Goal: Task Accomplishment & Management: Manage account settings

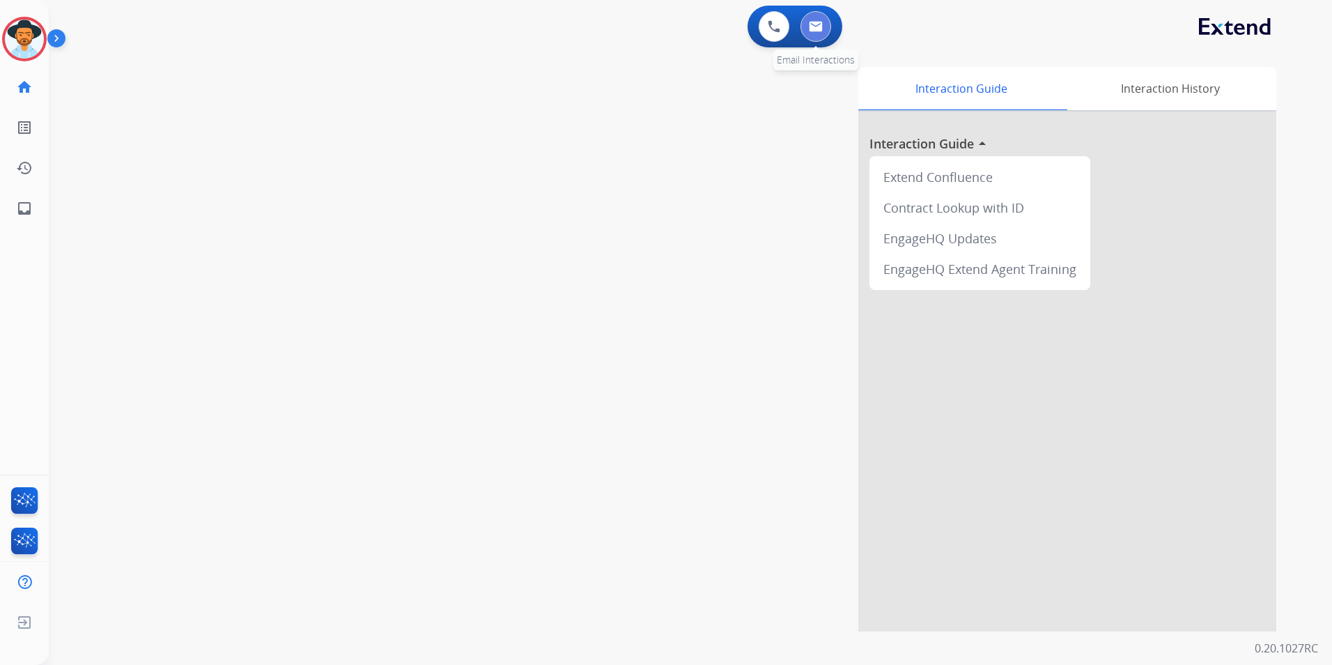
click at [825, 26] on button at bounding box center [815, 26] width 31 height 31
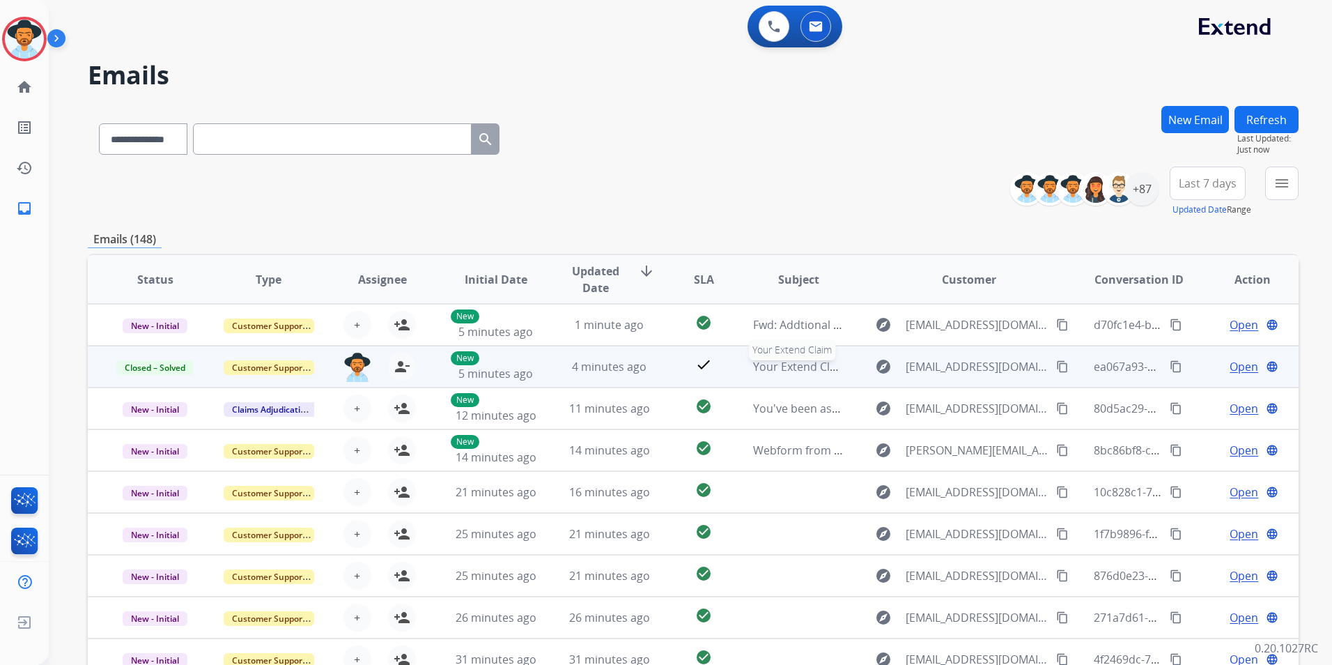
click at [802, 368] on span "Your Extend Claim" at bounding box center [801, 366] width 96 height 15
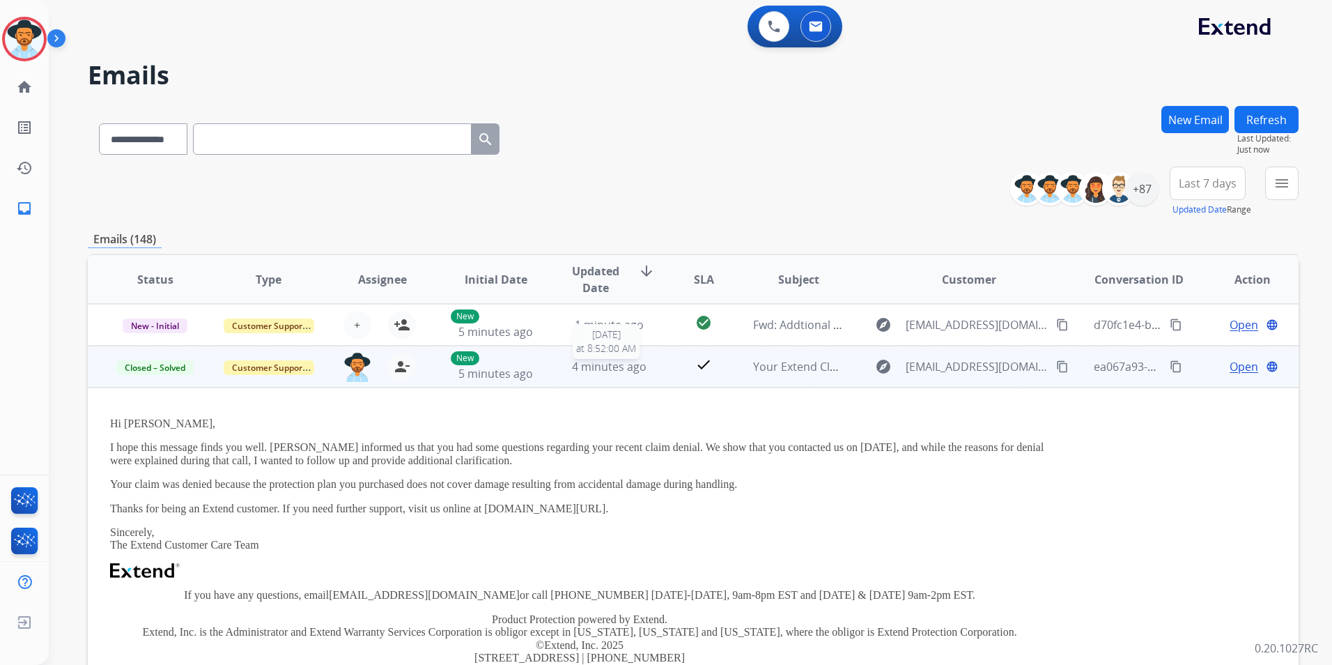
click at [645, 371] on div "4 minutes ago" at bounding box center [609, 366] width 91 height 17
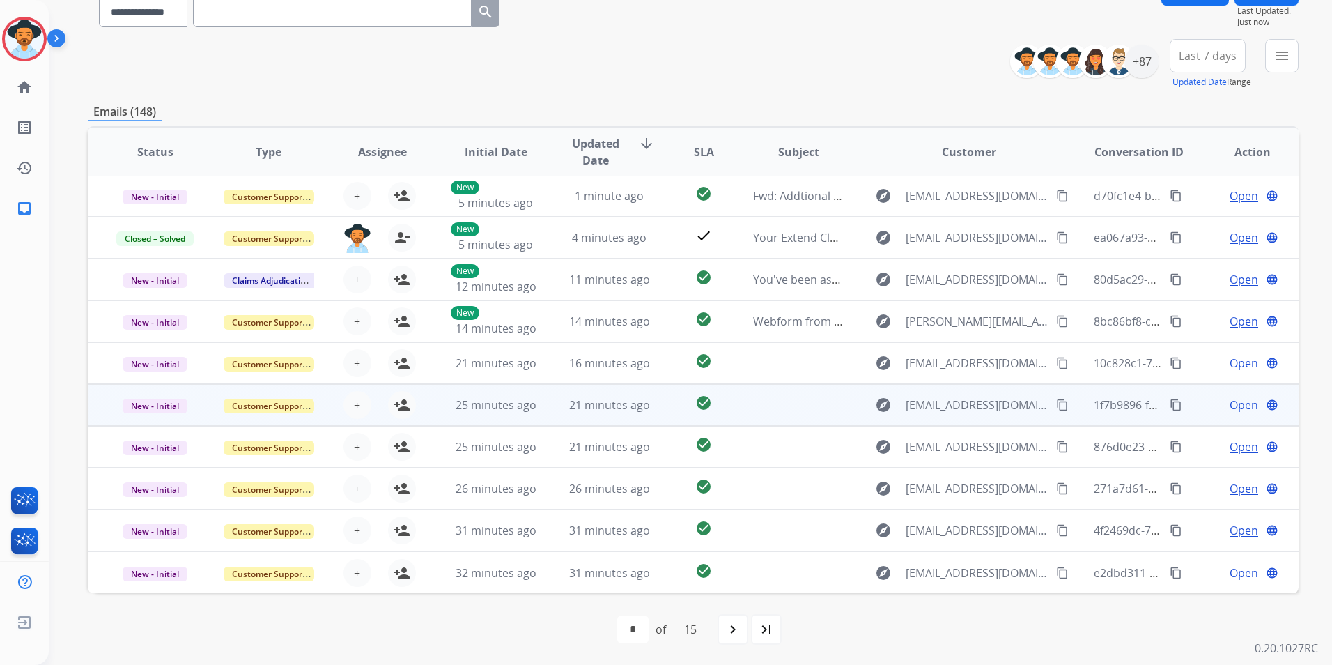
scroll to position [128, 0]
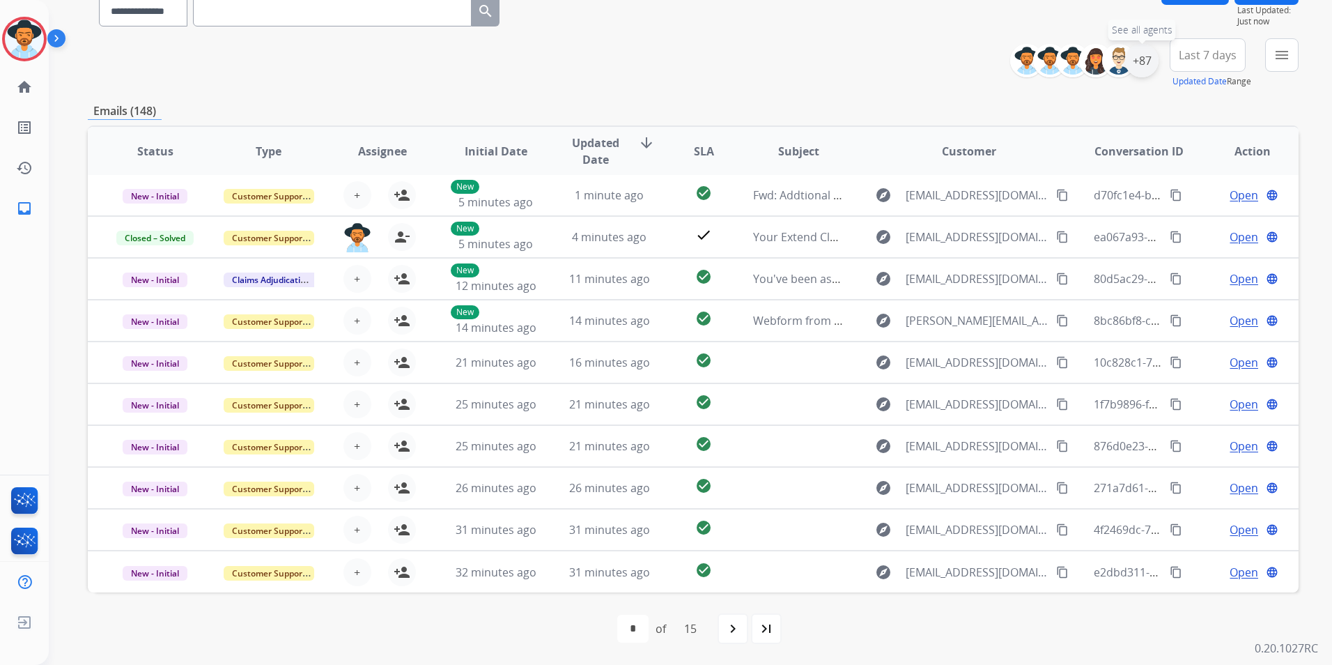
click at [1141, 55] on div "+87" at bounding box center [1141, 60] width 33 height 33
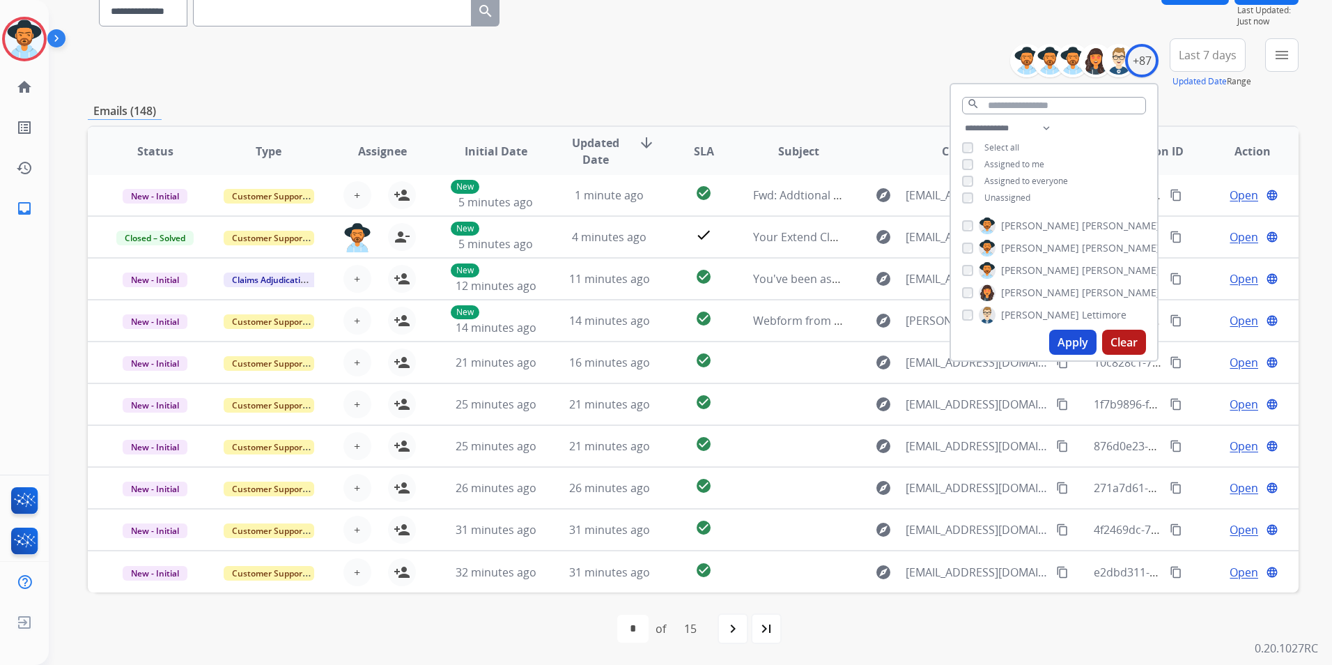
click at [1008, 195] on span "Unassigned" at bounding box center [1007, 198] width 46 height 12
click at [1066, 349] on button "Apply" at bounding box center [1072, 341] width 47 height 25
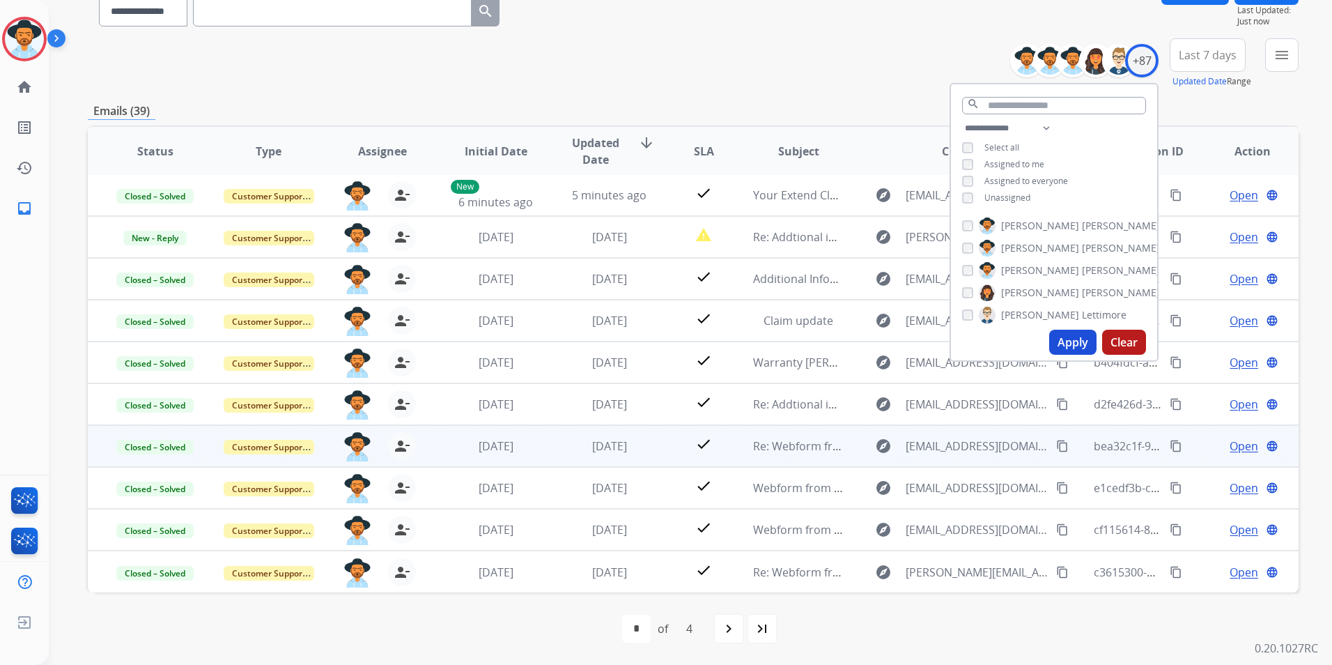
scroll to position [0, 0]
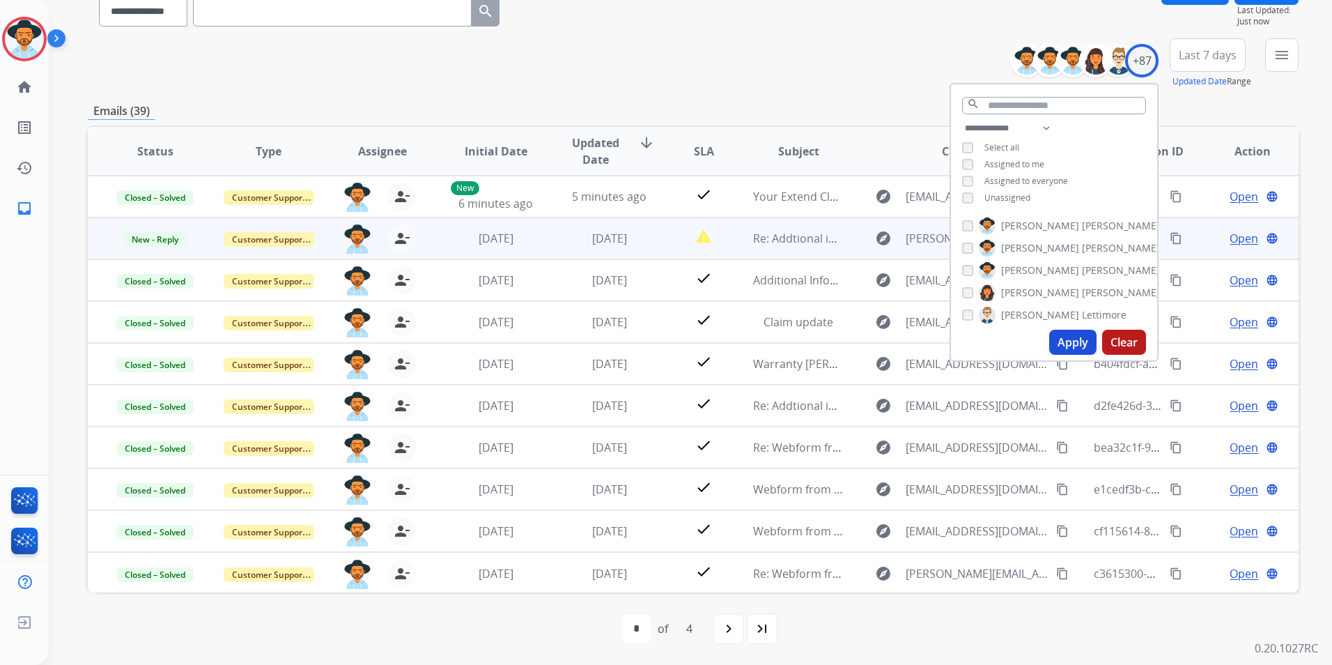
click at [797, 249] on td "Re: Addtional information" at bounding box center [788, 238] width 114 height 42
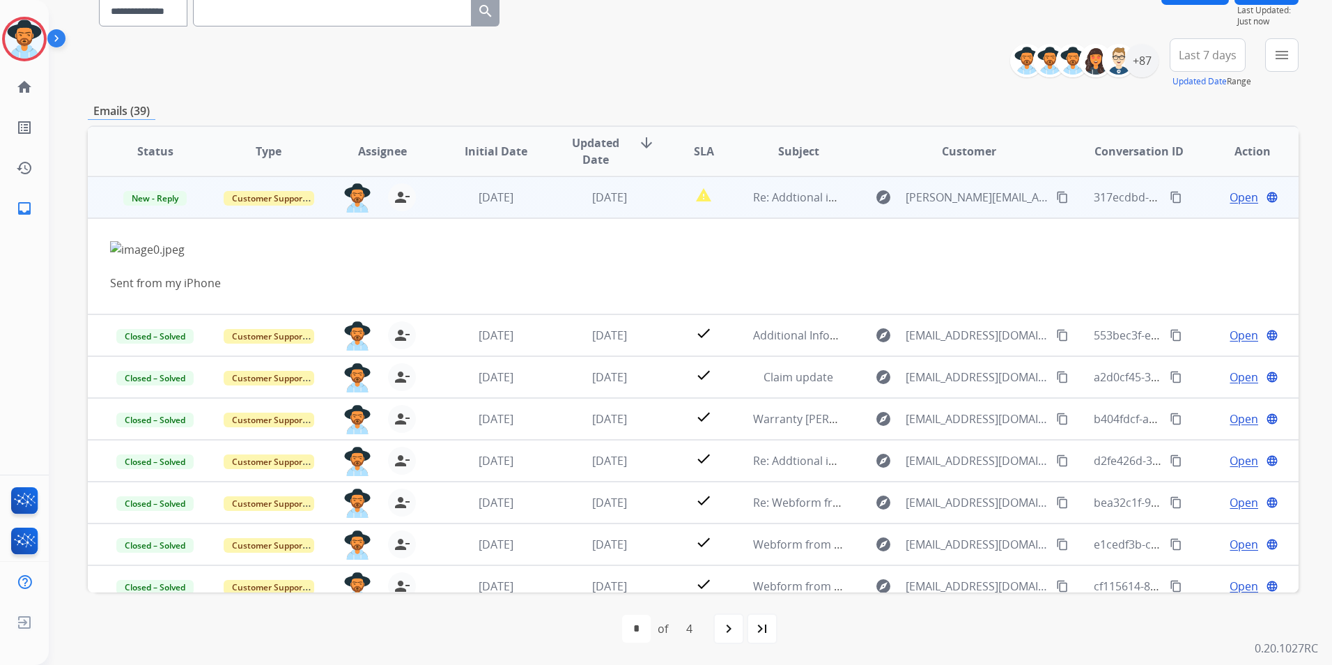
scroll to position [42, 0]
click at [1229, 199] on span "Open" at bounding box center [1243, 196] width 29 height 17
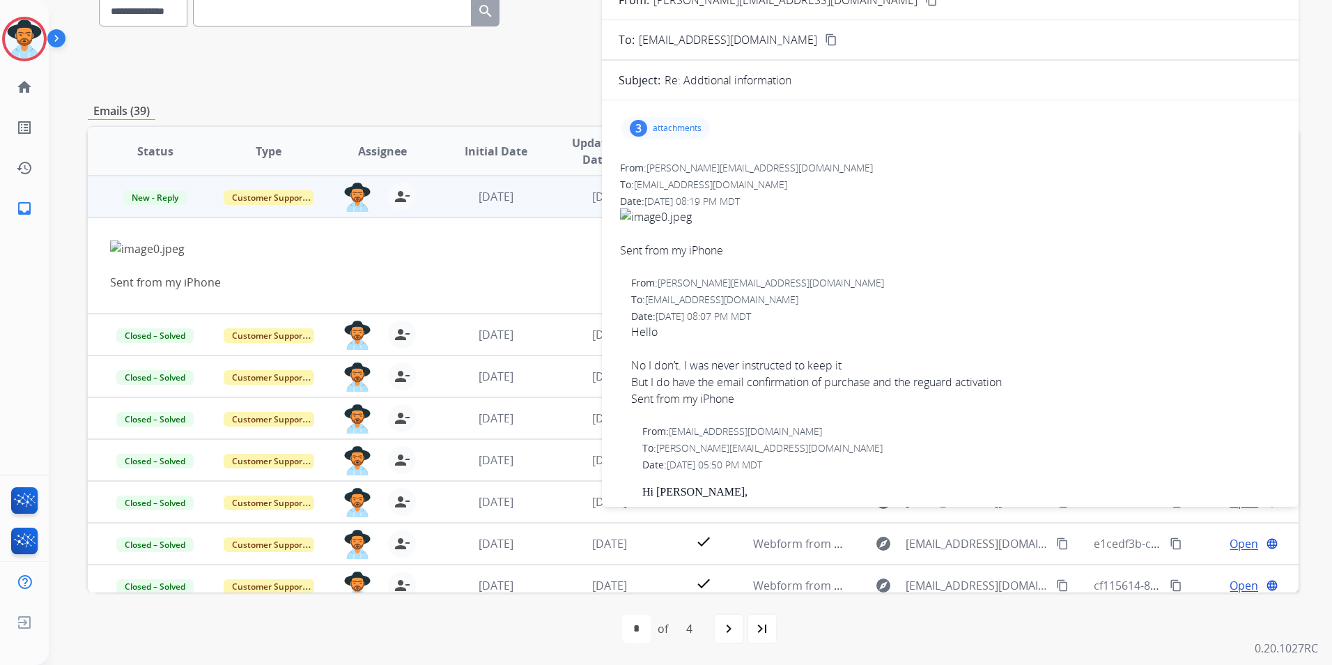
scroll to position [0, 0]
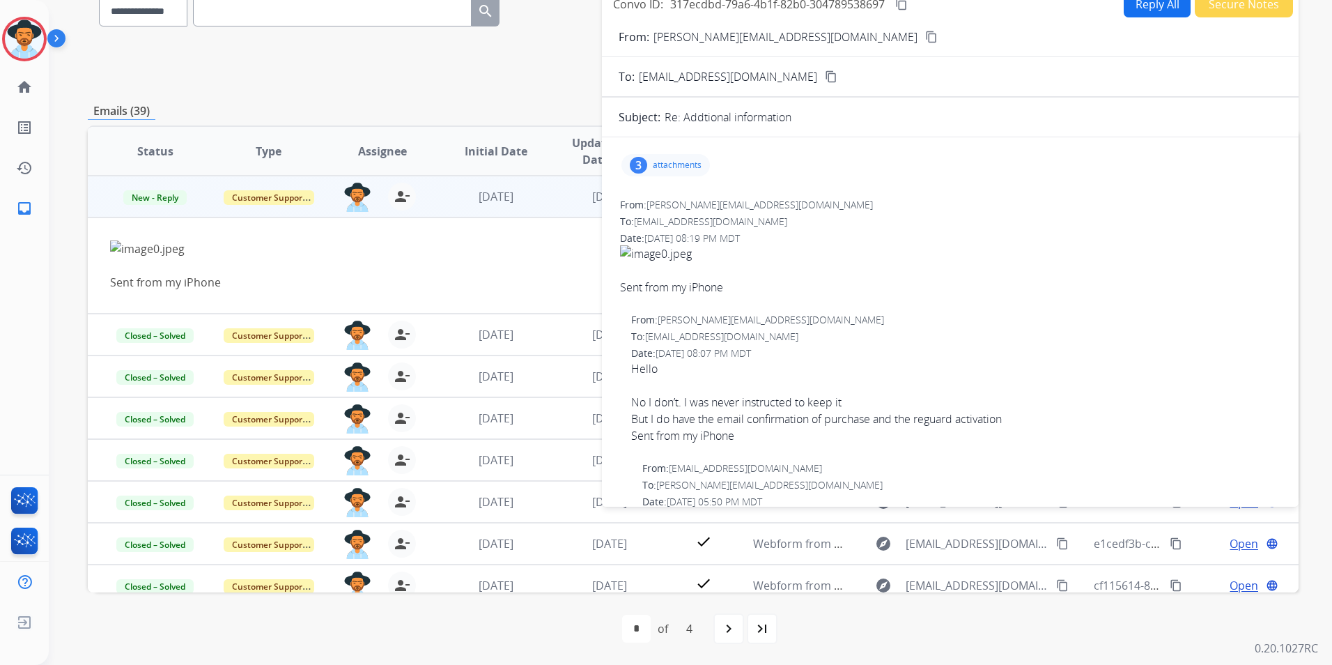
click at [685, 169] on p "attachments" at bounding box center [677, 165] width 49 height 11
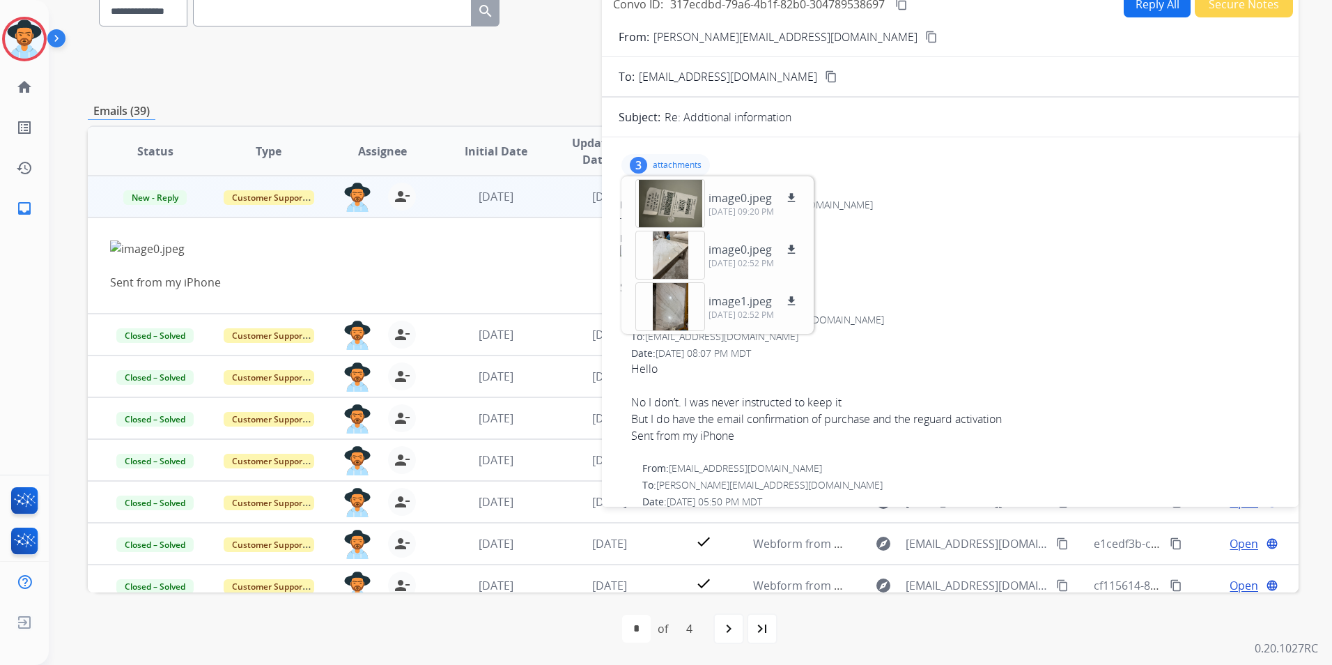
click at [1087, 231] on div "From: [PERSON_NAME][EMAIL_ADDRESS][DOMAIN_NAME] To: [EMAIL_ADDRESS][DOMAIN_NAME…" at bounding box center [950, 251] width 663 height 111
click at [665, 166] on p "attachments" at bounding box center [677, 165] width 49 height 11
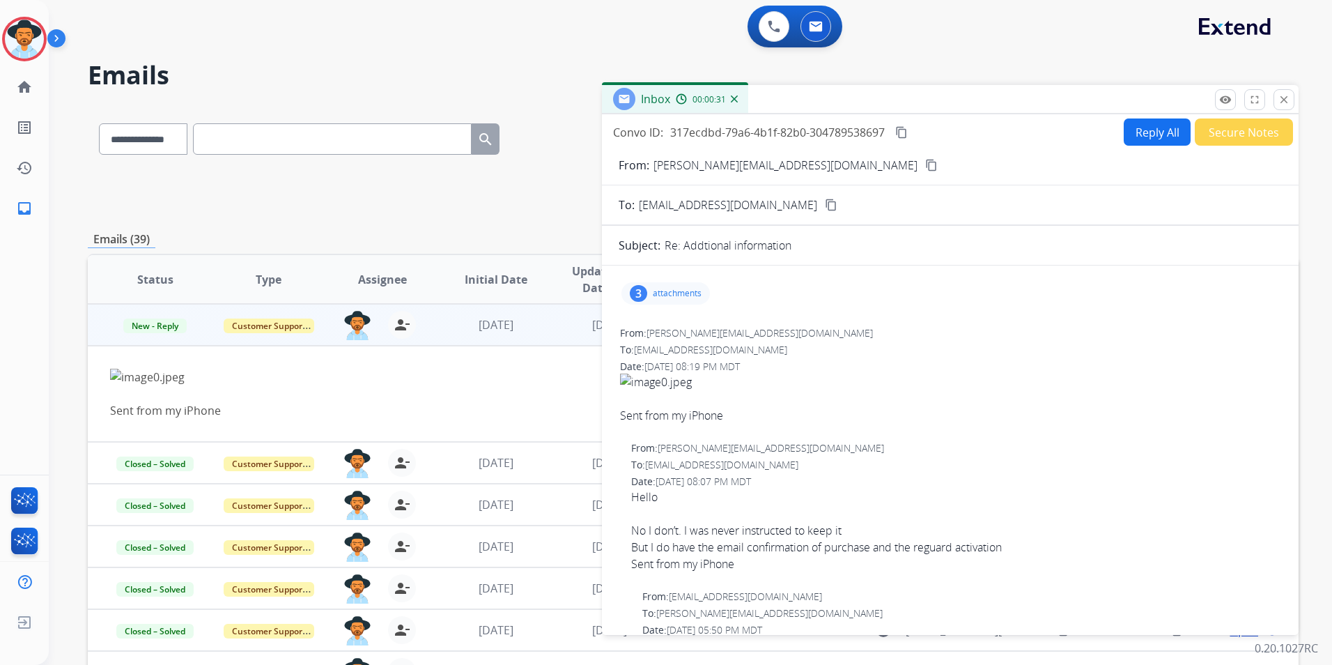
click at [731, 99] on img at bounding box center [734, 98] width 7 height 7
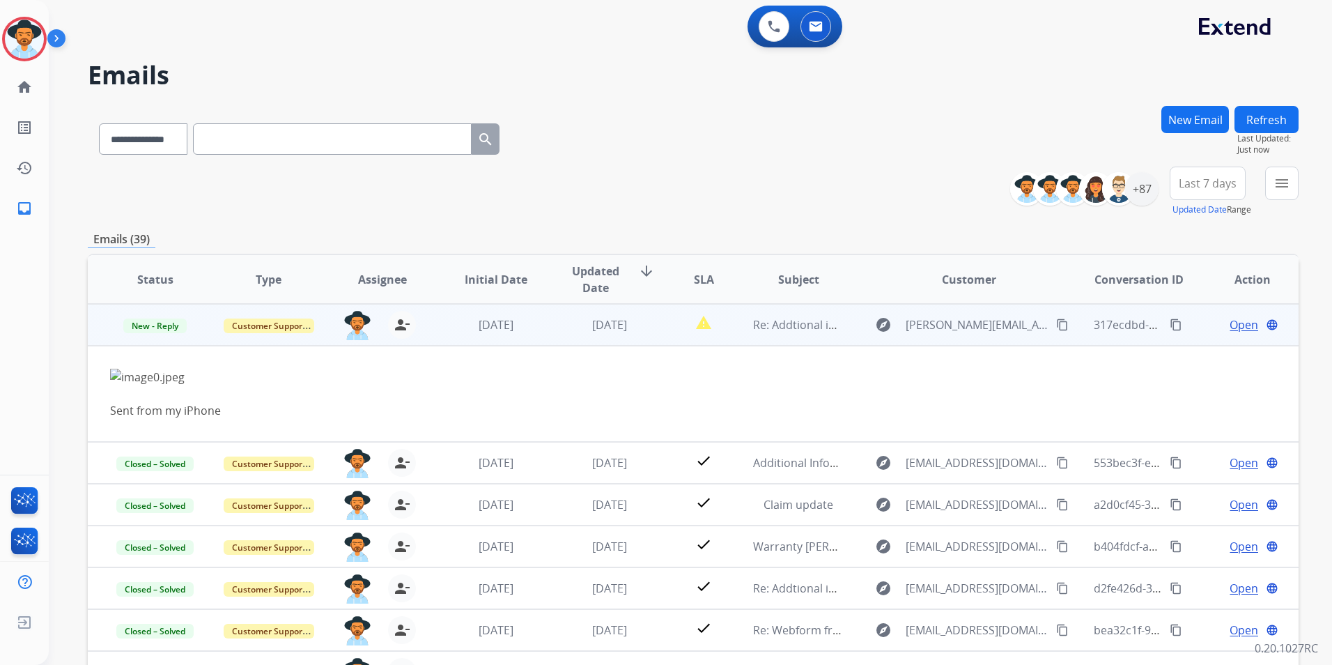
click at [1056, 322] on mat-icon "content_copy" at bounding box center [1062, 324] width 13 height 13
click at [678, 324] on div "report_problem" at bounding box center [704, 324] width 53 height 21
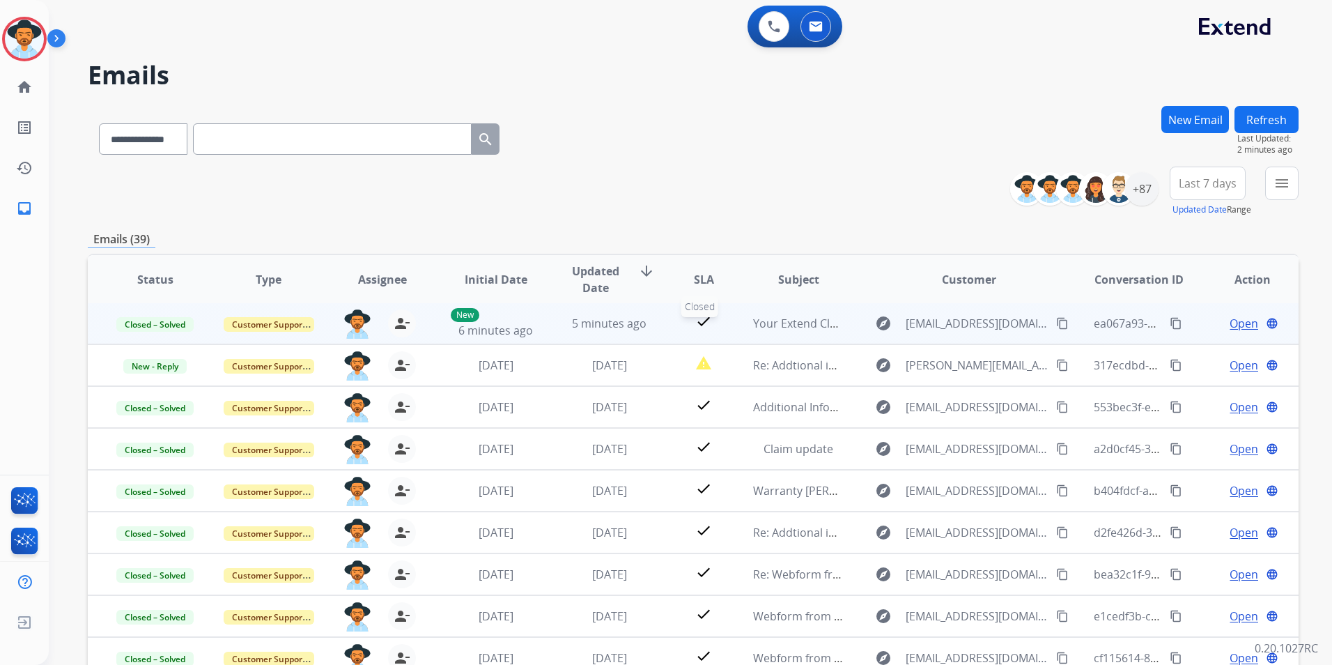
click at [678, 324] on div "check" at bounding box center [704, 323] width 53 height 21
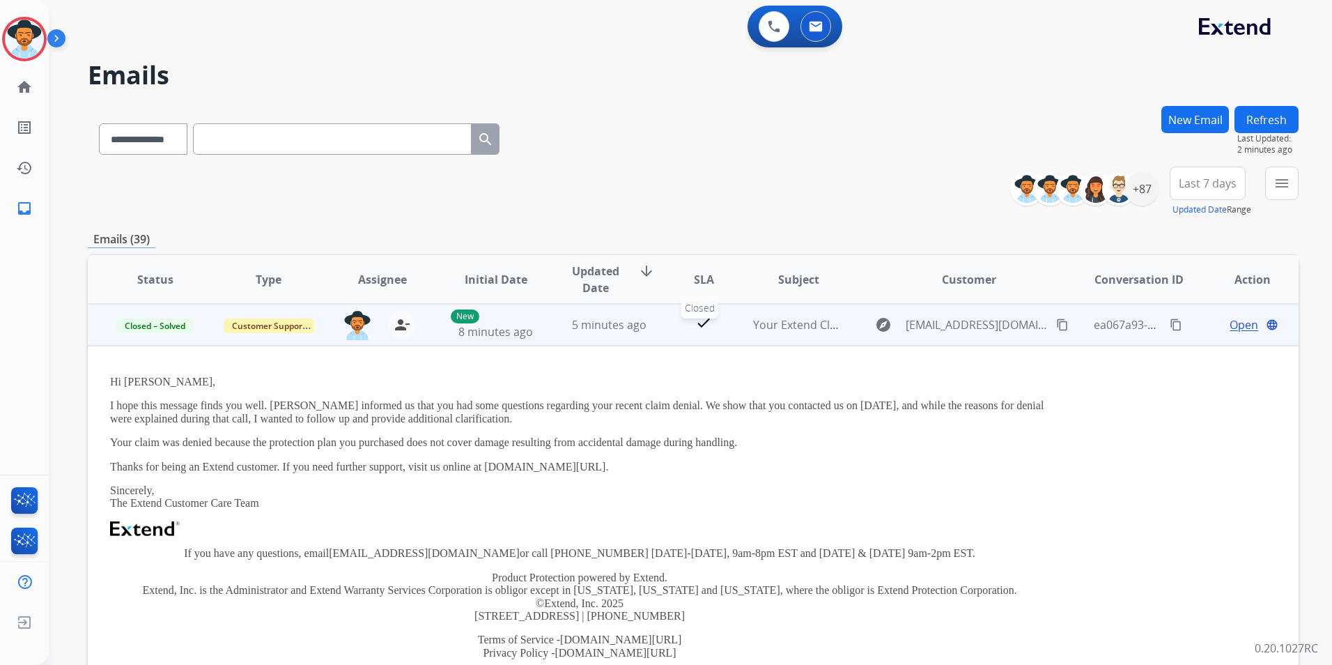
click at [763, 325] on span "Your Extend Claim" at bounding box center [801, 324] width 96 height 15
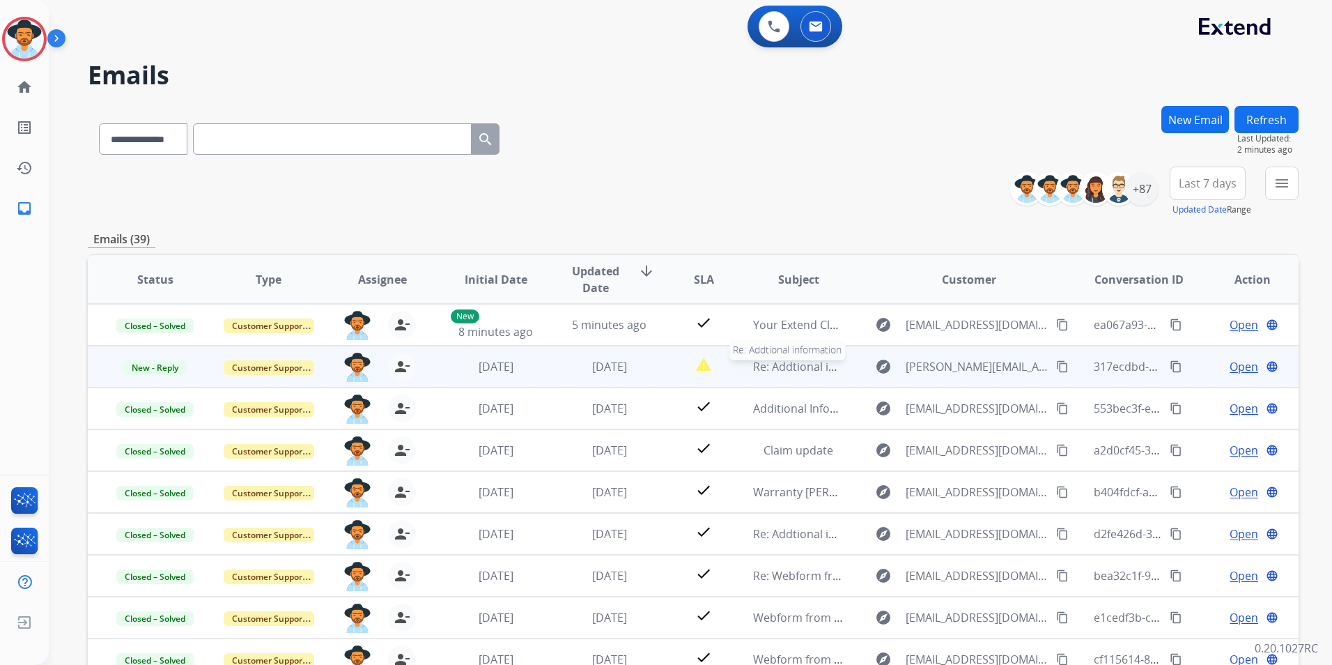
click at [818, 363] on span "Re: Addtional information" at bounding box center [820, 366] width 135 height 15
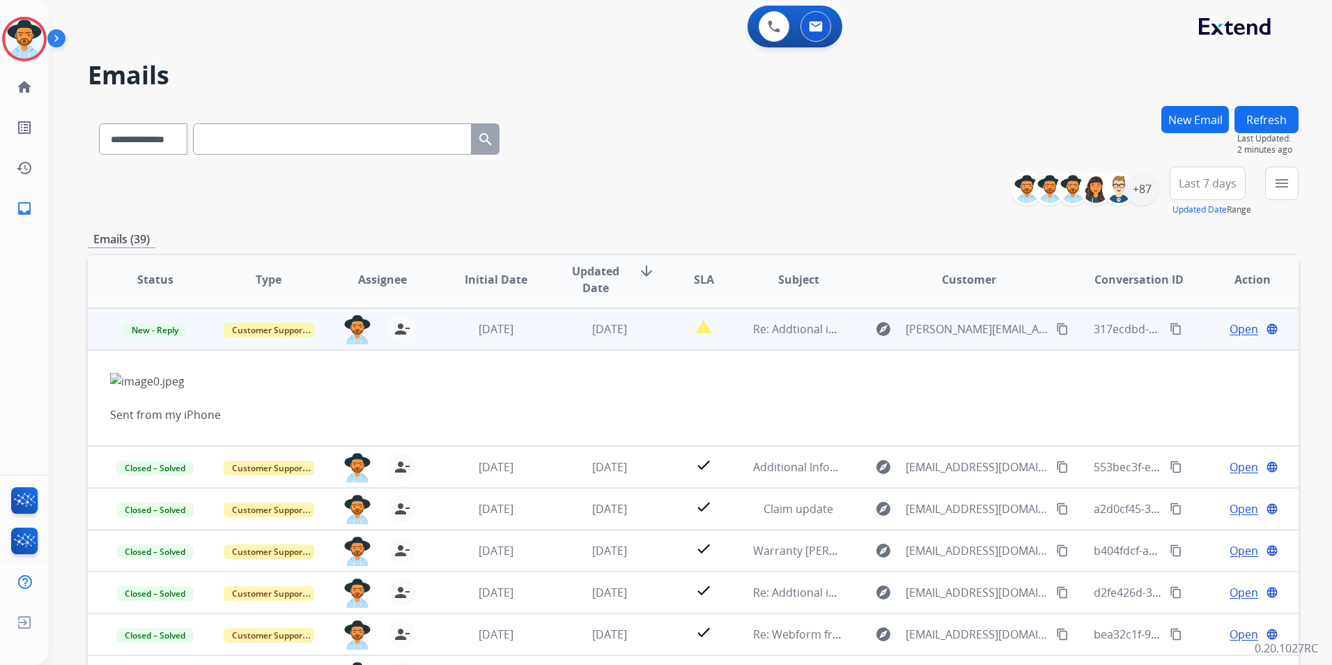
scroll to position [42, 0]
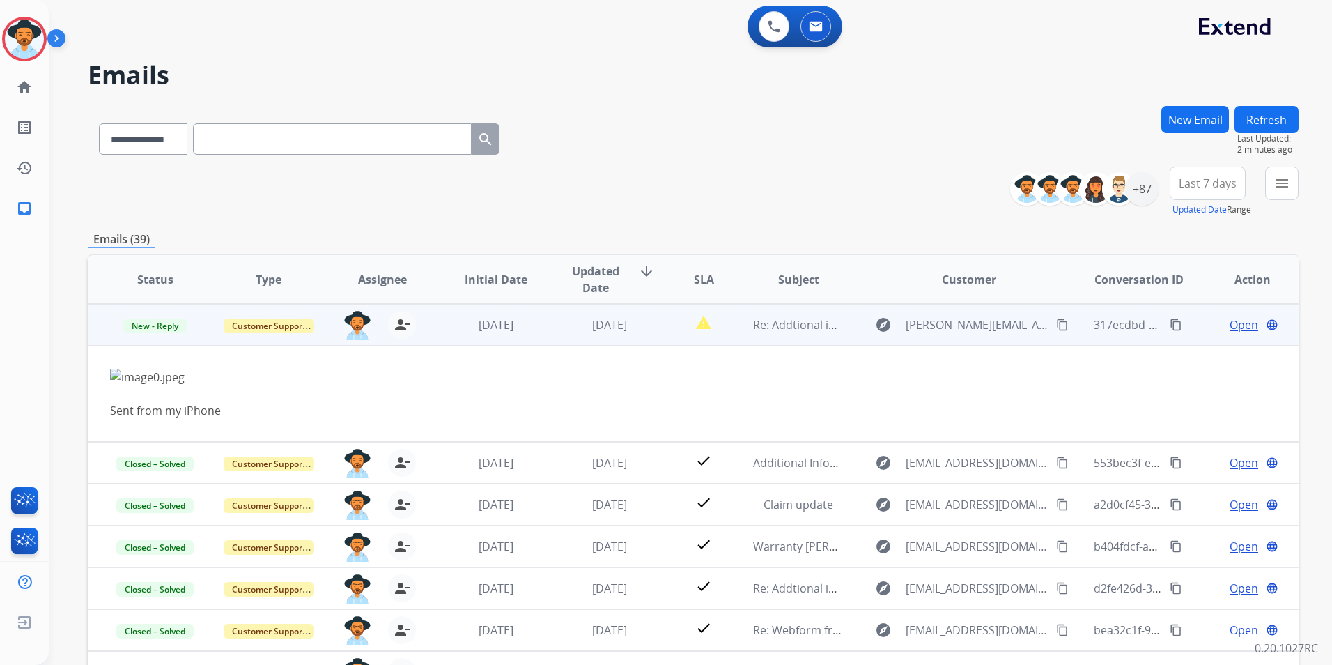
click at [1239, 328] on span "Open" at bounding box center [1243, 324] width 29 height 17
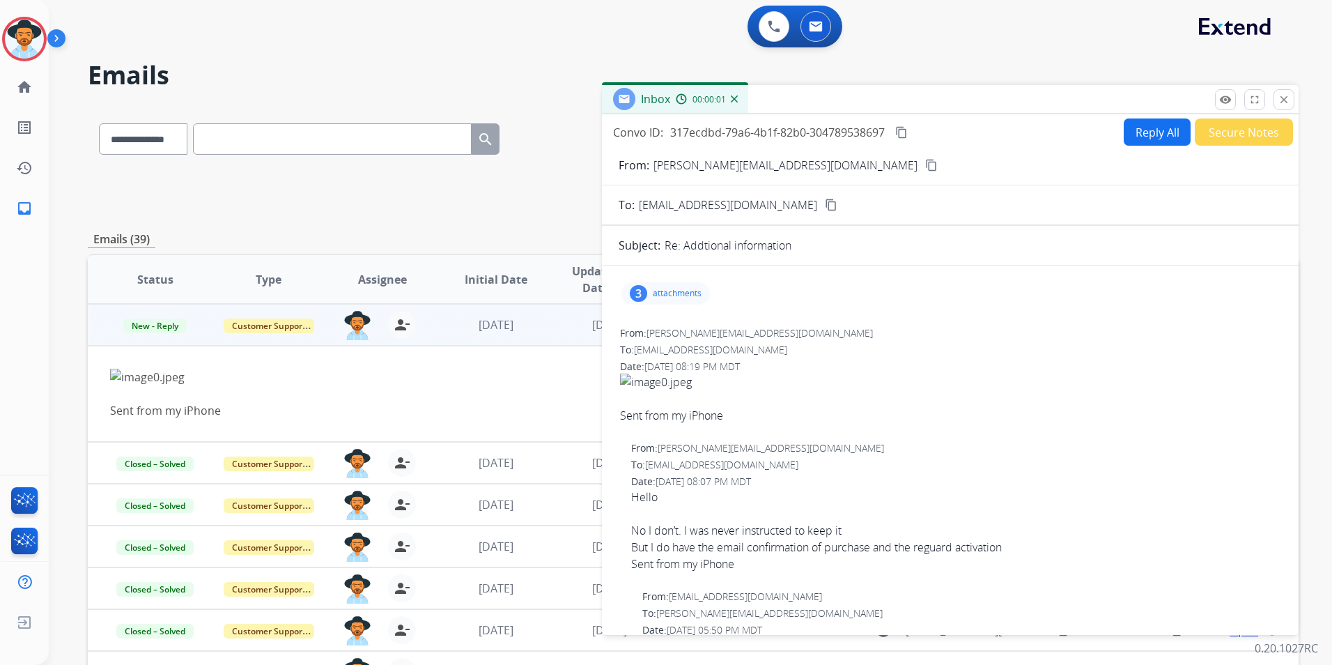
click at [667, 293] on p "attachments" at bounding box center [677, 293] width 49 height 11
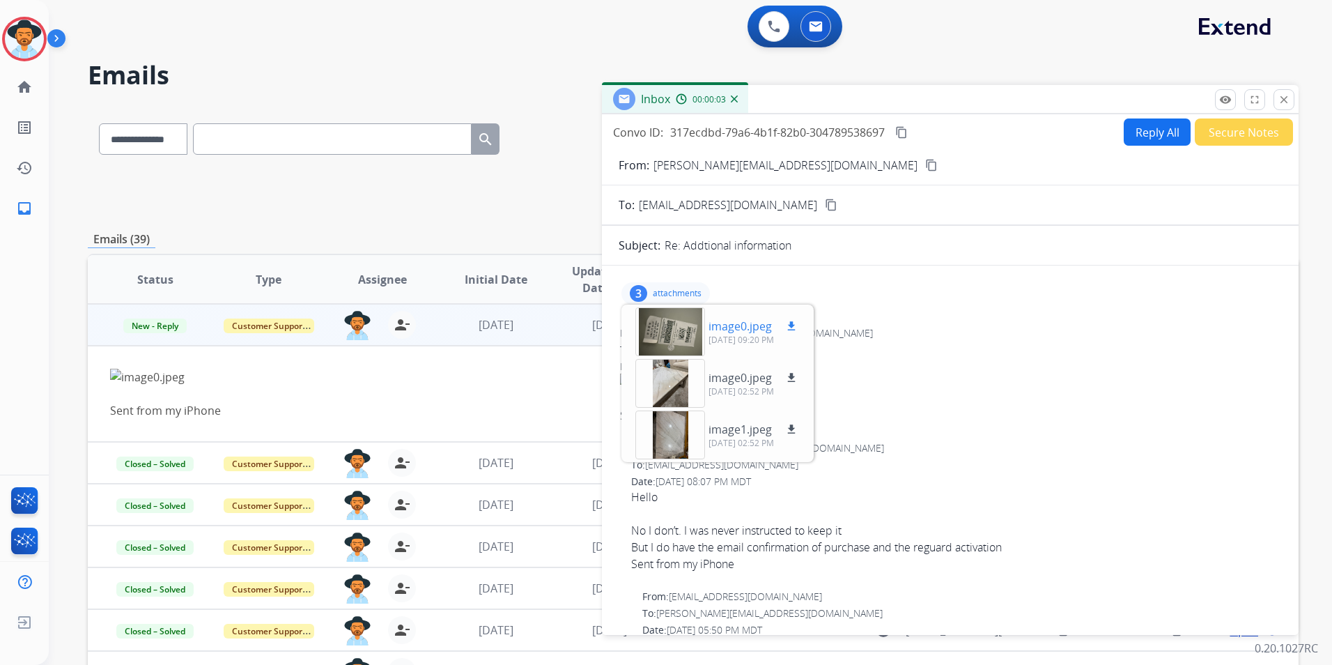
click at [792, 327] on mat-icon "download" at bounding box center [791, 326] width 13 height 13
click at [1283, 103] on mat-icon "close" at bounding box center [1284, 99] width 13 height 13
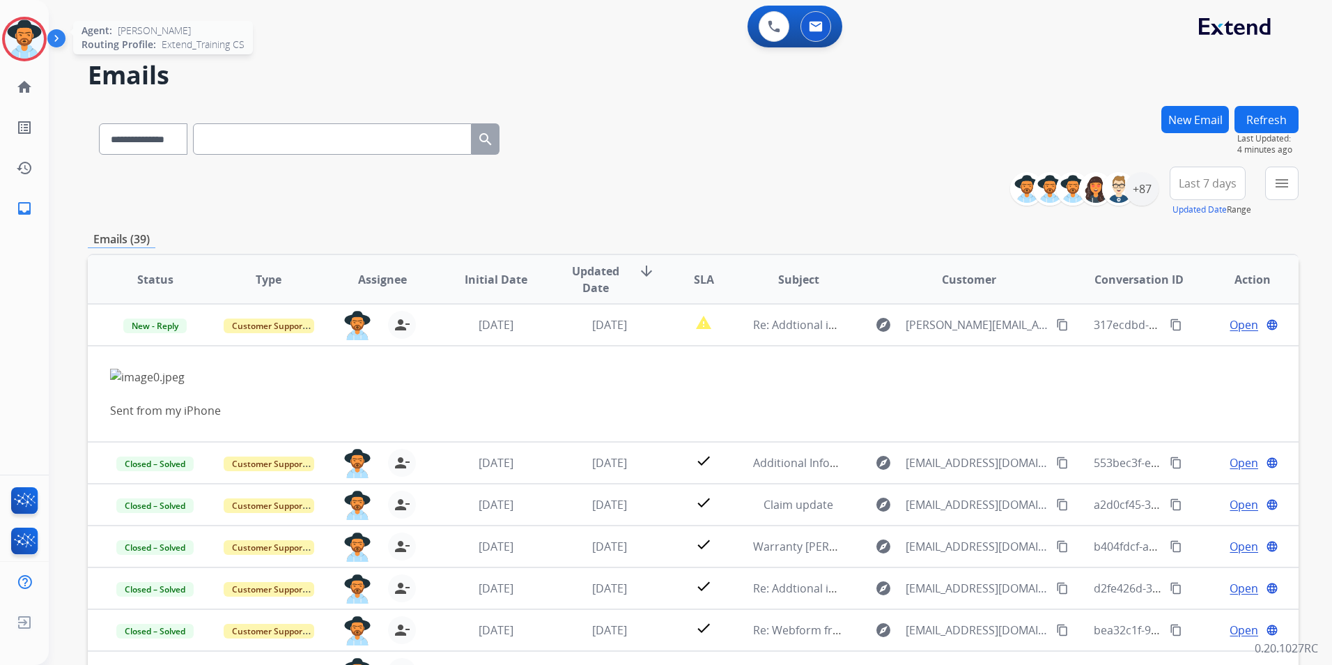
click at [24, 44] on img at bounding box center [24, 39] width 39 height 39
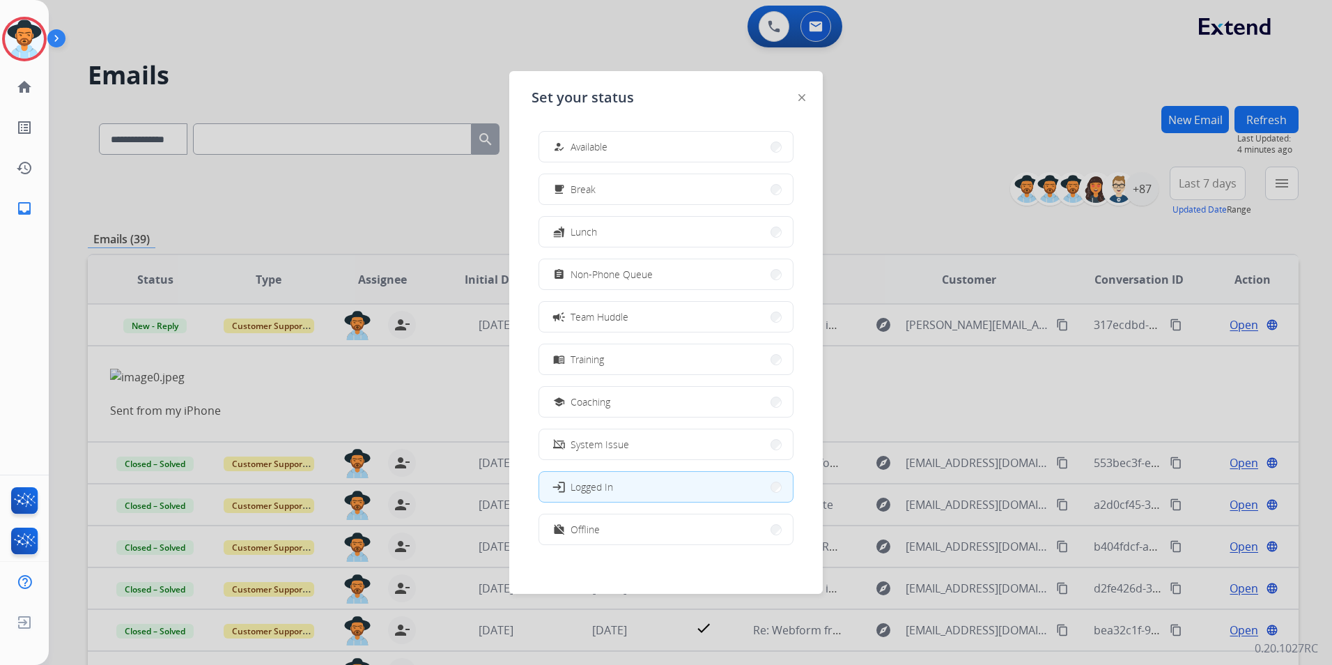
click at [681, 164] on div "how_to_reg Available free_breakfast Break fastfood Lunch assignment Non-Phone Q…" at bounding box center [665, 339] width 269 height 439
click at [684, 150] on button "how_to_reg Available" at bounding box center [666, 147] width 254 height 30
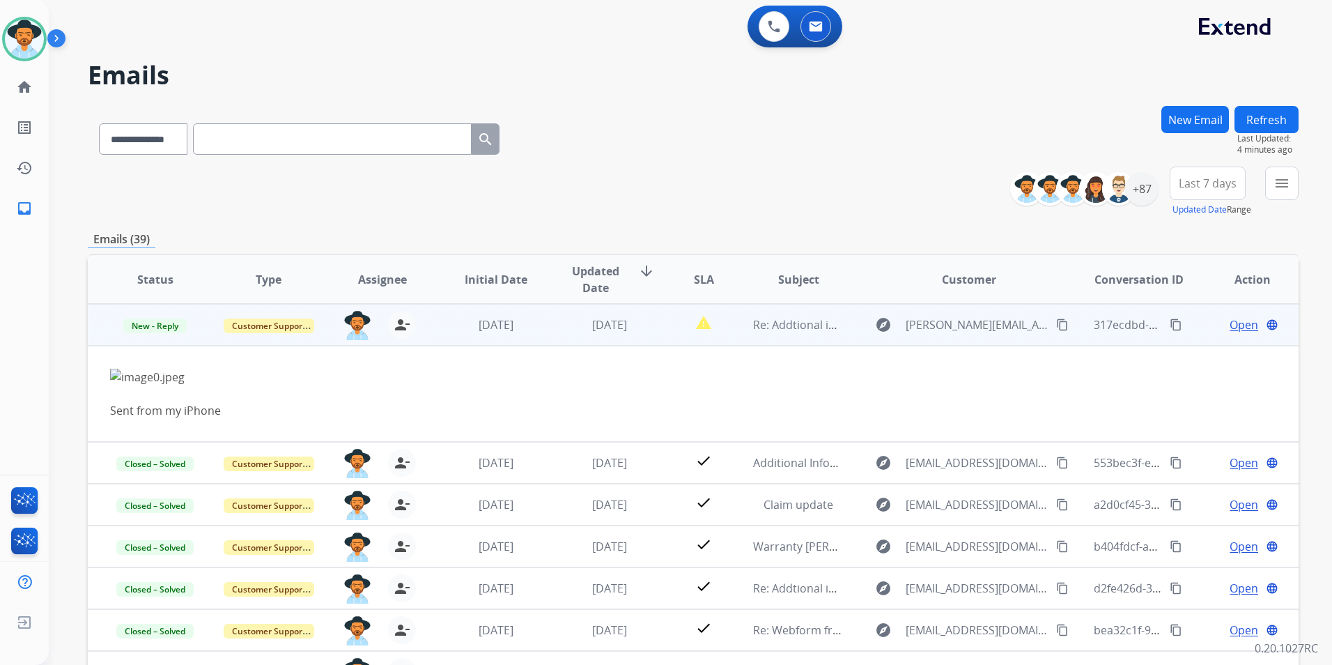
click at [1229, 322] on span "Open" at bounding box center [1243, 324] width 29 height 17
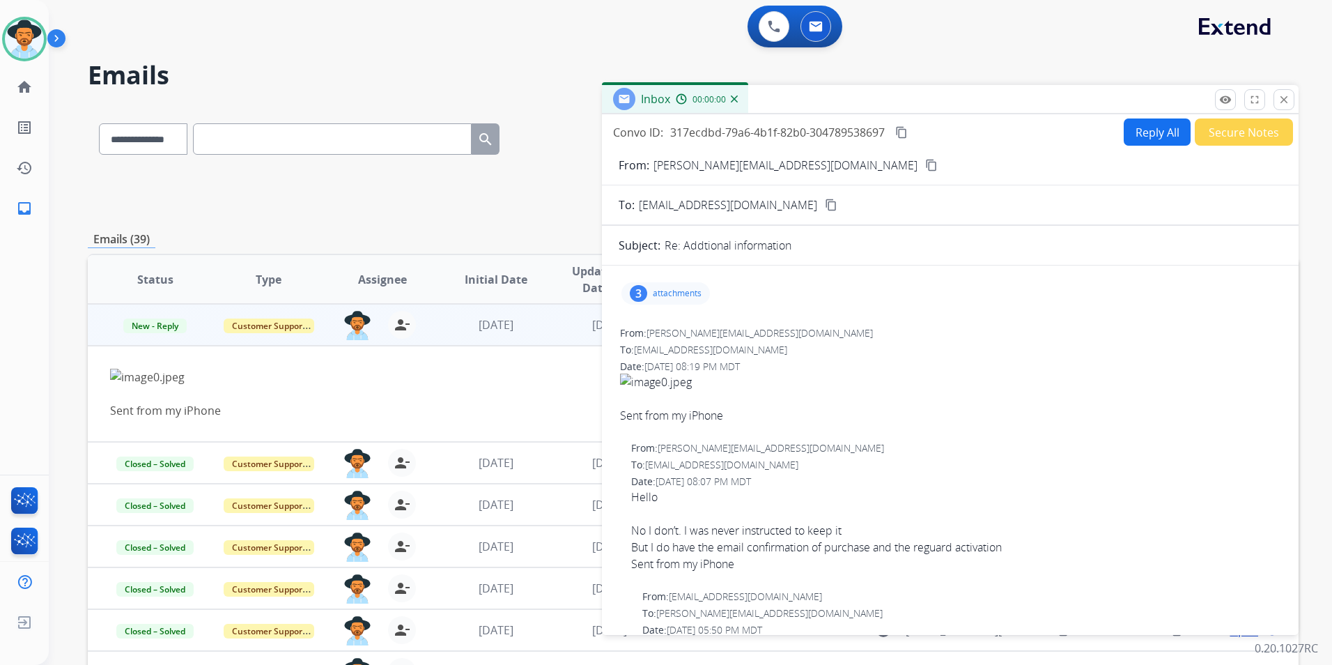
click at [1237, 134] on button "Secure Notes" at bounding box center [1244, 131] width 98 height 27
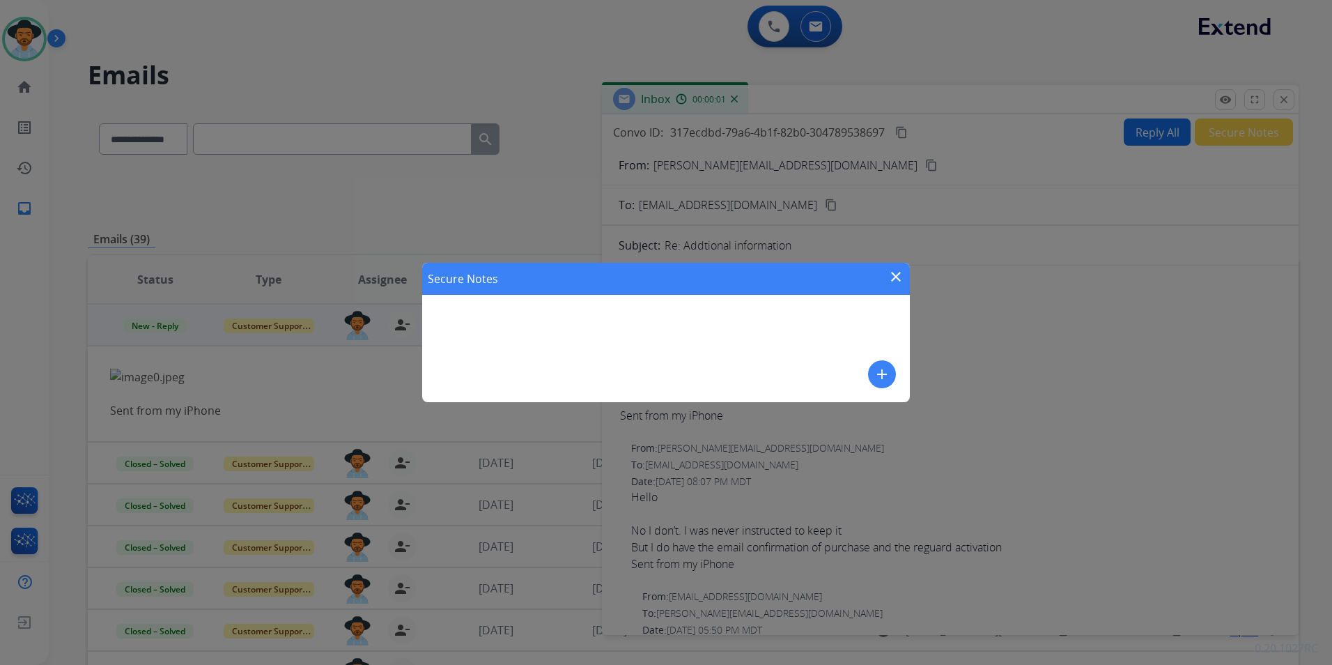
click at [876, 371] on mat-icon "add" at bounding box center [881, 374] width 17 height 17
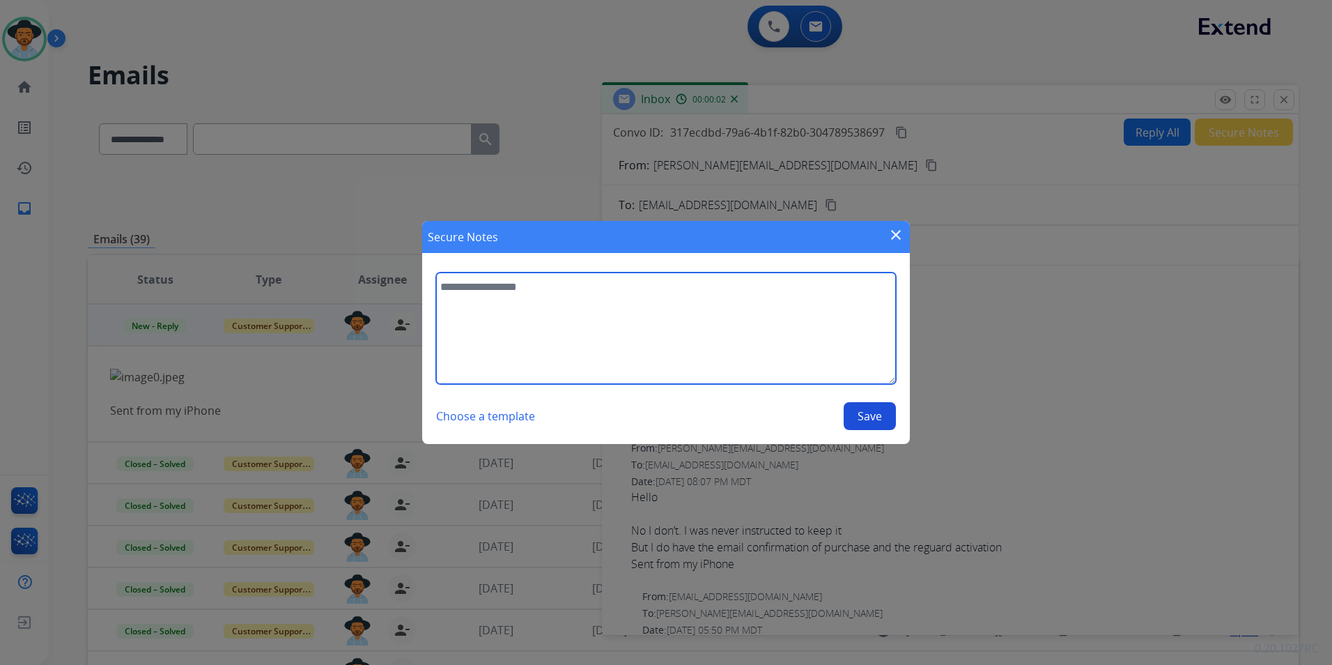
click at [624, 325] on textarea at bounding box center [666, 327] width 460 height 111
click at [673, 320] on textarea at bounding box center [666, 327] width 460 height 111
type textarea "**********"
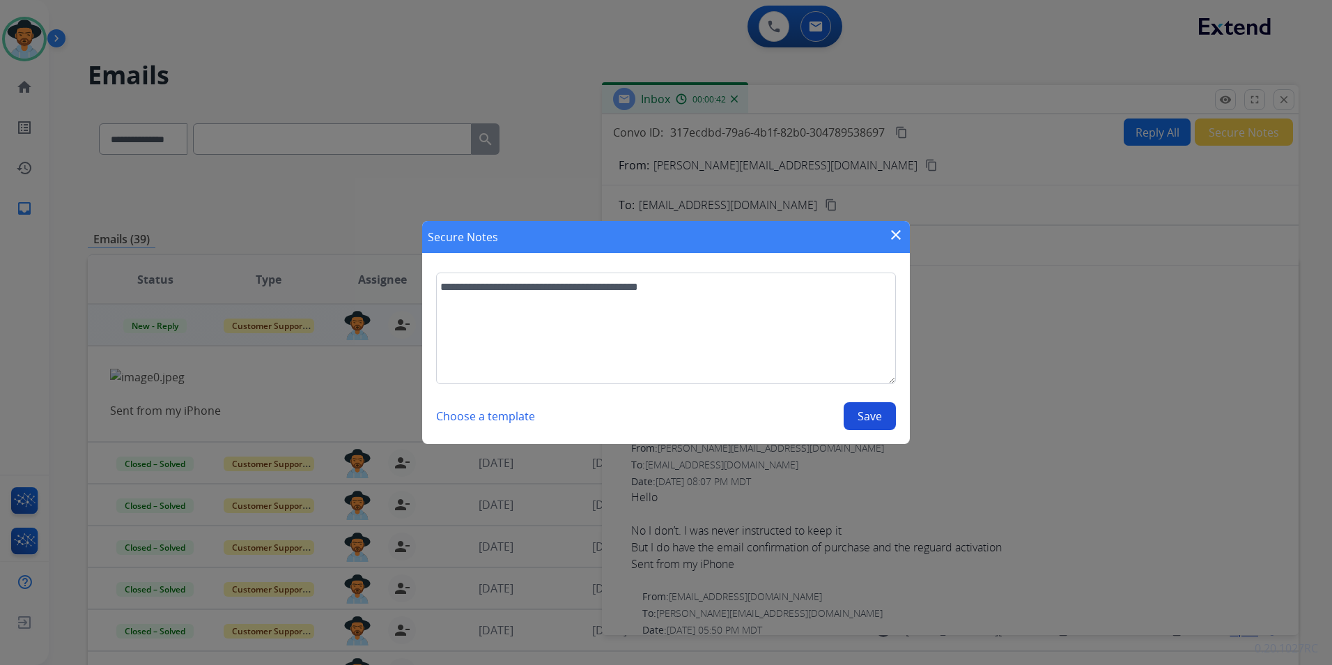
click at [862, 419] on button "Save" at bounding box center [870, 416] width 52 height 28
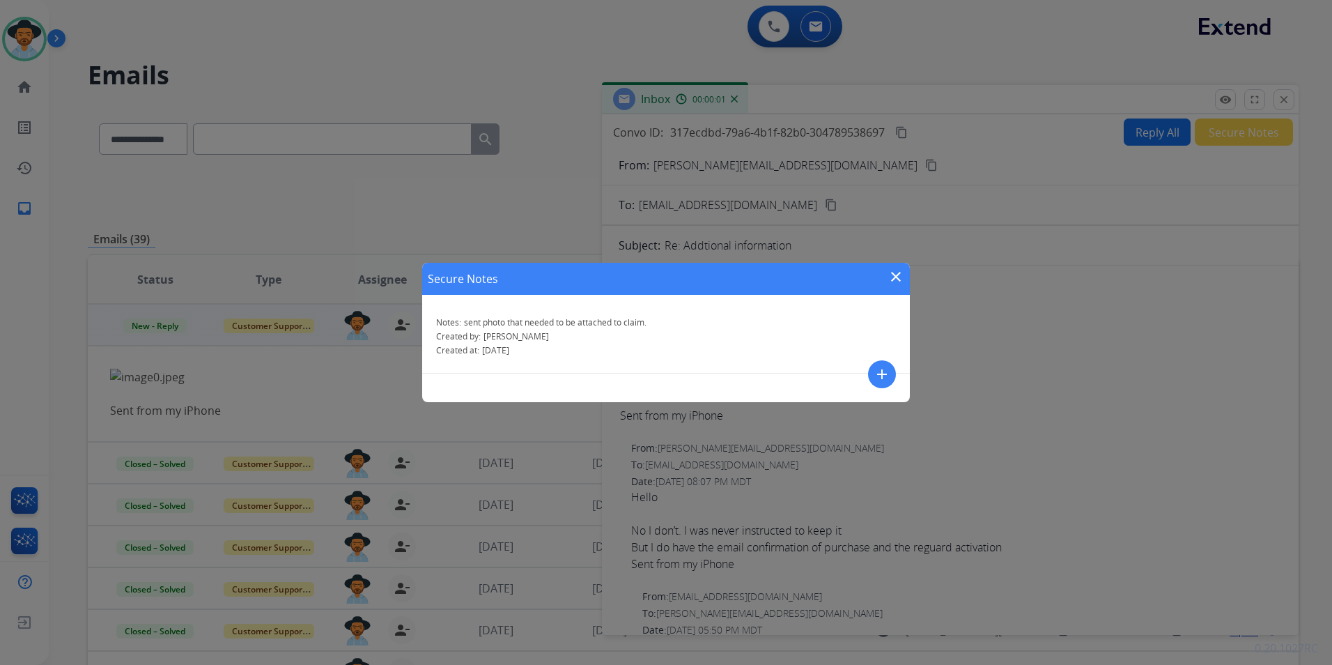
click at [895, 274] on mat-icon "close" at bounding box center [895, 276] width 17 height 17
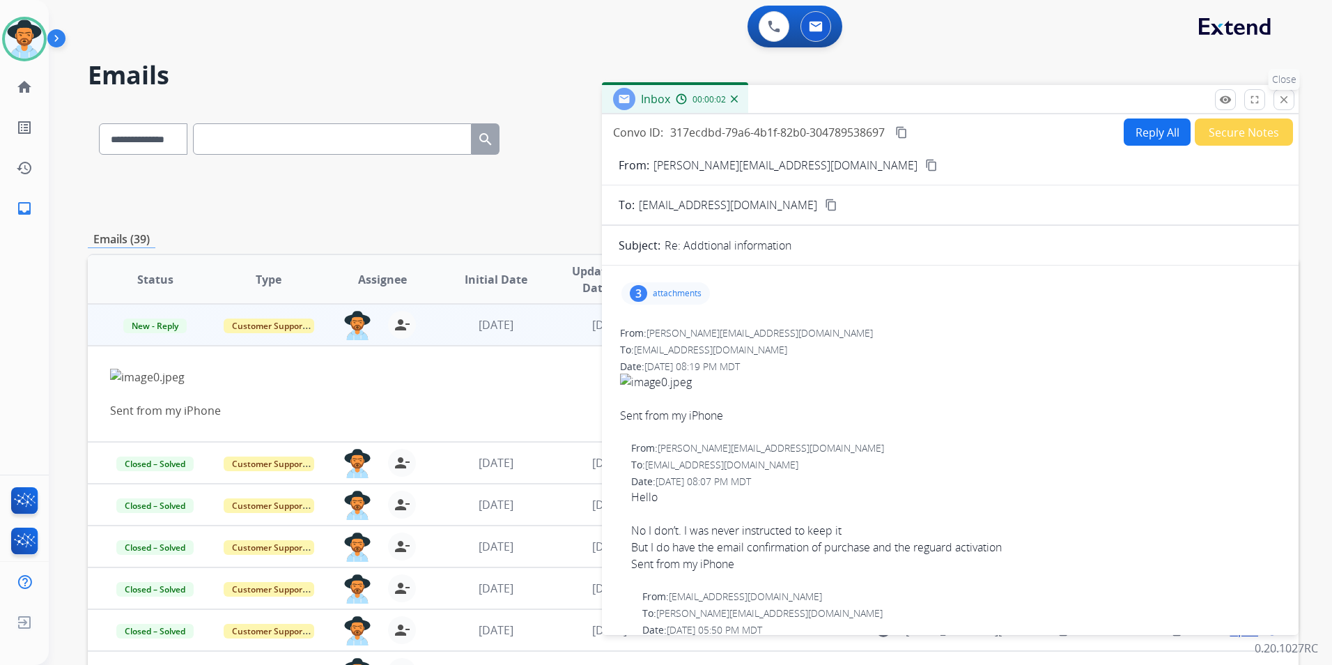
click at [1284, 93] on button "close Close" at bounding box center [1283, 99] width 21 height 21
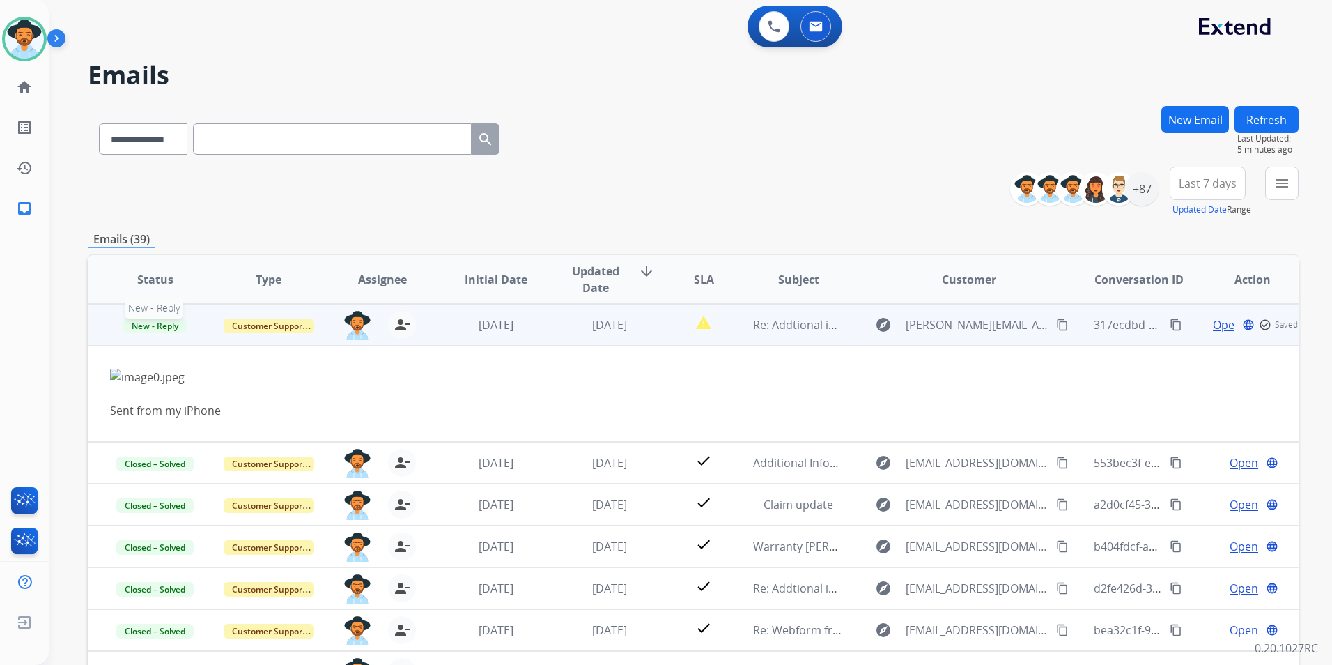
click at [154, 327] on span "New - Reply" at bounding box center [154, 325] width 63 height 15
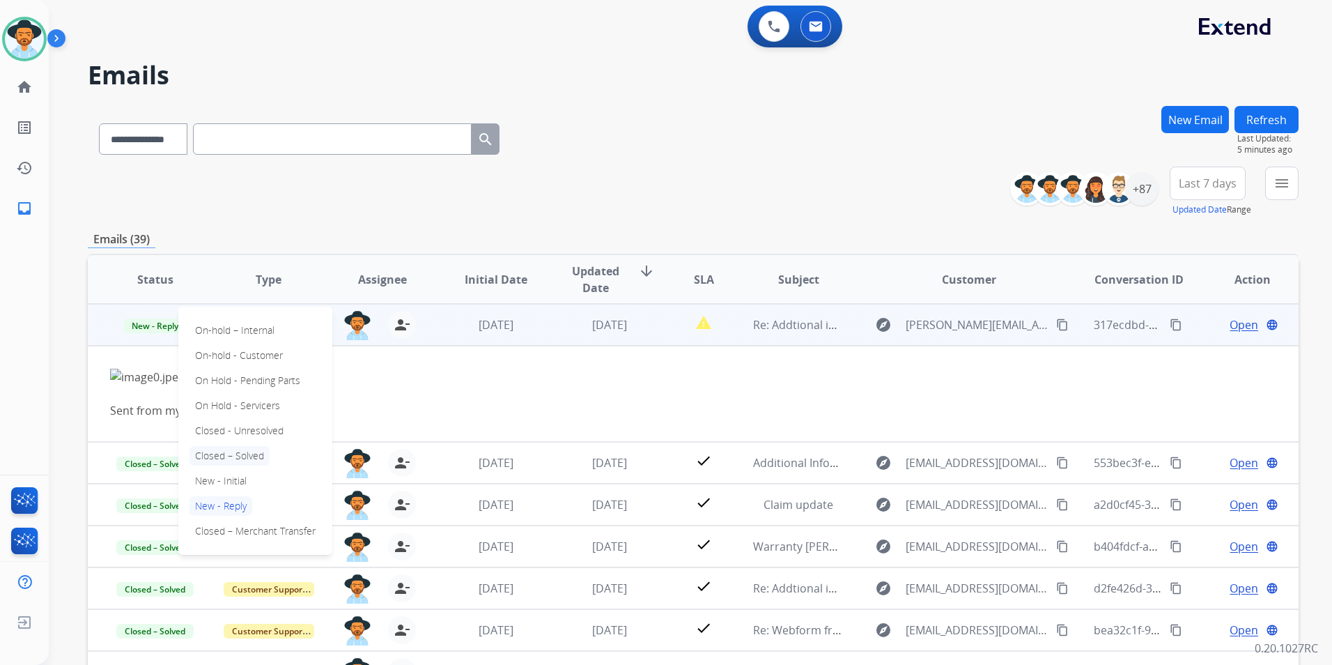
click at [225, 453] on p "Closed – Solved" at bounding box center [229, 456] width 80 height 20
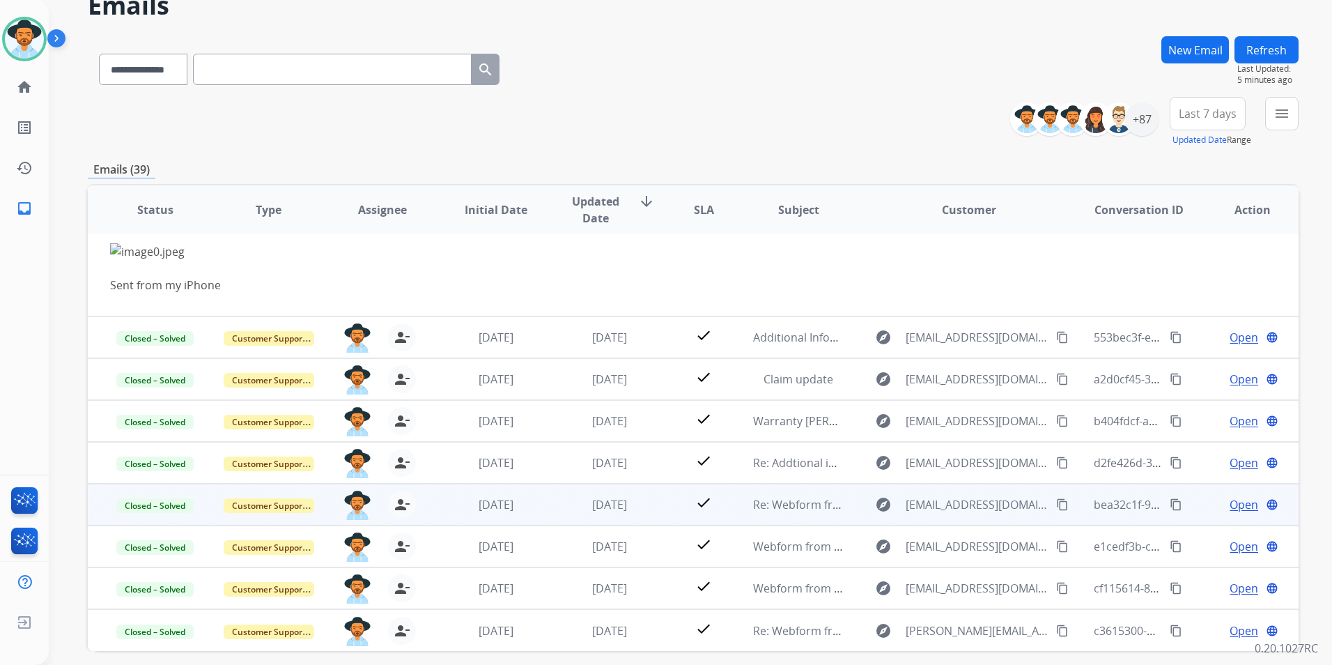
scroll to position [128, 0]
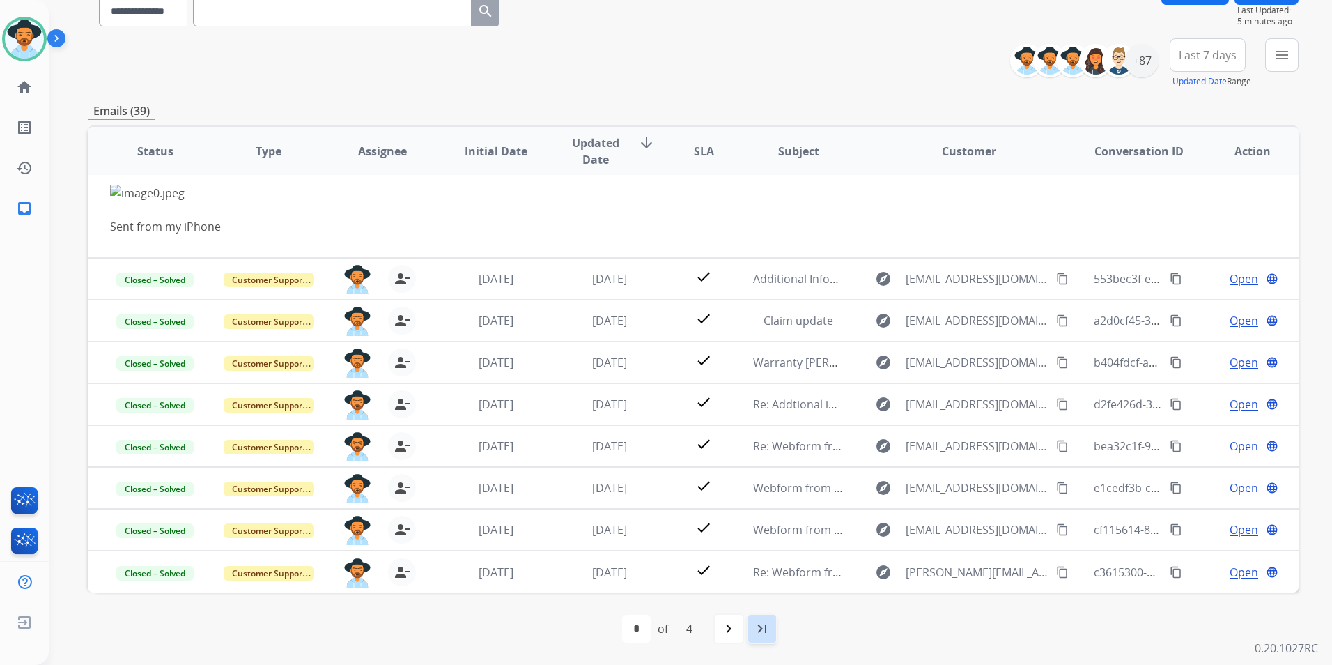
click at [759, 624] on mat-icon "last_page" at bounding box center [762, 628] width 17 height 17
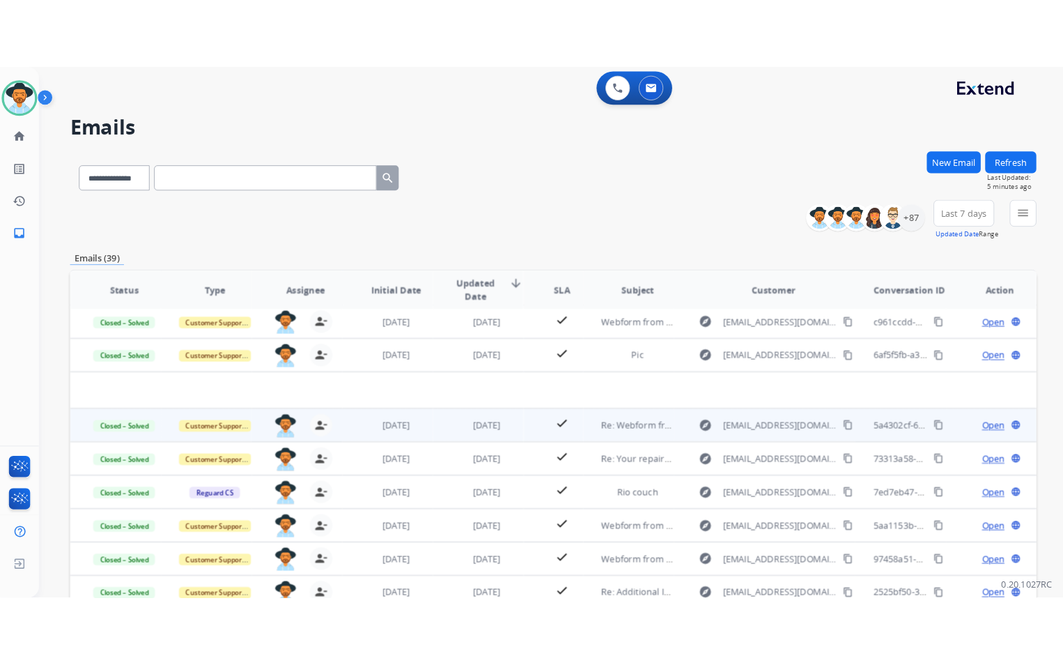
scroll to position [0, 0]
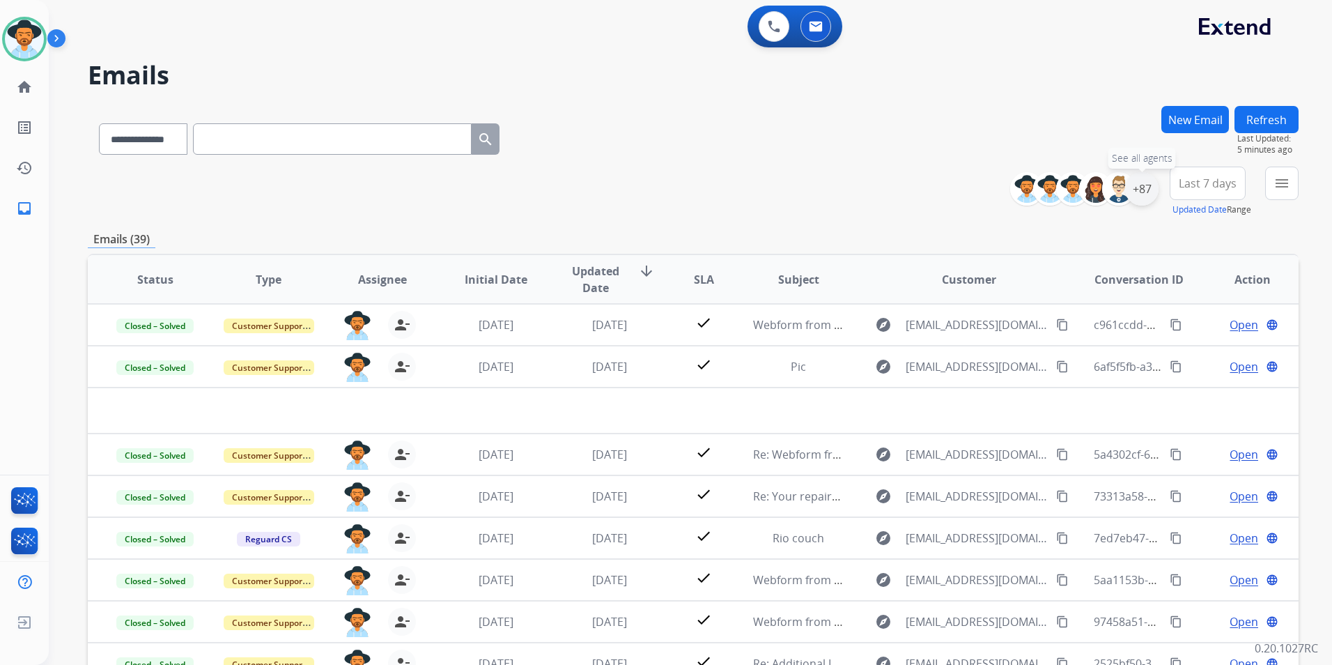
click at [1137, 185] on div "+87" at bounding box center [1141, 188] width 33 height 33
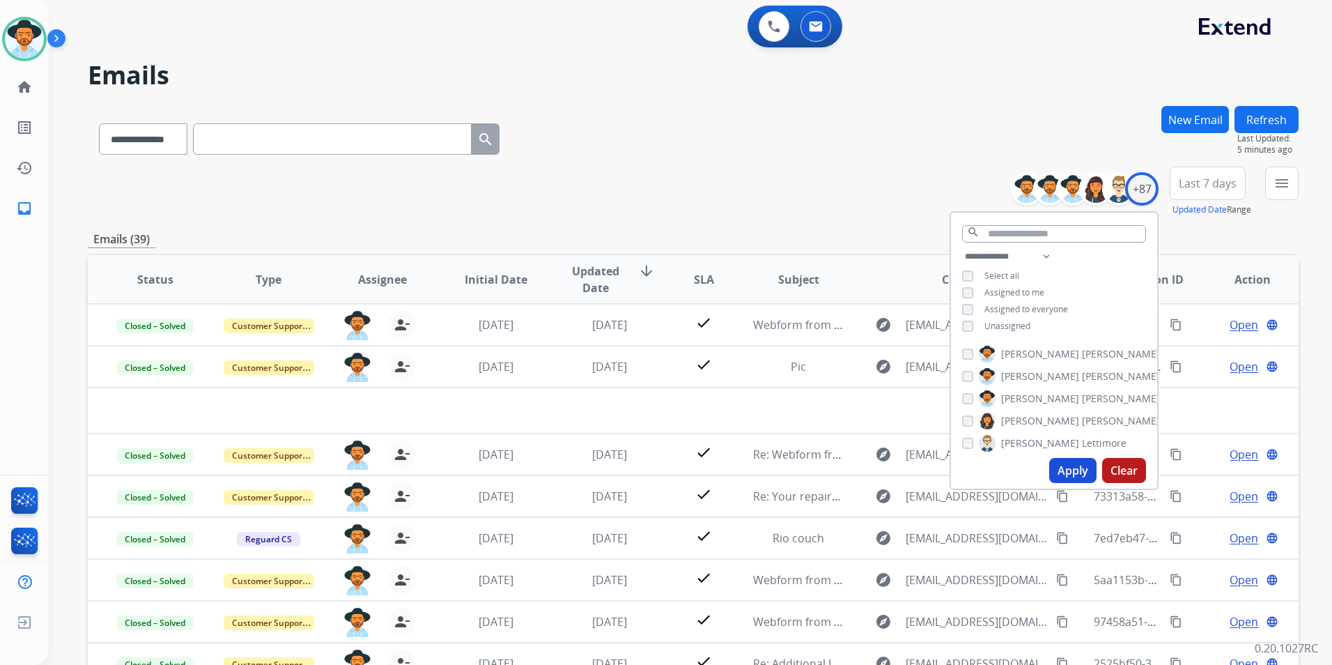
click at [998, 323] on span "Unassigned" at bounding box center [1007, 326] width 46 height 12
click at [1222, 186] on span "Last 7 days" at bounding box center [1208, 183] width 58 height 6
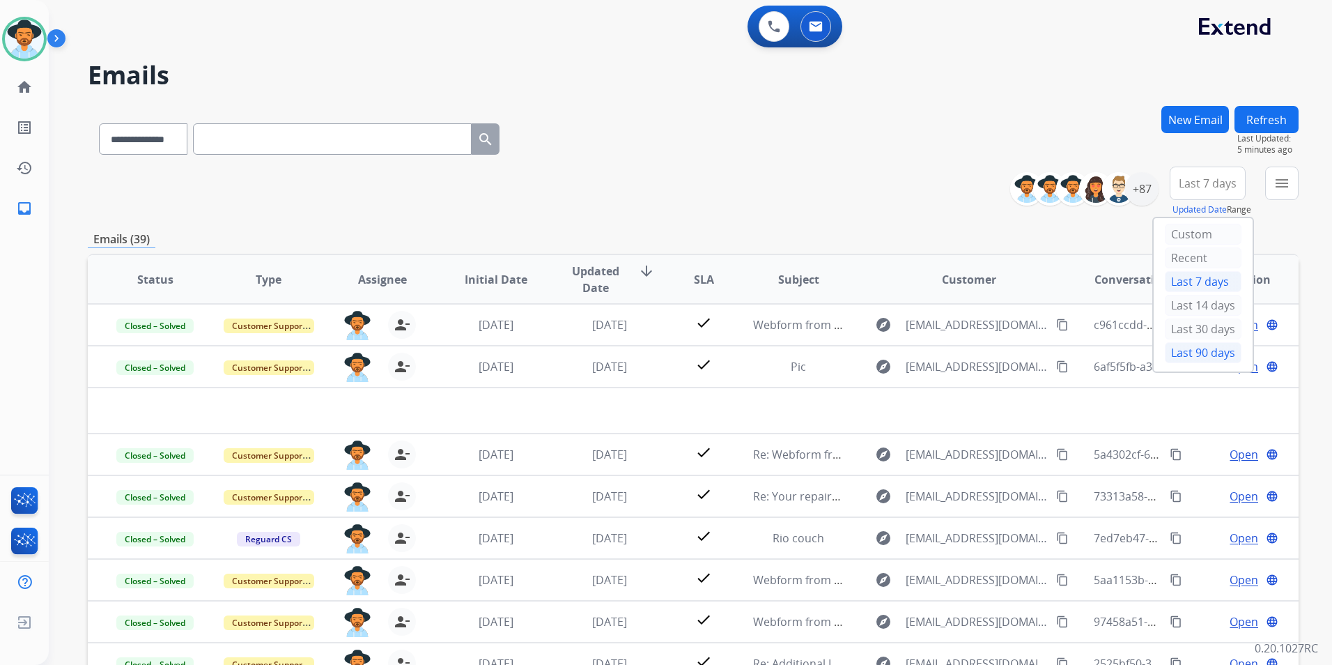
click at [1194, 355] on div "Last 90 days" at bounding box center [1203, 352] width 77 height 21
select select "*"
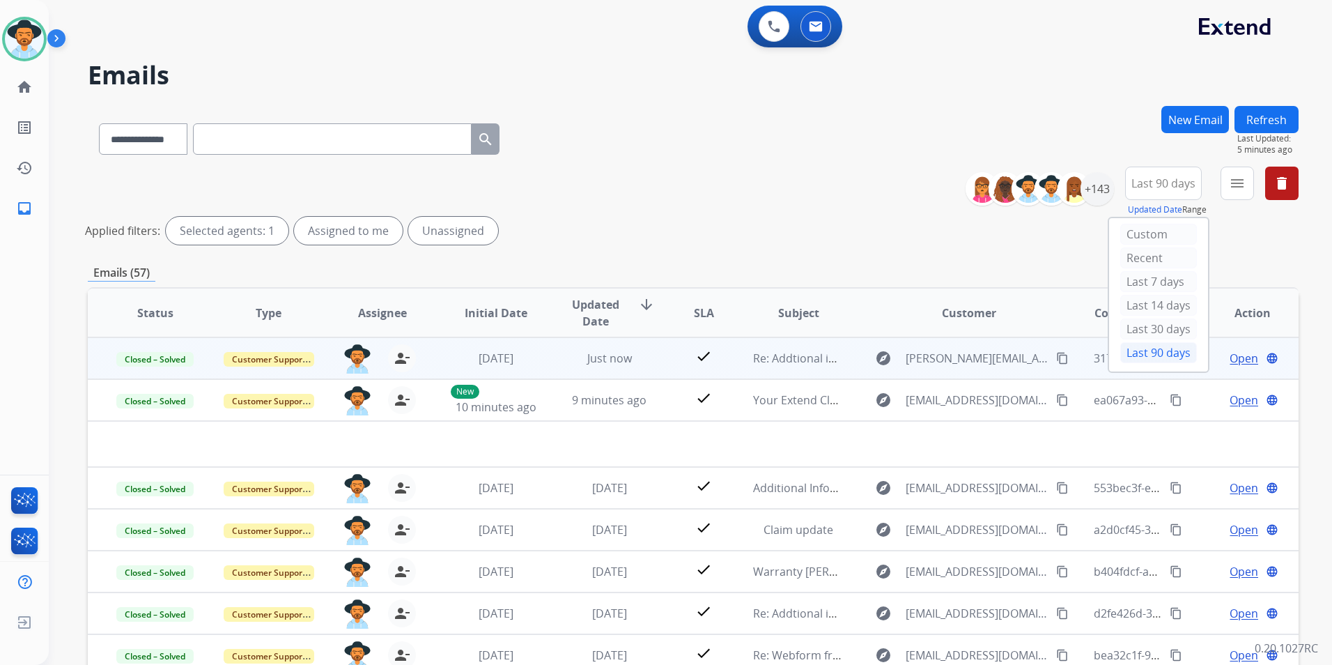
click at [941, 235] on div "Applied filters: Selected agents: 1 Assigned to me Unassigned" at bounding box center [690, 231] width 1211 height 28
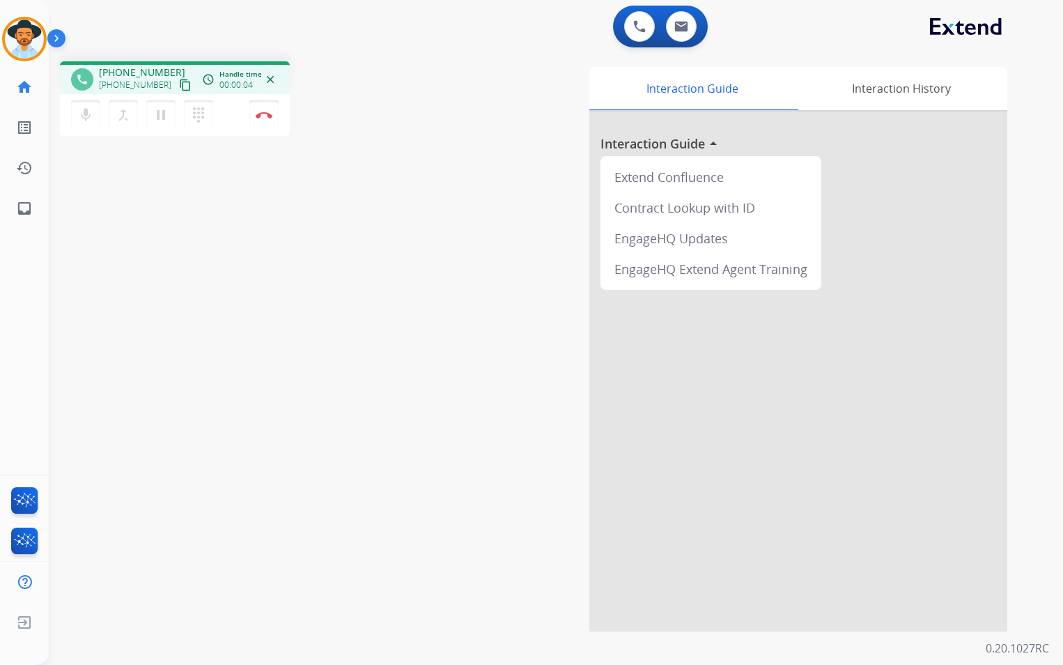
click at [179, 79] on mat-icon "content_copy" at bounding box center [185, 85] width 13 height 13
click at [266, 113] on img at bounding box center [264, 114] width 17 height 7
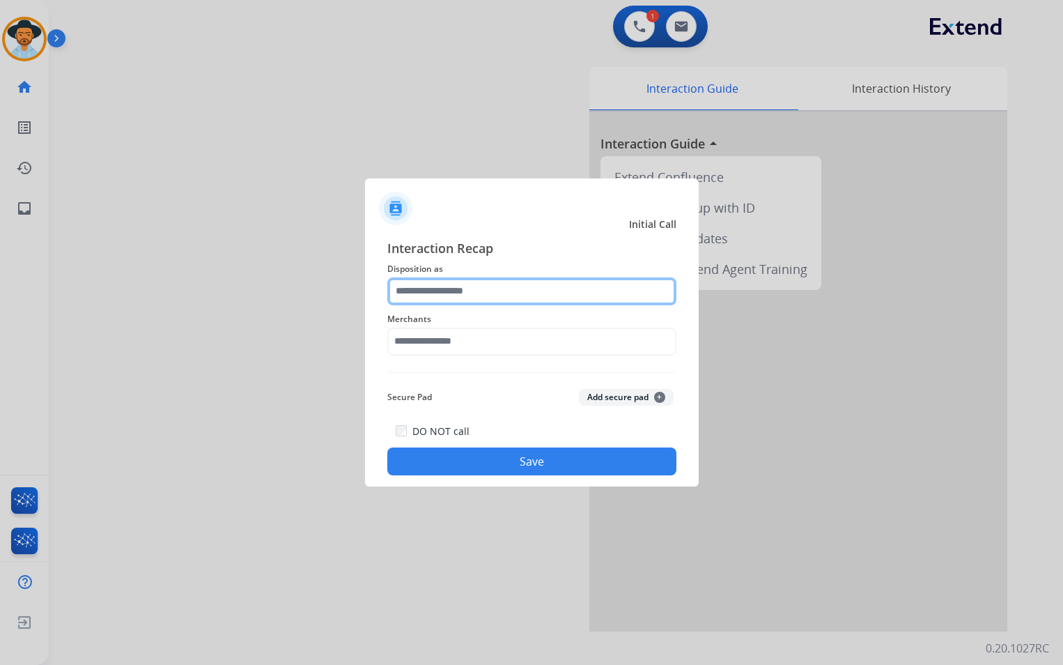
click at [528, 281] on input "text" at bounding box center [531, 291] width 289 height 28
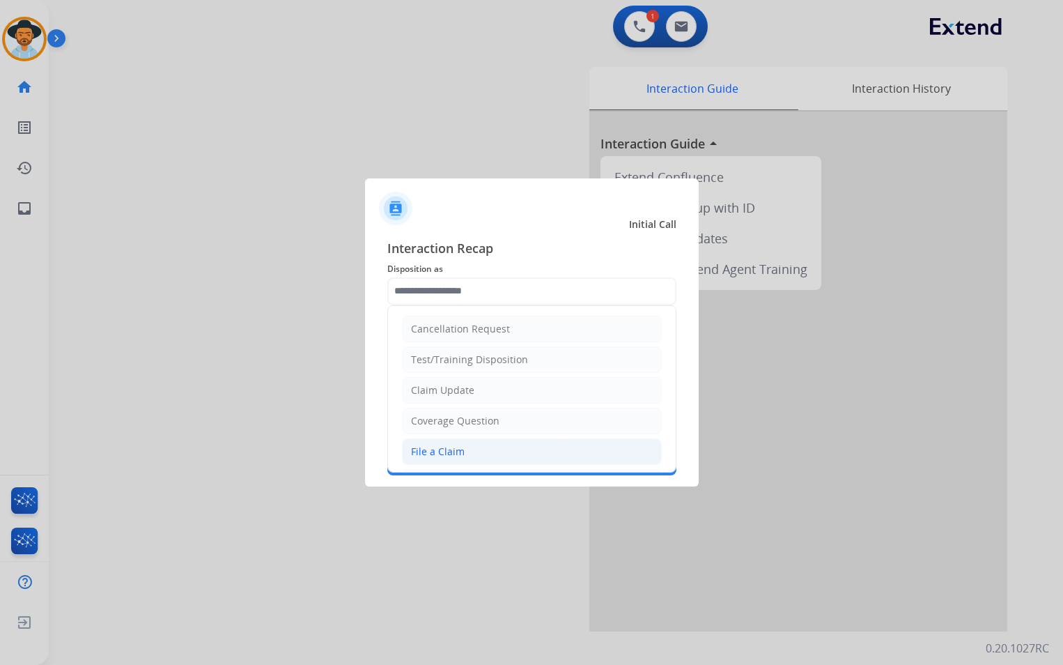
click at [485, 444] on li "File a Claim" at bounding box center [532, 451] width 260 height 26
type input "**********"
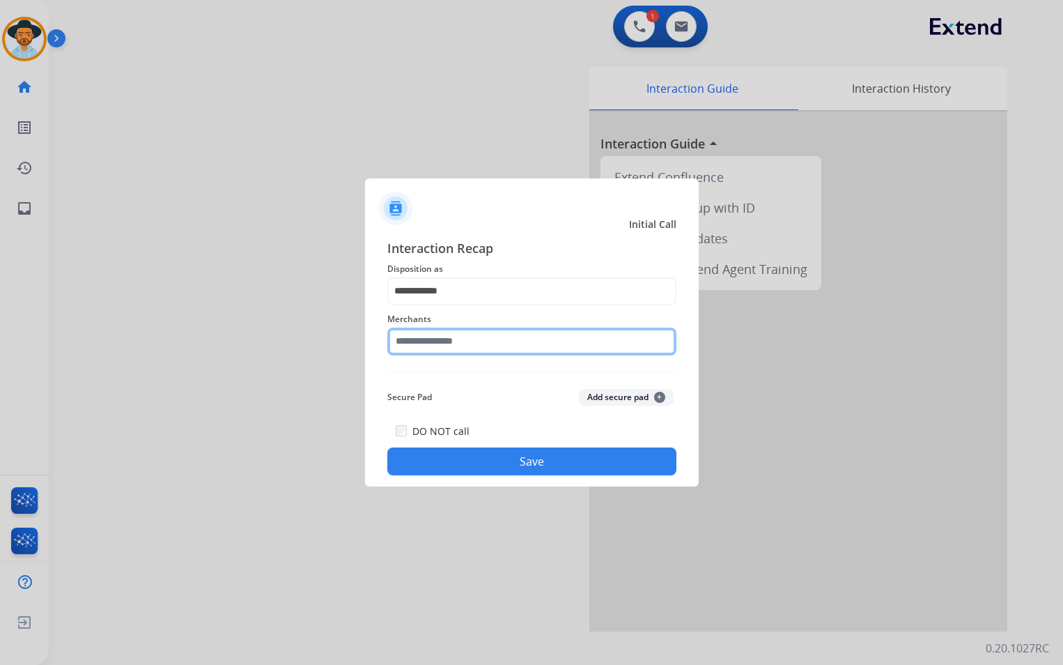
click at [490, 345] on input "text" at bounding box center [531, 341] width 289 height 28
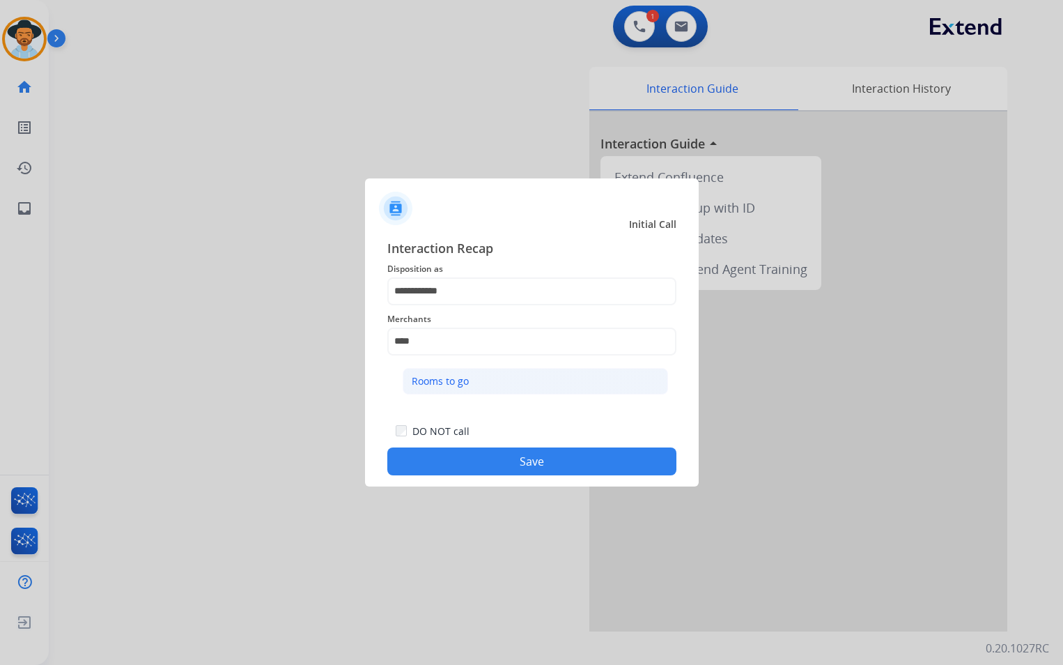
click at [490, 375] on li "Rooms to go" at bounding box center [535, 381] width 265 height 26
type input "**********"
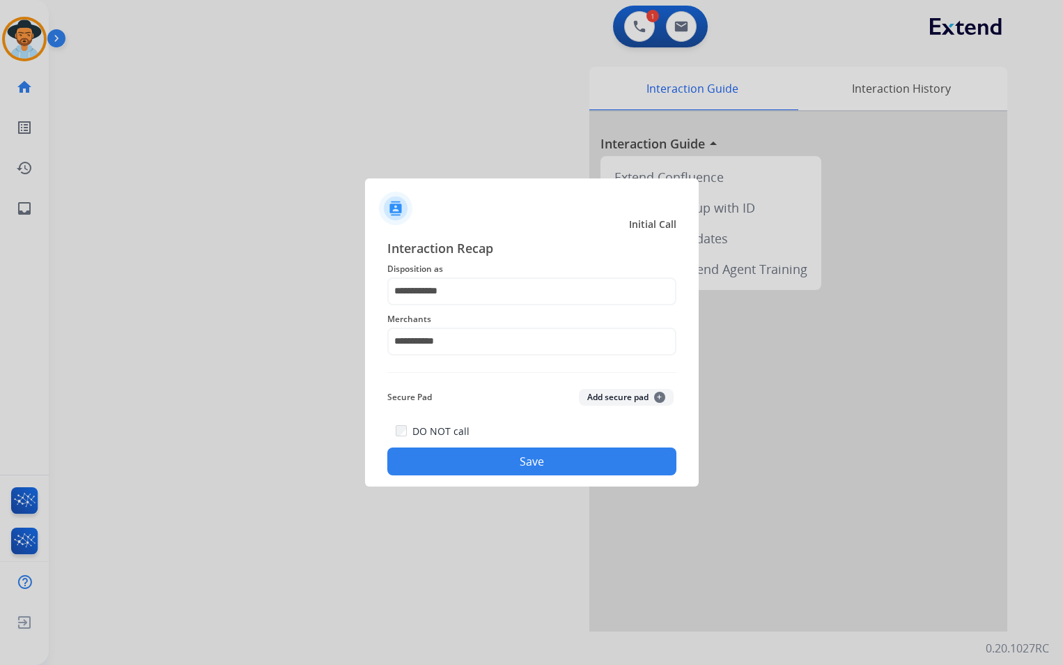
click at [505, 454] on button "Save" at bounding box center [531, 461] width 289 height 28
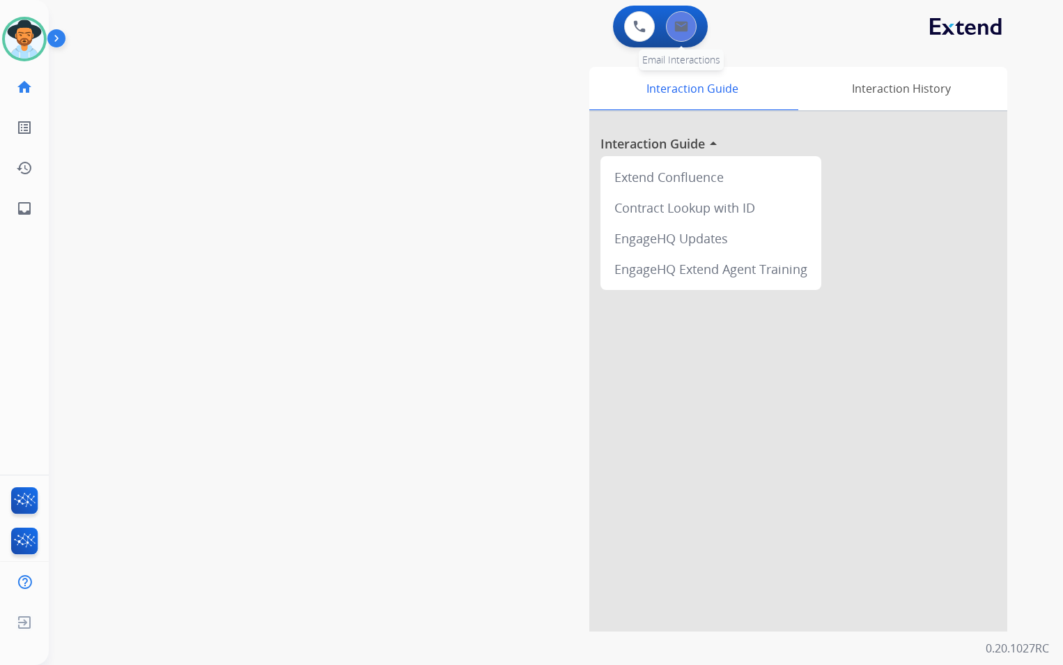
click at [695, 29] on div "0 Email Interactions" at bounding box center [681, 26] width 42 height 31
click at [690, 31] on button at bounding box center [681, 26] width 31 height 31
select select "**********"
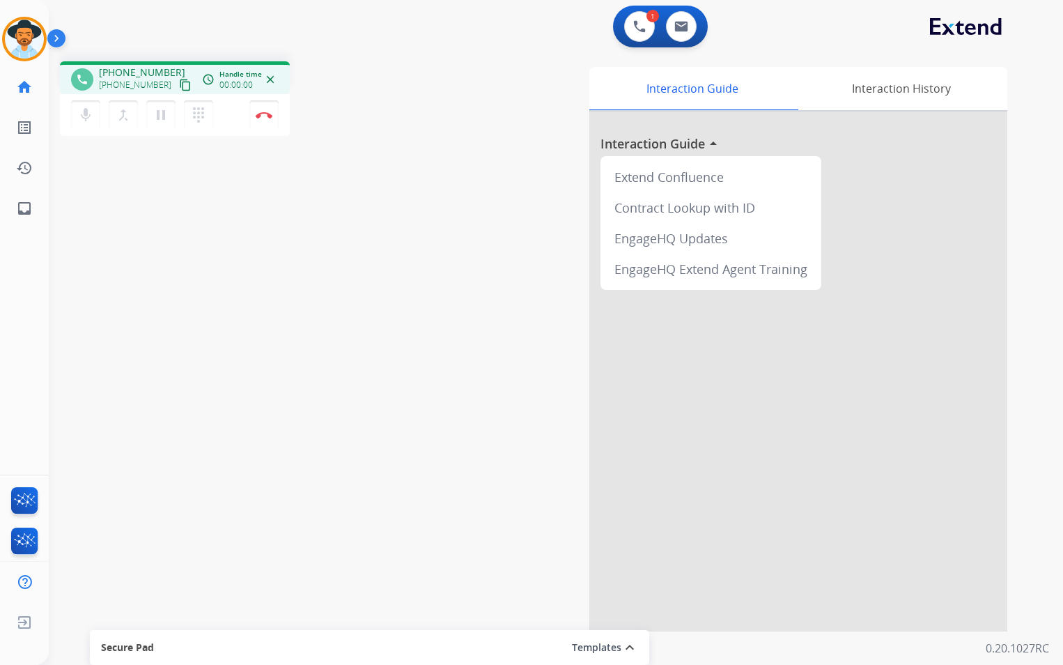
click at [179, 81] on mat-icon "content_copy" at bounding box center [185, 85] width 13 height 13
click at [179, 84] on mat-icon "content_copy" at bounding box center [185, 85] width 13 height 13
click at [161, 118] on mat-icon "pause" at bounding box center [161, 115] width 17 height 17
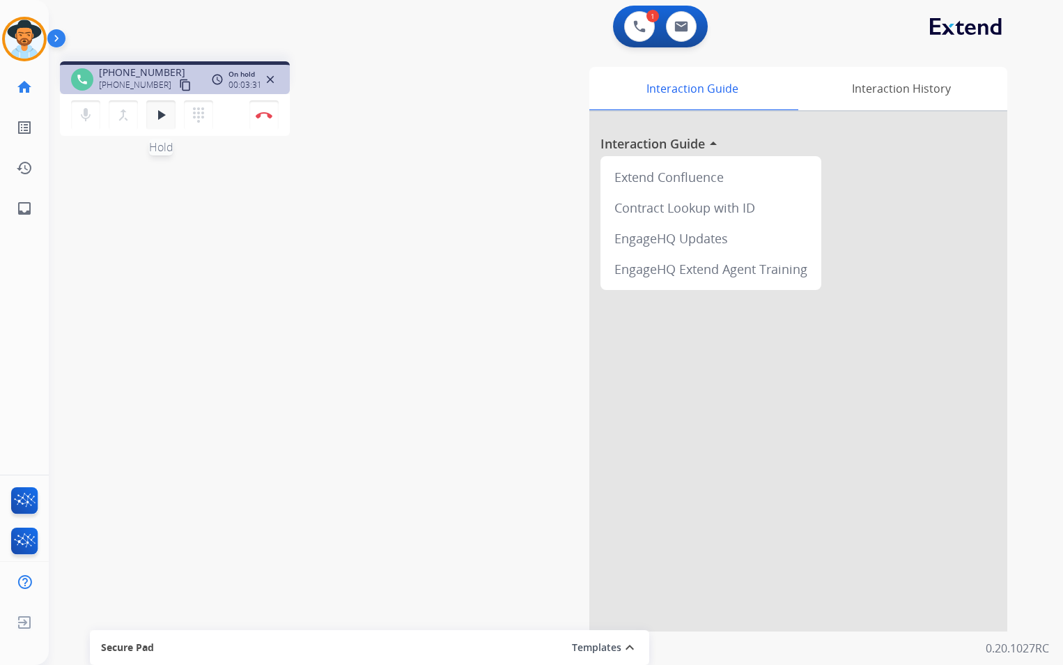
click at [157, 124] on button "play_arrow Hold" at bounding box center [160, 114] width 29 height 29
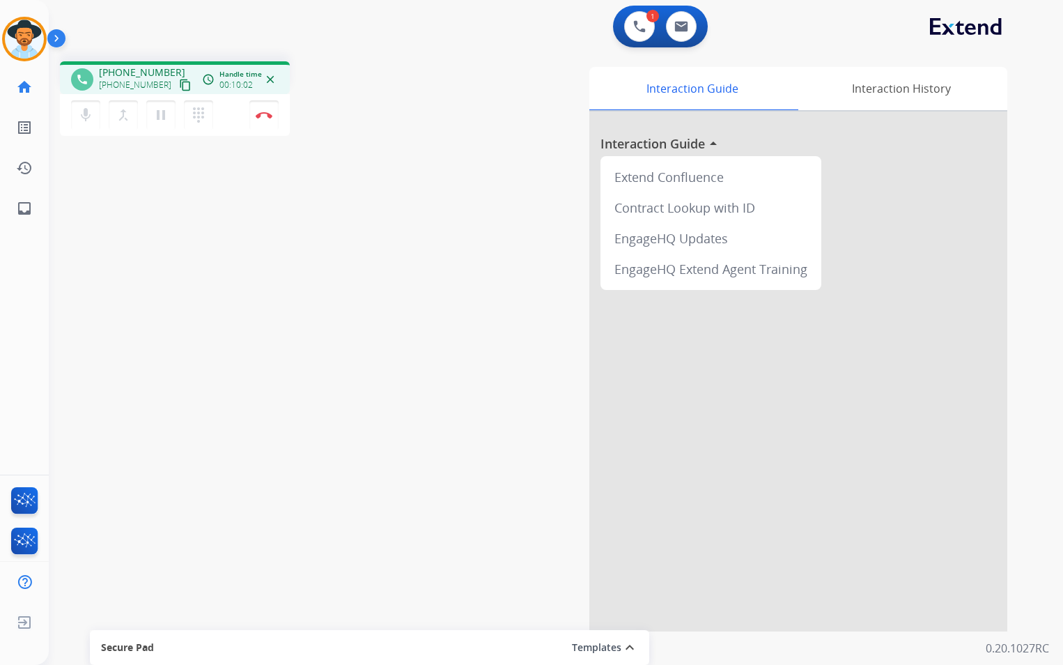
click at [179, 85] on mat-icon "content_copy" at bounding box center [185, 85] width 13 height 13
click at [179, 82] on mat-icon "content_copy" at bounding box center [185, 85] width 13 height 13
click at [265, 116] on button "Disconnect" at bounding box center [263, 114] width 29 height 29
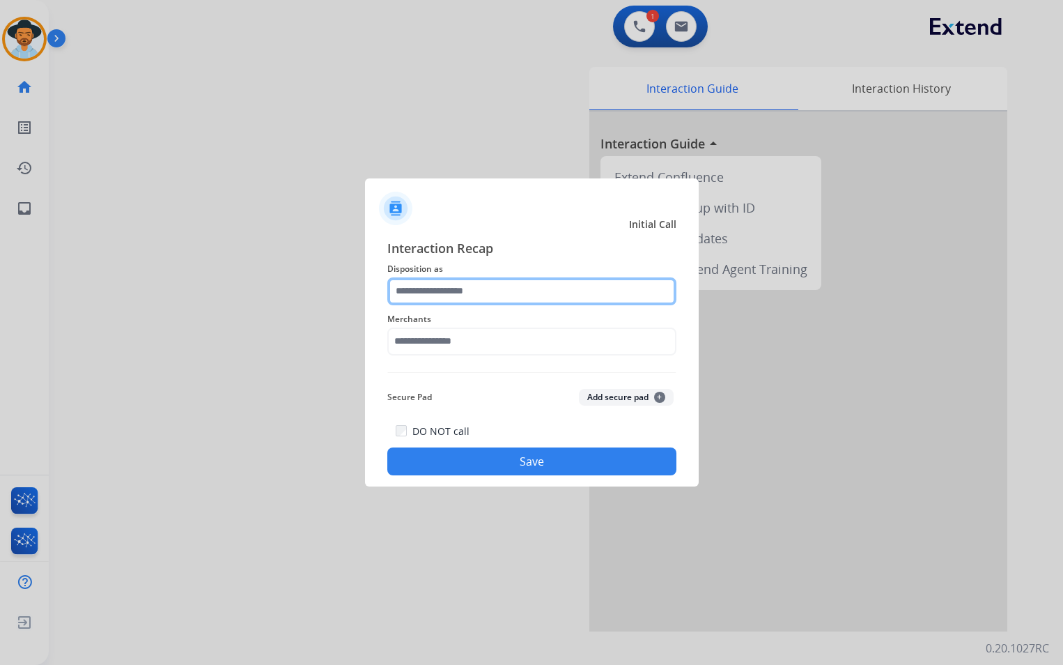
click at [534, 289] on input "text" at bounding box center [531, 291] width 289 height 28
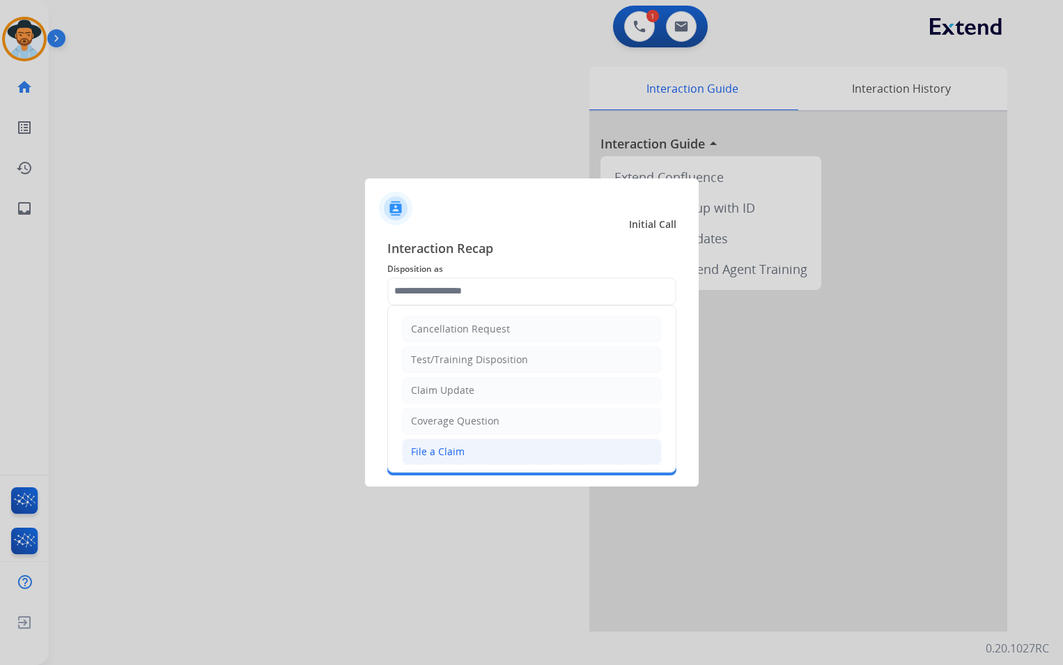
click at [476, 450] on li "File a Claim" at bounding box center [532, 451] width 260 height 26
type input "**********"
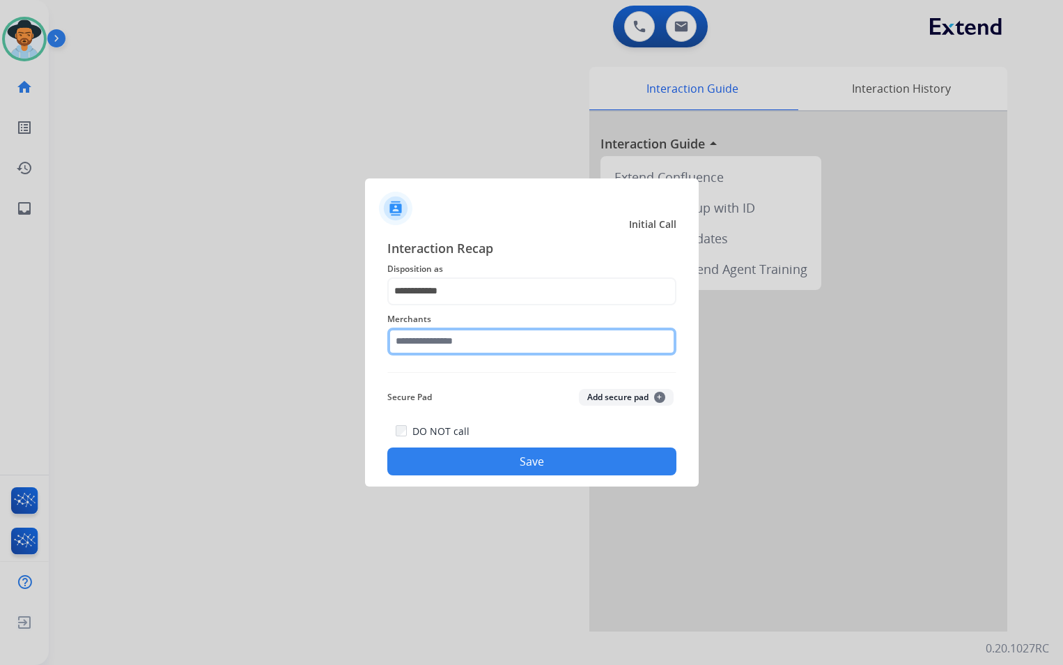
click at [476, 341] on input "text" at bounding box center [531, 341] width 289 height 28
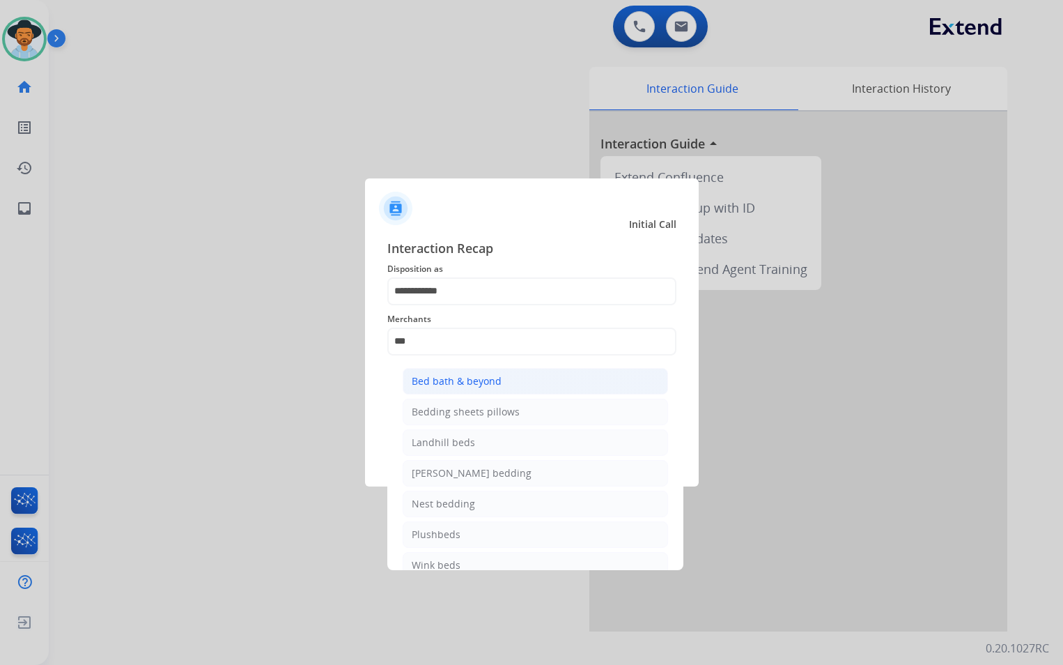
click at [502, 380] on li "Bed bath & beyond" at bounding box center [535, 381] width 265 height 26
type input "**********"
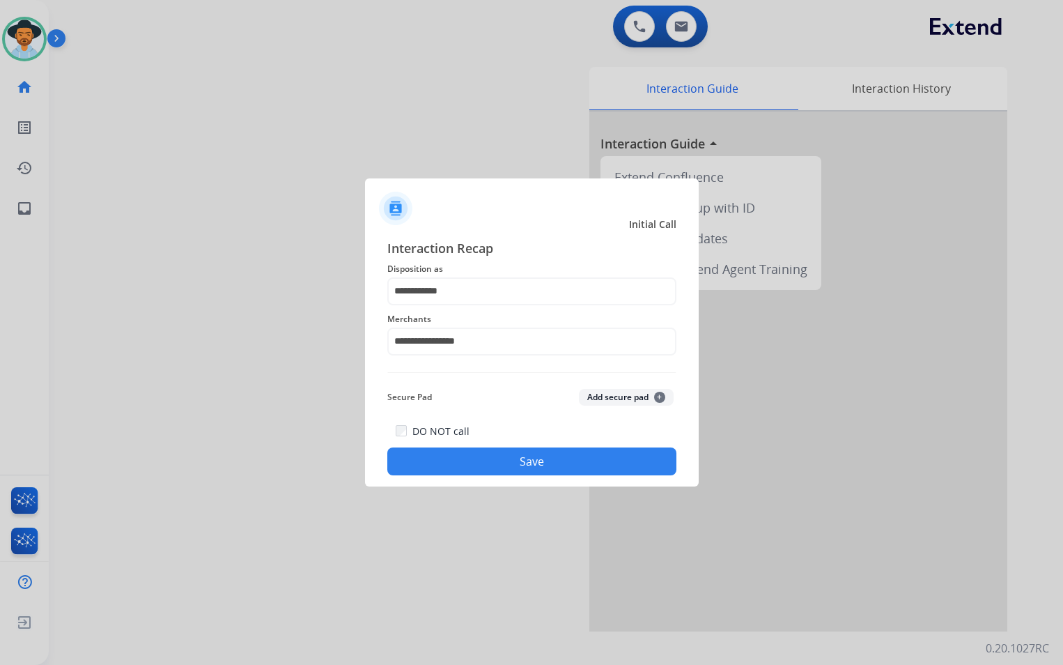
click at [483, 453] on button "Save" at bounding box center [531, 461] width 289 height 28
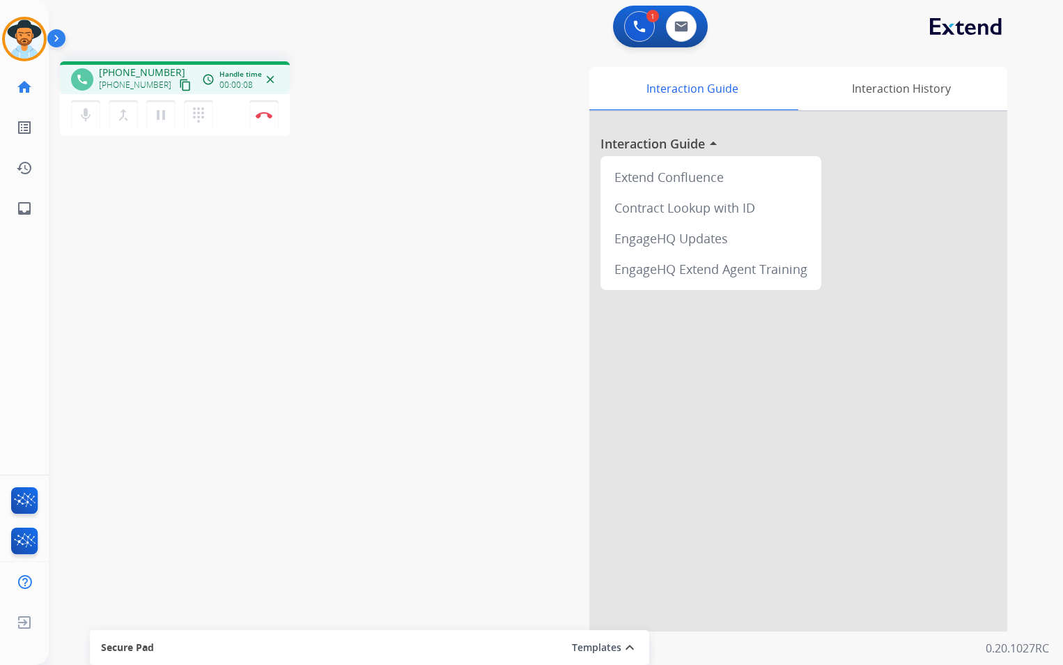
click at [179, 86] on mat-icon "content_copy" at bounding box center [185, 85] width 13 height 13
click at [691, 30] on button at bounding box center [681, 26] width 31 height 31
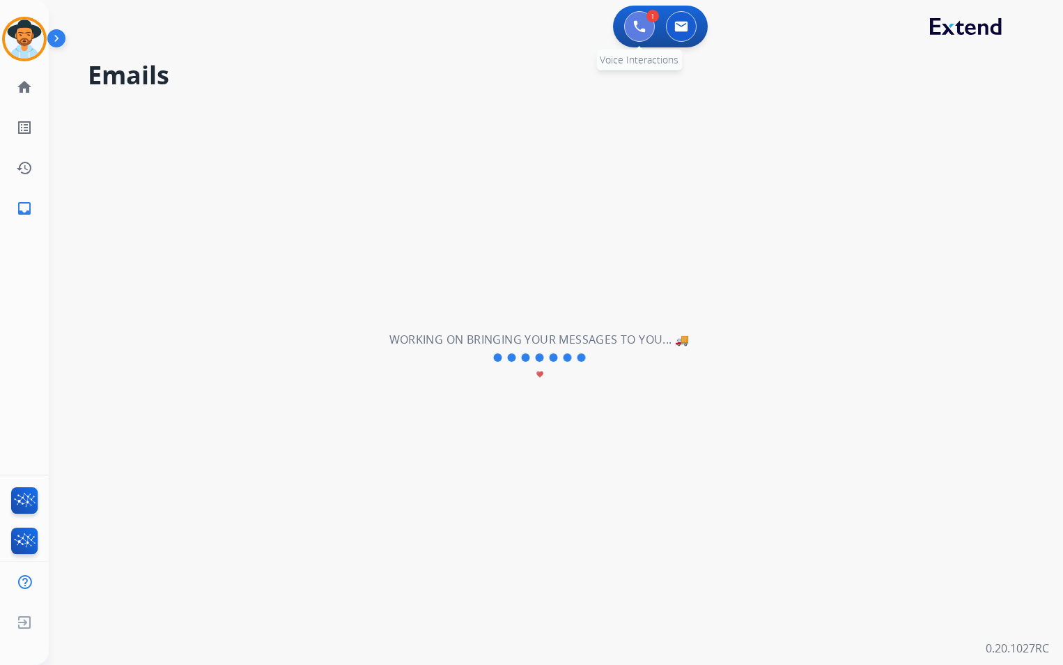
click at [643, 31] on button at bounding box center [639, 26] width 31 height 31
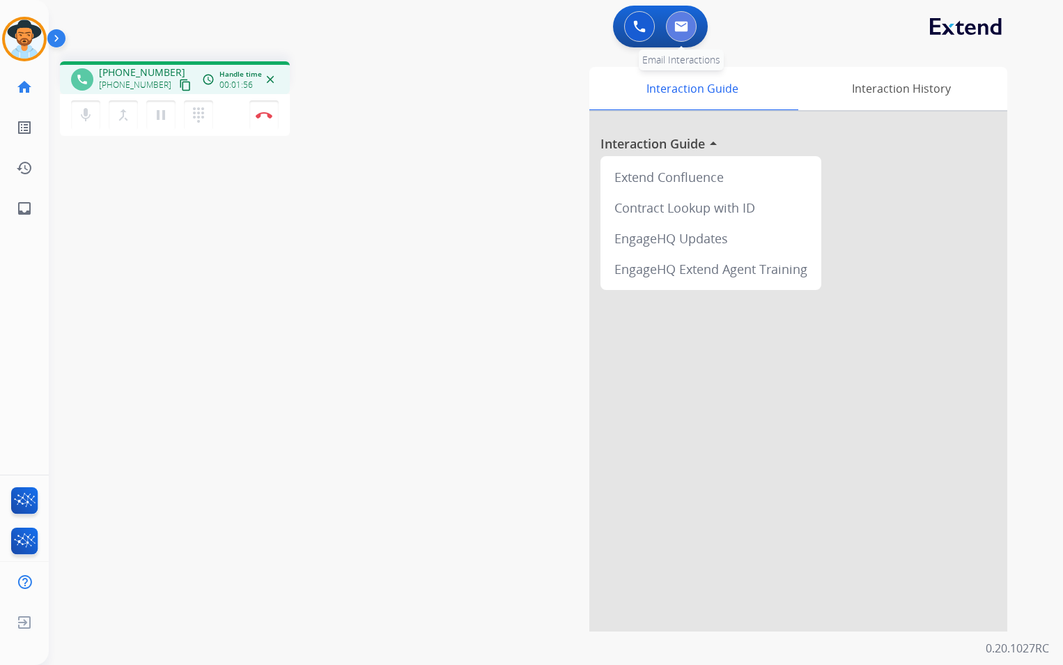
click at [681, 33] on button at bounding box center [681, 26] width 31 height 31
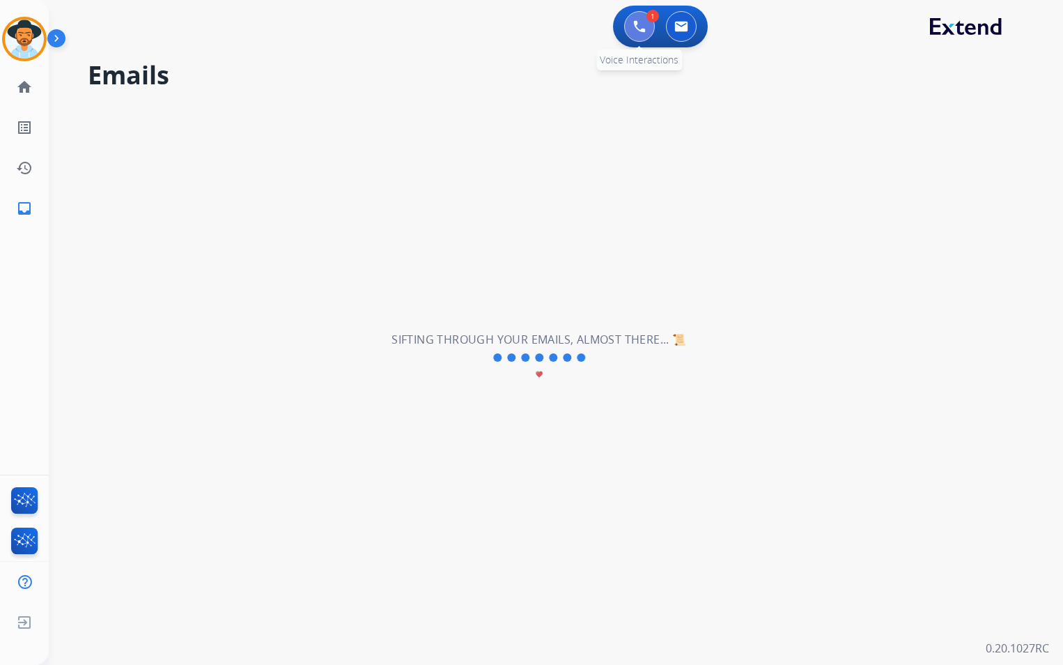
click at [638, 25] on img at bounding box center [639, 26] width 13 height 13
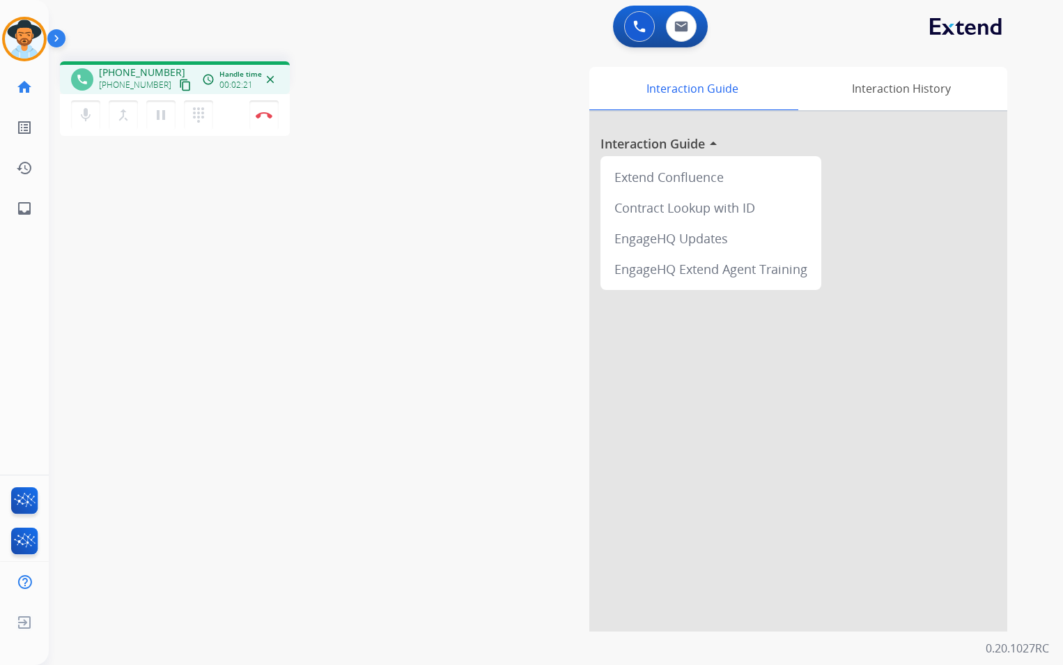
click at [179, 86] on mat-icon "content_copy" at bounding box center [185, 85] width 13 height 13
click at [160, 121] on mat-icon "pause" at bounding box center [161, 115] width 17 height 17
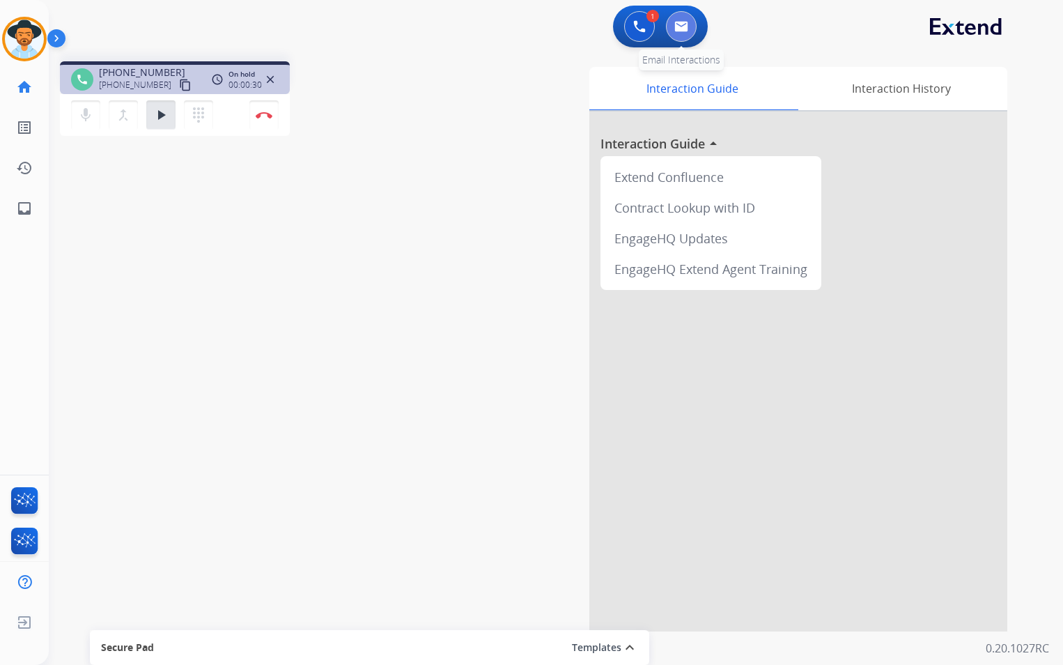
click at [692, 26] on button at bounding box center [681, 26] width 31 height 31
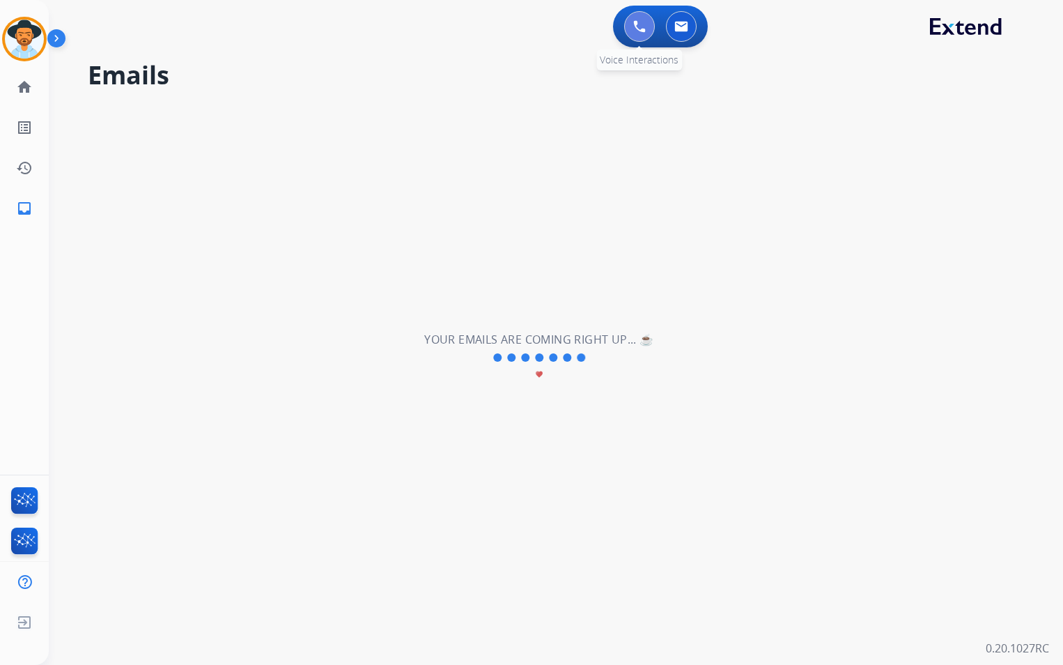
click at [648, 26] on button at bounding box center [639, 26] width 31 height 31
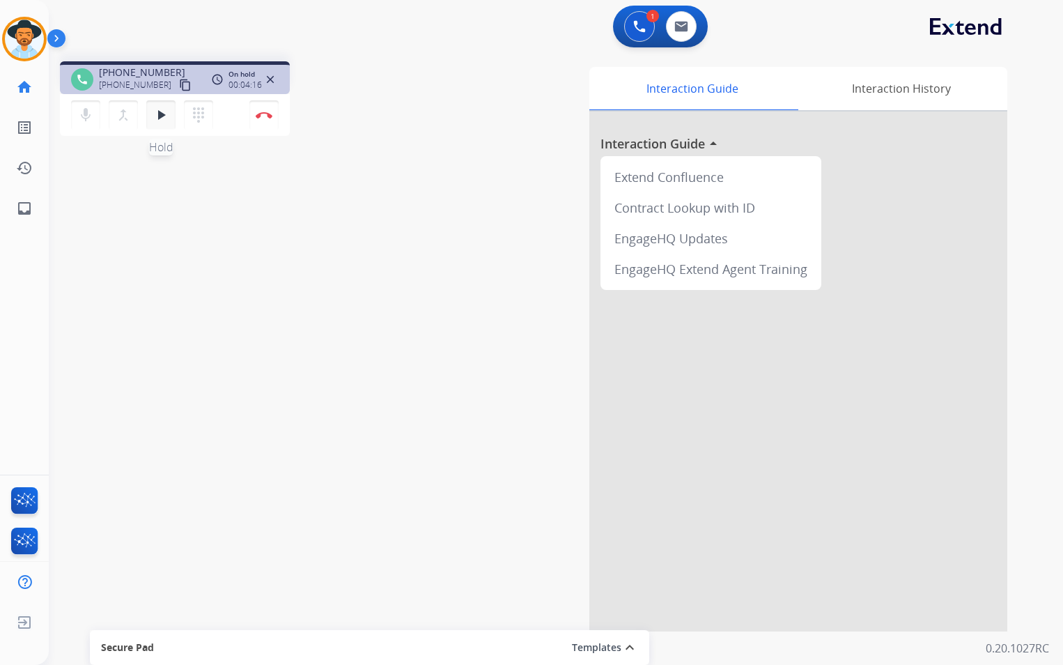
click at [165, 116] on mat-icon "play_arrow" at bounding box center [161, 115] width 17 height 17
click at [164, 122] on mat-icon "pause" at bounding box center [161, 115] width 17 height 17
click at [670, 31] on button at bounding box center [681, 26] width 31 height 31
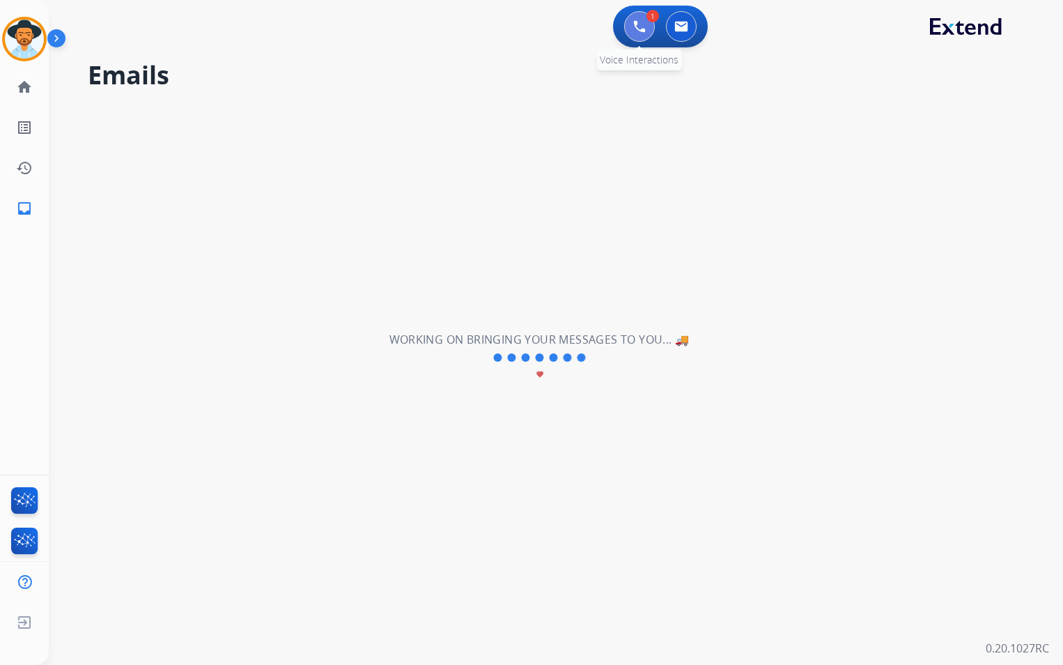
click at [648, 32] on button at bounding box center [639, 26] width 31 height 31
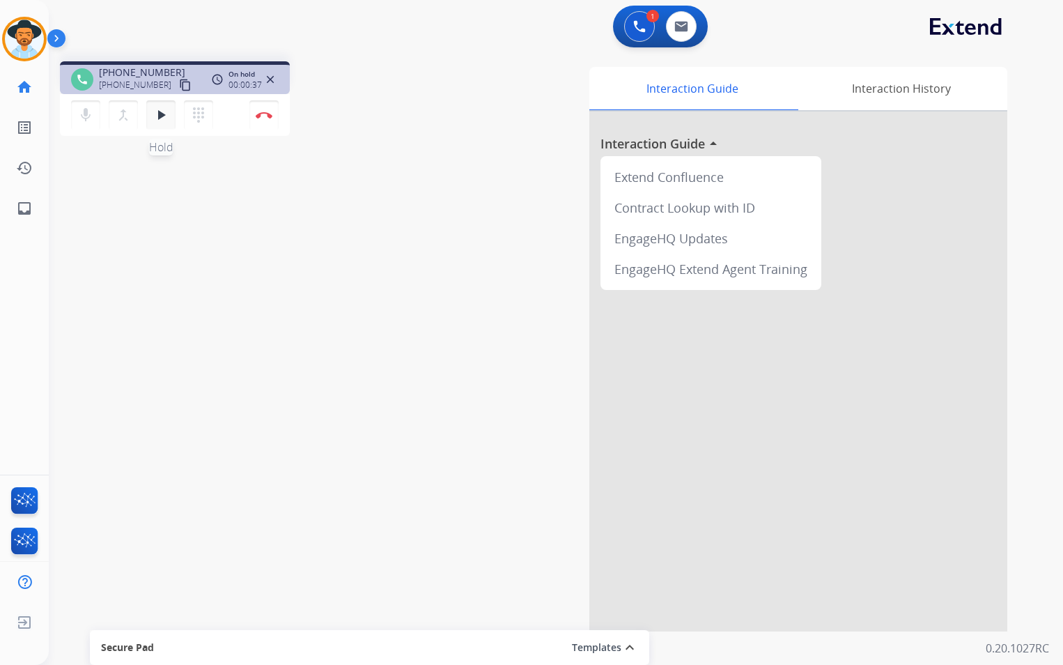
click at [160, 115] on mat-icon "play_arrow" at bounding box center [161, 115] width 17 height 17
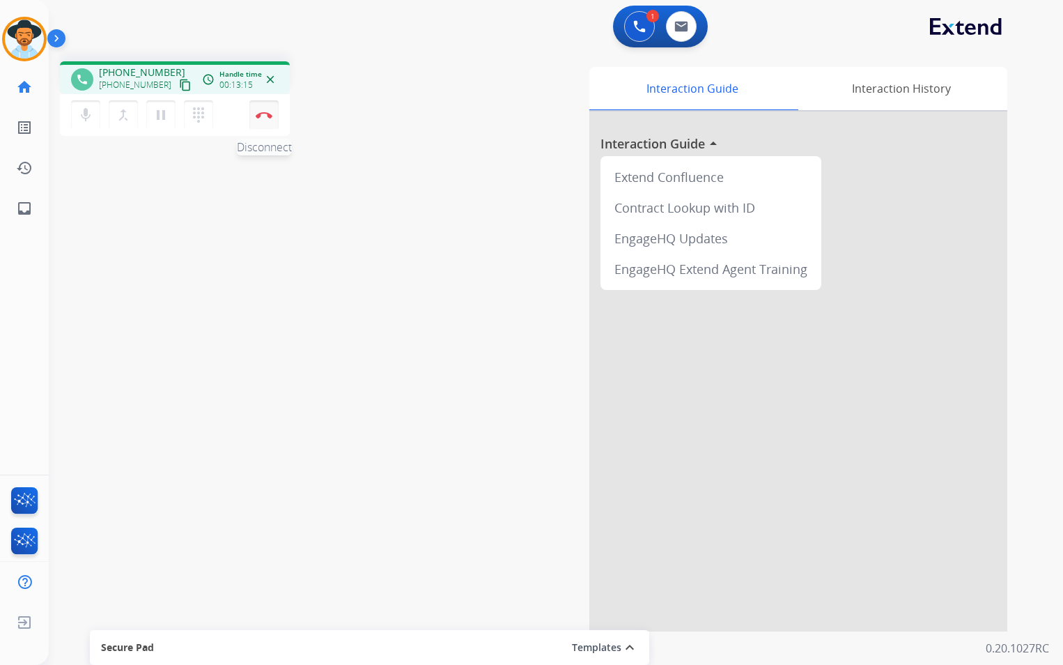
click at [265, 118] on button "Disconnect" at bounding box center [263, 114] width 29 height 29
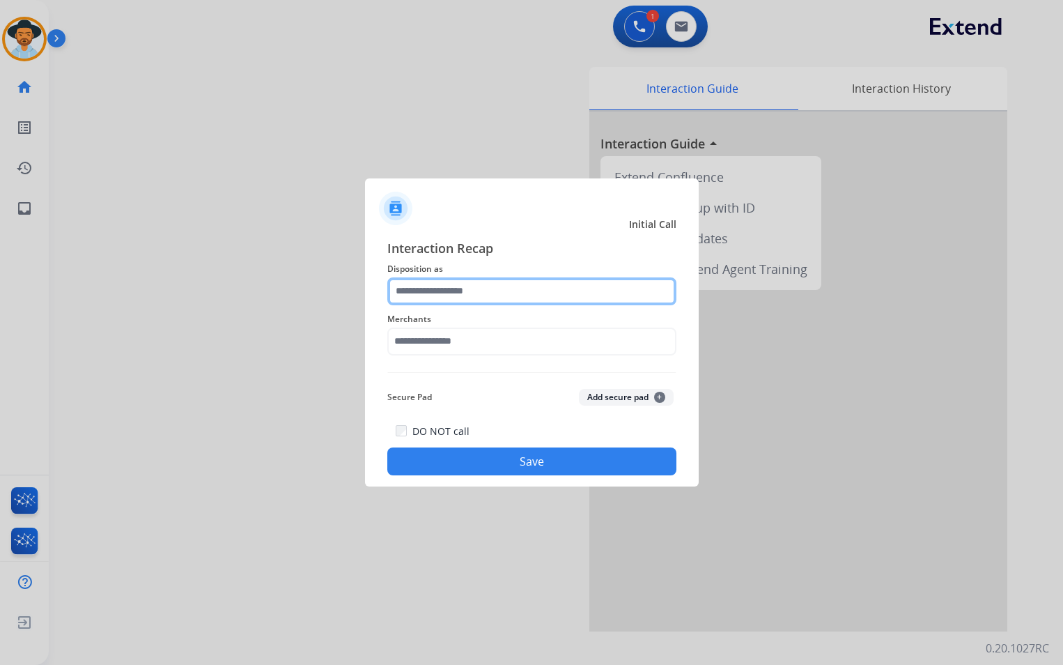
click at [559, 288] on input "text" at bounding box center [531, 291] width 289 height 28
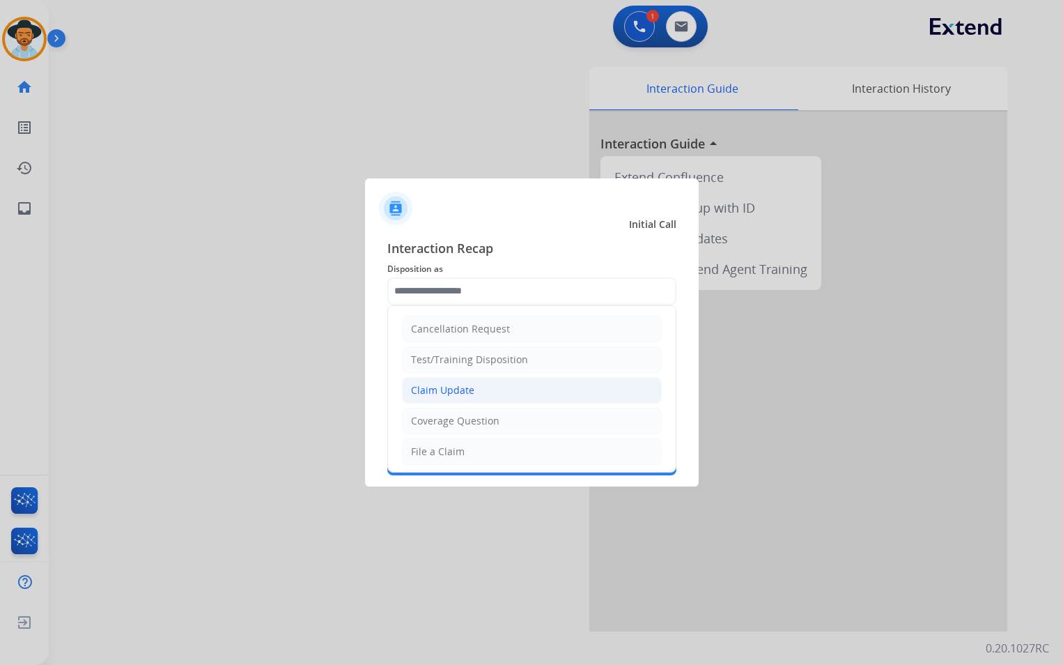
click at [482, 399] on li "Claim Update" at bounding box center [532, 390] width 260 height 26
type input "**********"
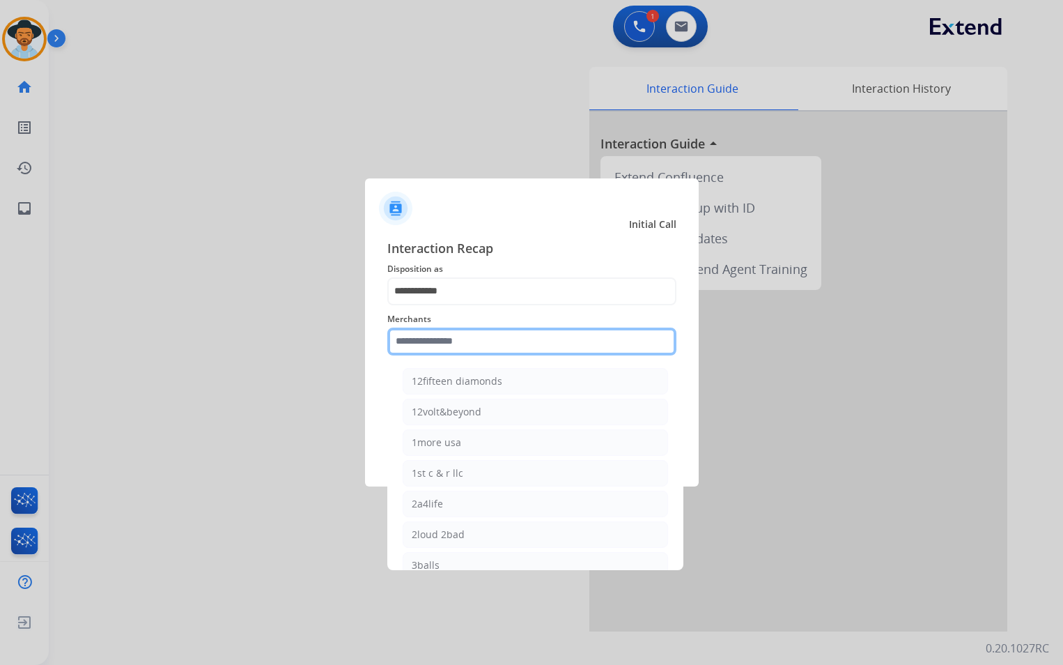
click at [488, 339] on input "text" at bounding box center [531, 341] width 289 height 28
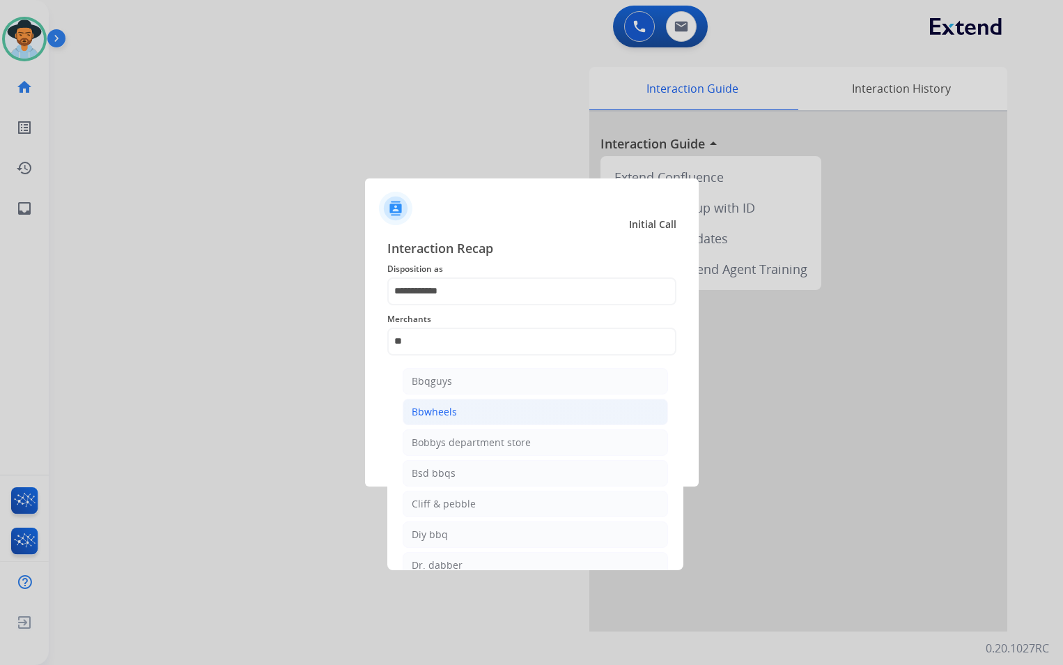
click at [491, 409] on li "Bbwheels" at bounding box center [535, 411] width 265 height 26
type input "********"
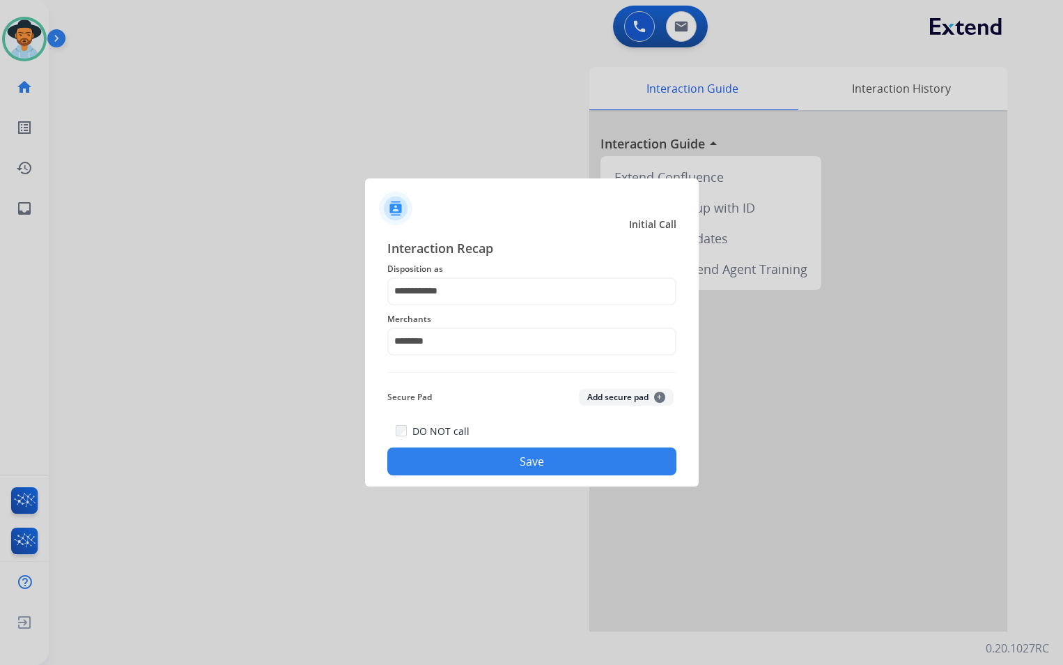
click at [462, 465] on button "Save" at bounding box center [531, 461] width 289 height 28
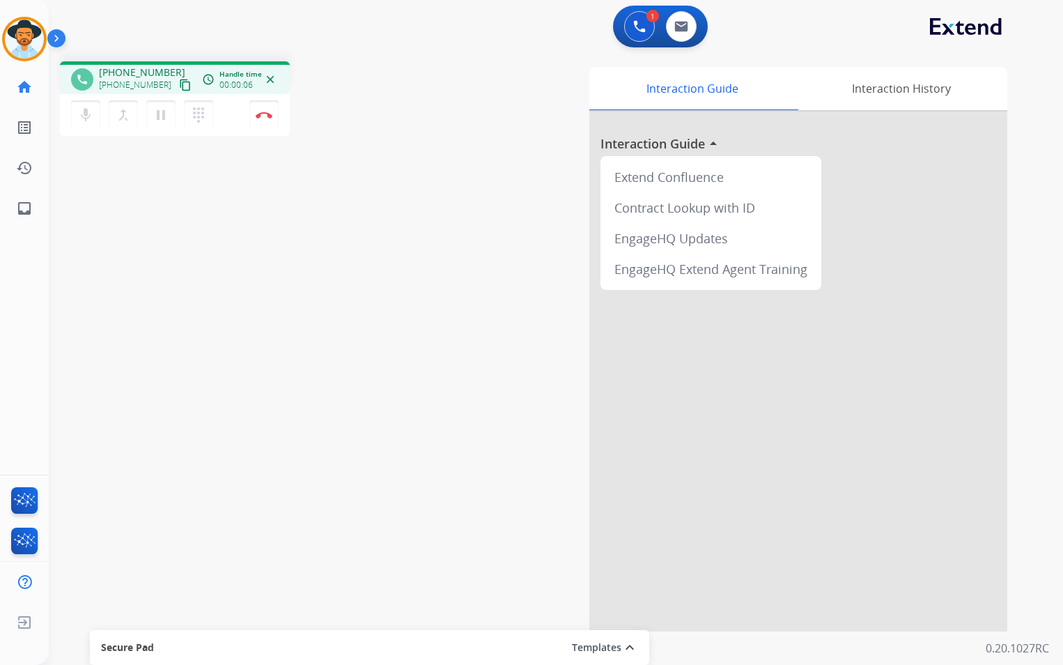
click at [179, 84] on mat-icon "content_copy" at bounding box center [185, 85] width 13 height 13
click at [264, 114] on img at bounding box center [264, 114] width 17 height 7
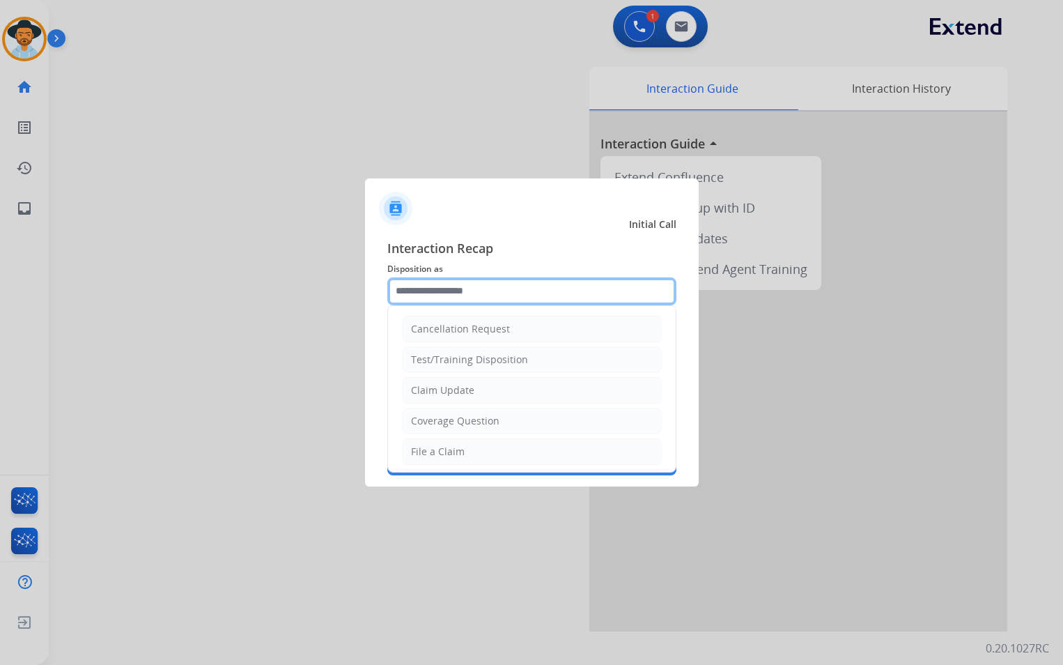
click at [537, 284] on input "text" at bounding box center [531, 291] width 289 height 28
click at [506, 444] on li "File a Claim" at bounding box center [532, 451] width 260 height 26
type input "**********"
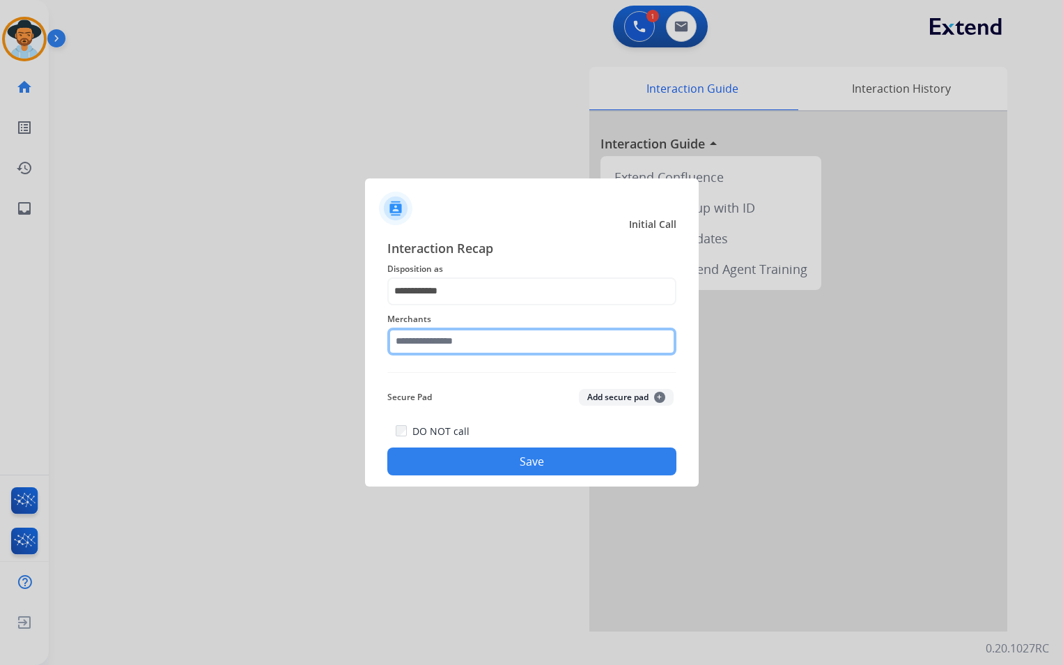
click at [489, 345] on input "text" at bounding box center [531, 341] width 289 height 28
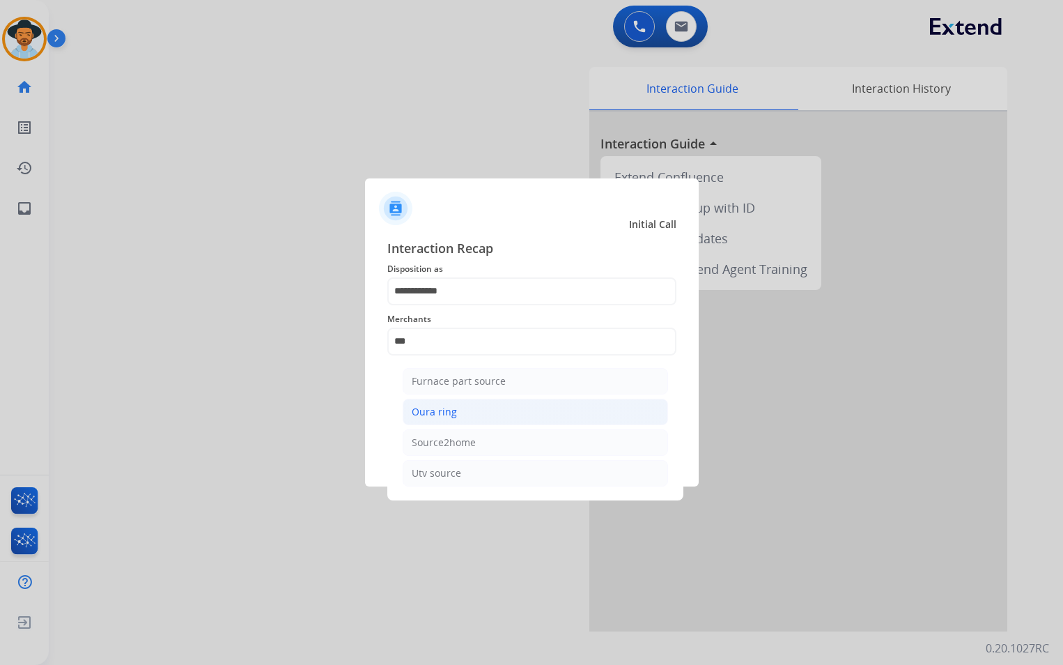
click at [480, 410] on li "Oura ring" at bounding box center [535, 411] width 265 height 26
type input "*********"
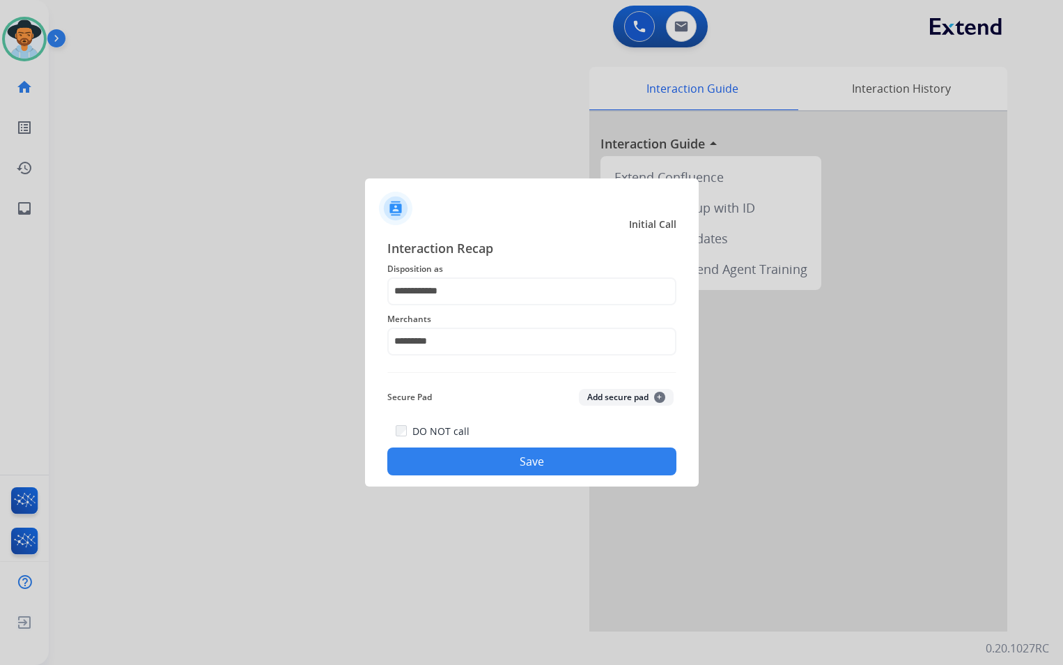
click at [506, 456] on button "Save" at bounding box center [531, 461] width 289 height 28
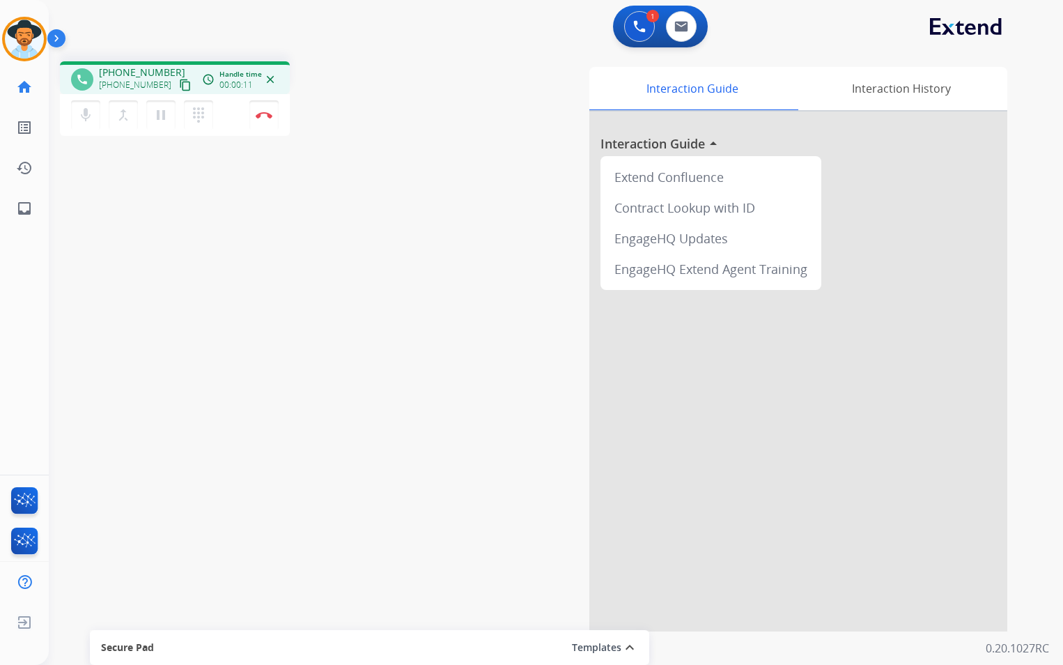
click at [179, 81] on mat-icon "content_copy" at bounding box center [185, 85] width 13 height 13
click at [262, 120] on button "Disconnect" at bounding box center [263, 114] width 29 height 29
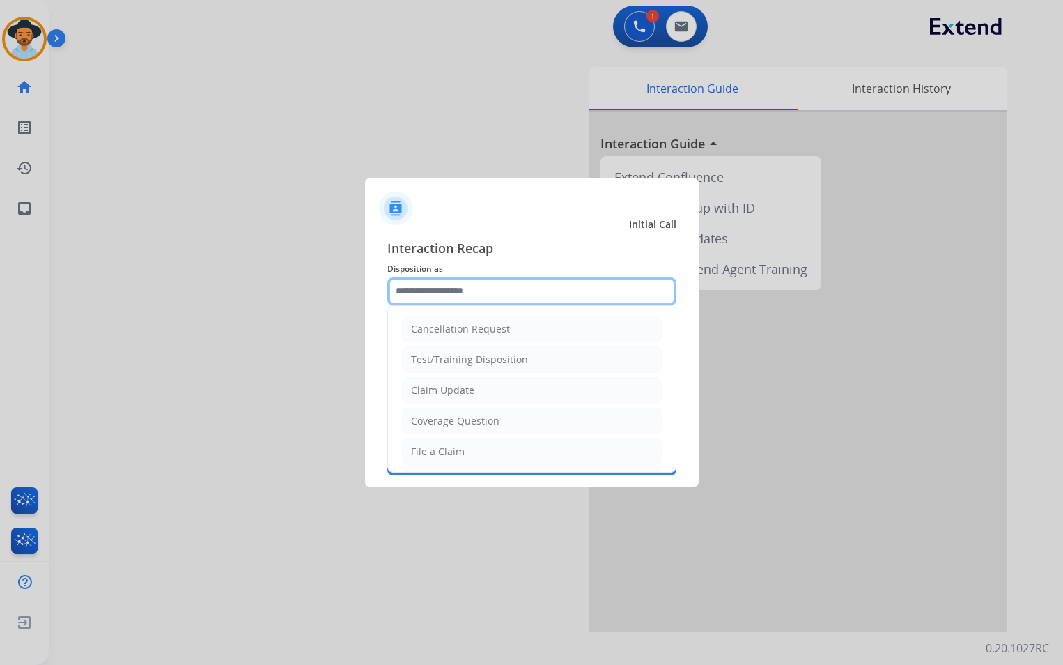
click at [541, 292] on input "text" at bounding box center [531, 291] width 289 height 28
click at [486, 449] on li "File a Claim" at bounding box center [532, 451] width 260 height 26
type input "**********"
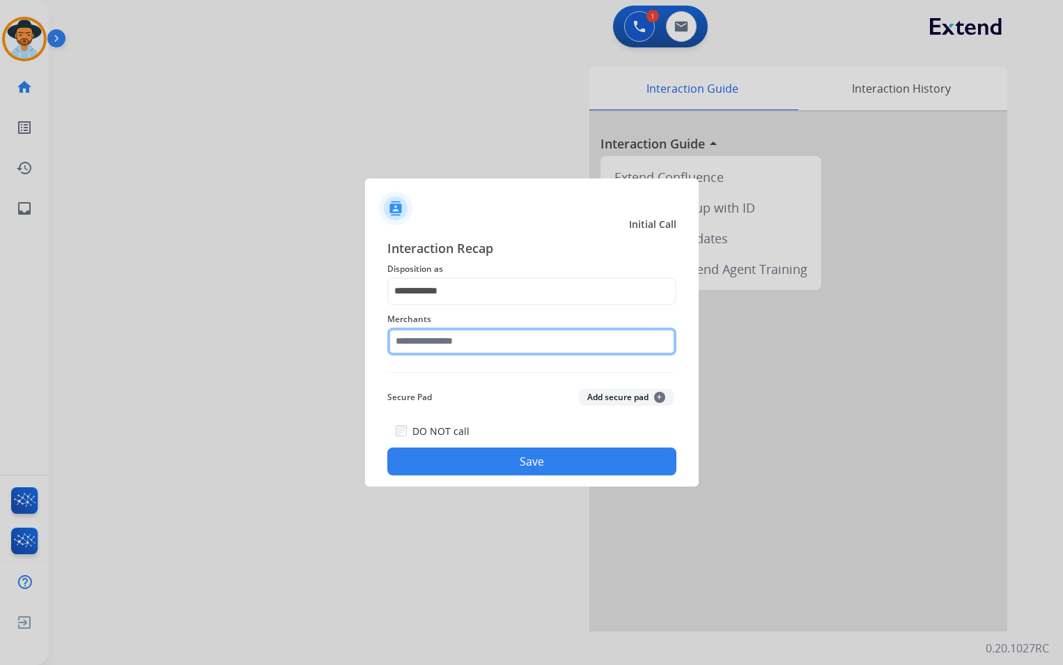
click at [499, 342] on input "text" at bounding box center [531, 341] width 289 height 28
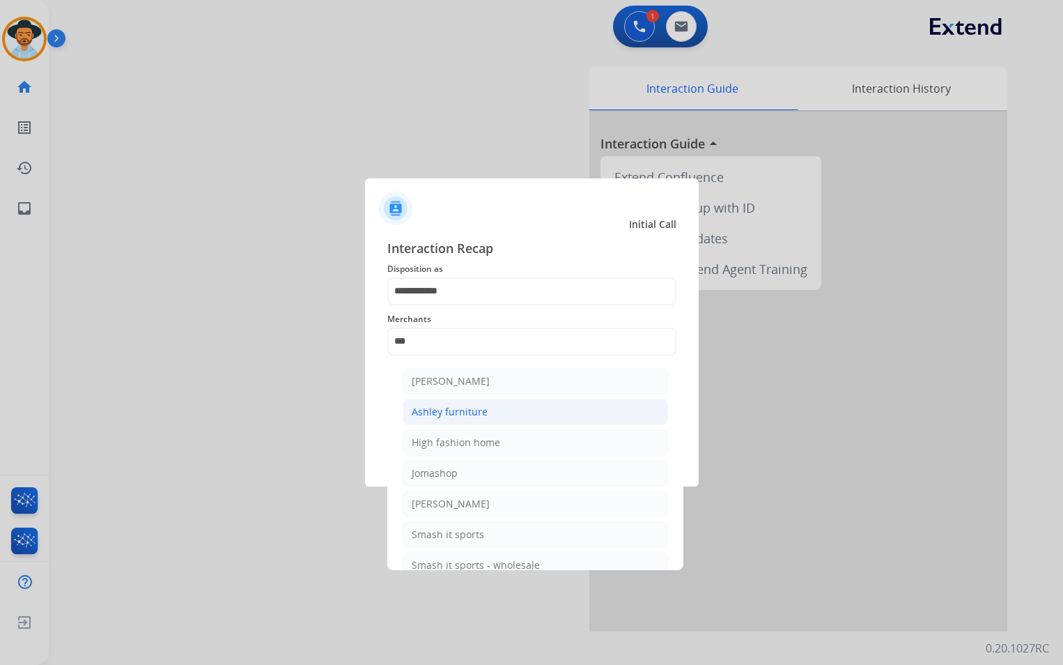
click at [511, 414] on li "Ashley furniture" at bounding box center [535, 411] width 265 height 26
type input "**********"
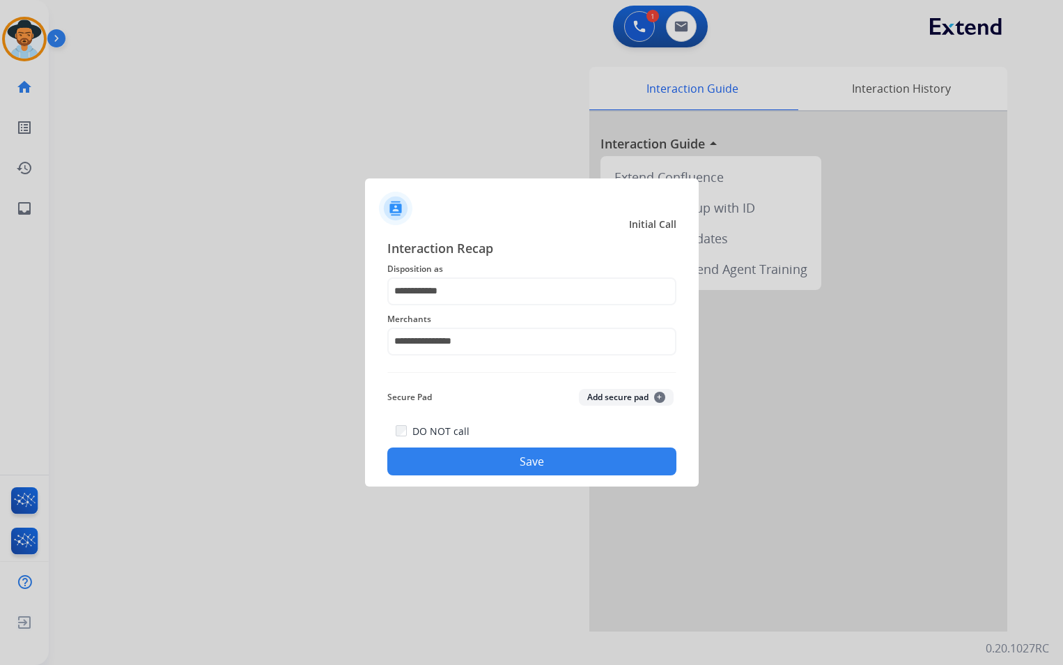
click at [519, 461] on button "Save" at bounding box center [531, 461] width 289 height 28
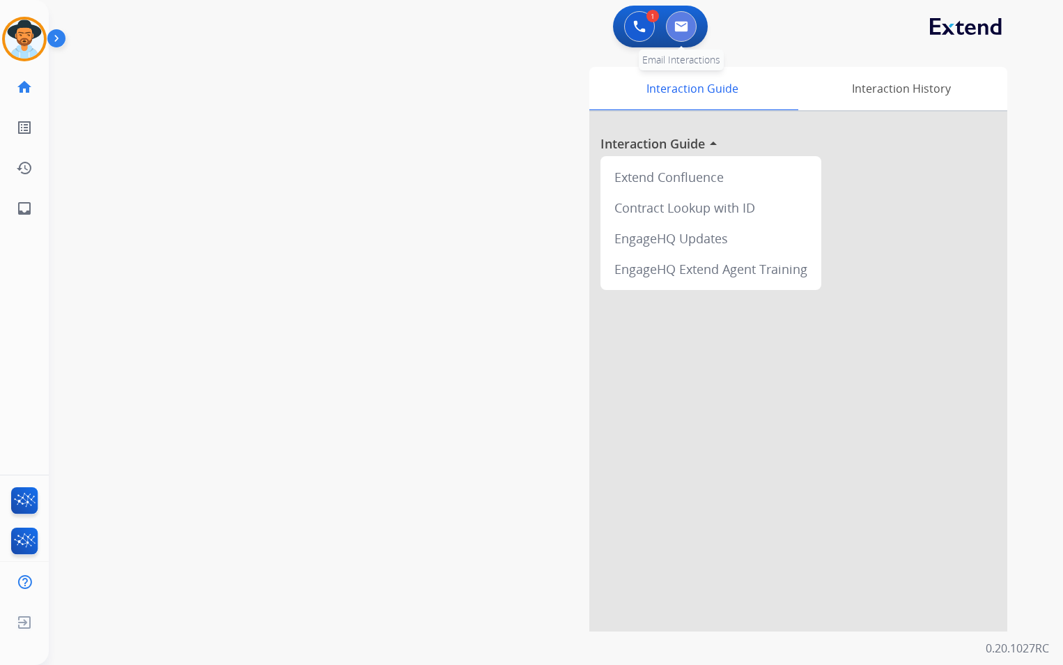
click at [685, 29] on img at bounding box center [681, 26] width 14 height 11
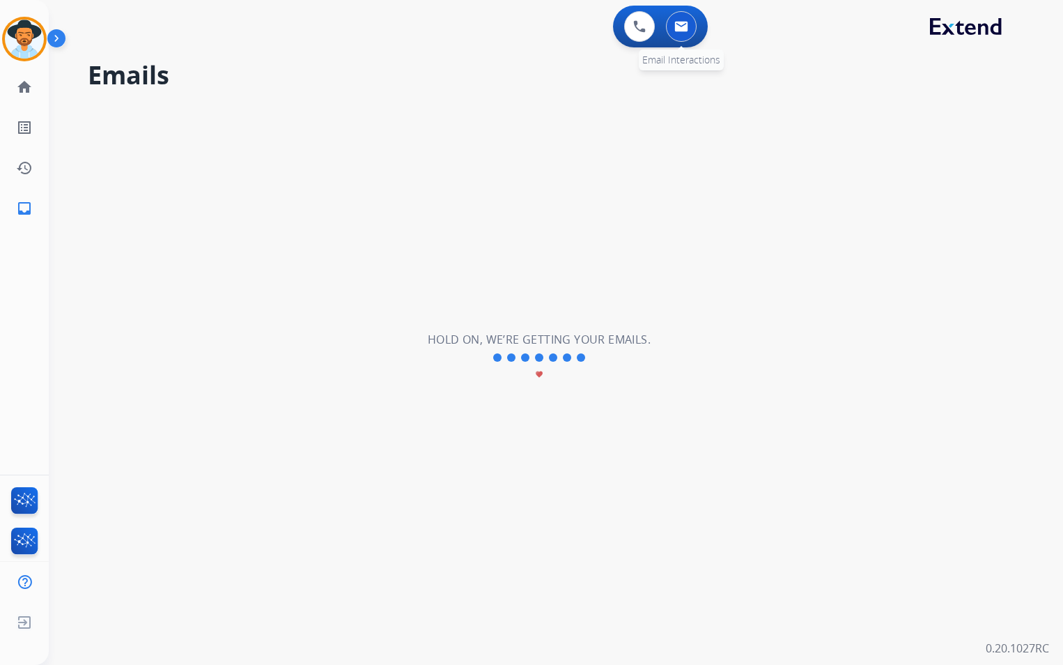
click at [686, 28] on img at bounding box center [681, 26] width 14 height 11
click at [639, 24] on img at bounding box center [639, 26] width 13 height 13
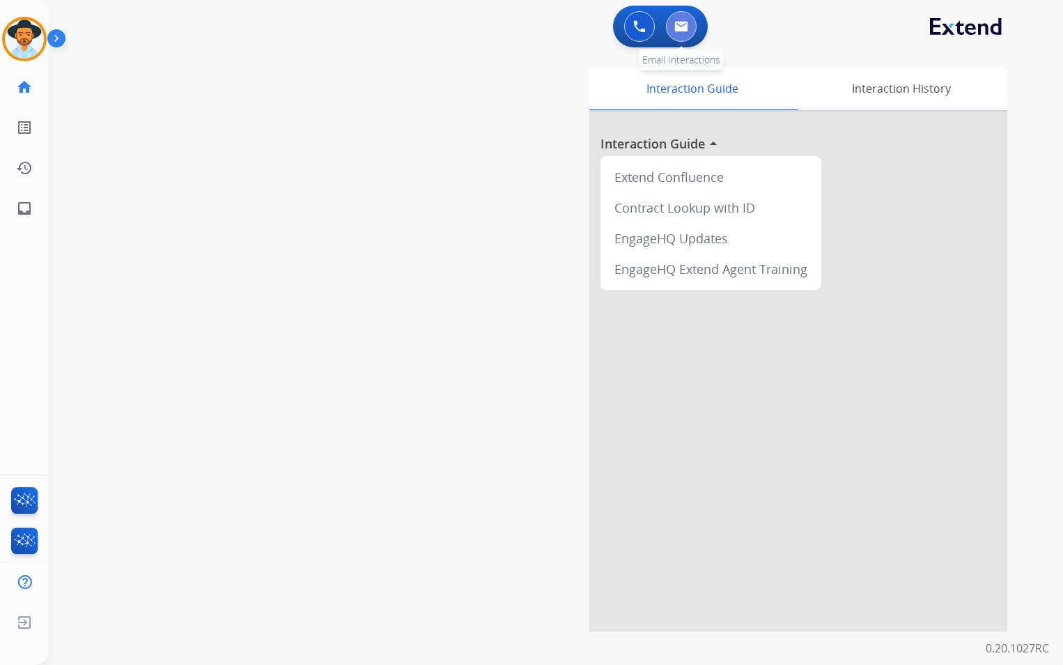
click at [689, 27] on button at bounding box center [681, 26] width 31 height 31
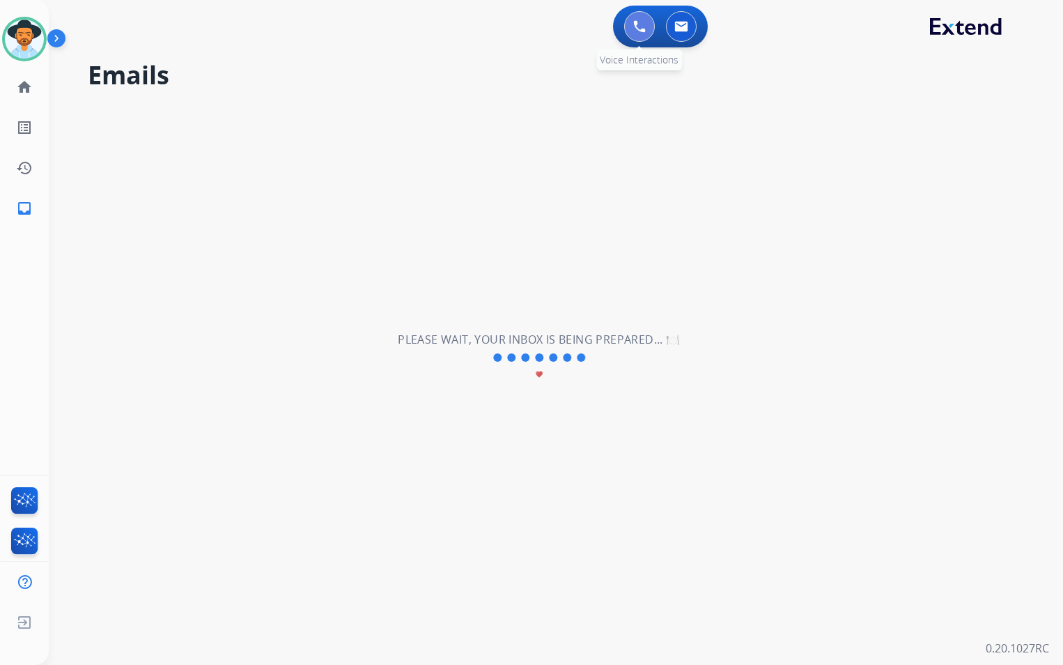
click at [651, 30] on button at bounding box center [639, 26] width 31 height 31
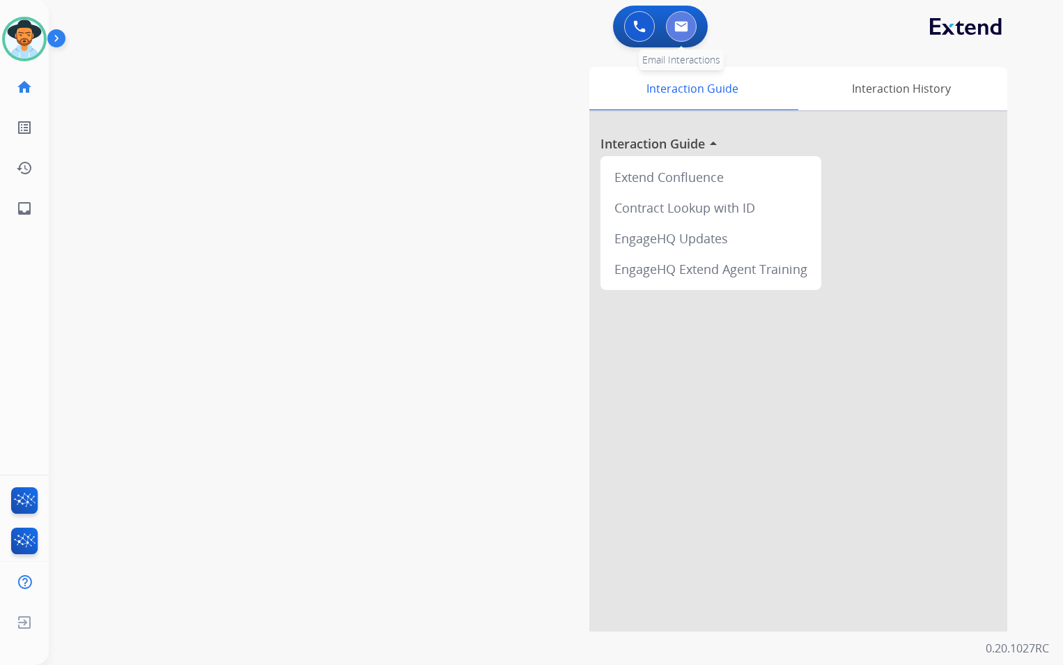
click at [678, 30] on img at bounding box center [681, 26] width 14 height 11
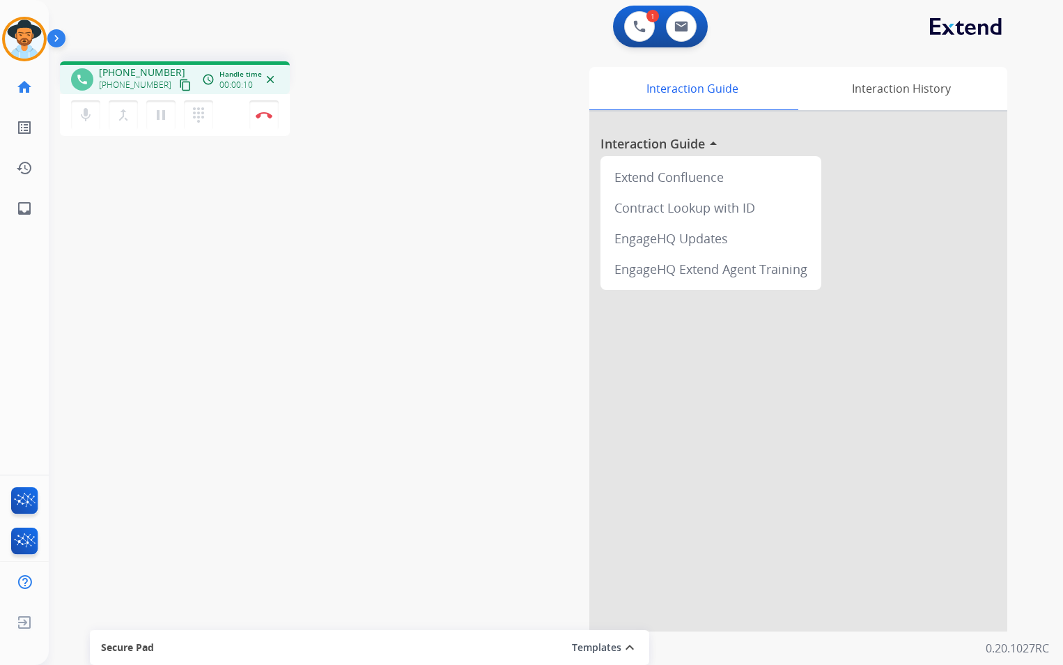
click at [179, 85] on mat-icon "content_copy" at bounding box center [185, 85] width 13 height 13
click at [669, 22] on button at bounding box center [681, 26] width 31 height 31
select select "**********"
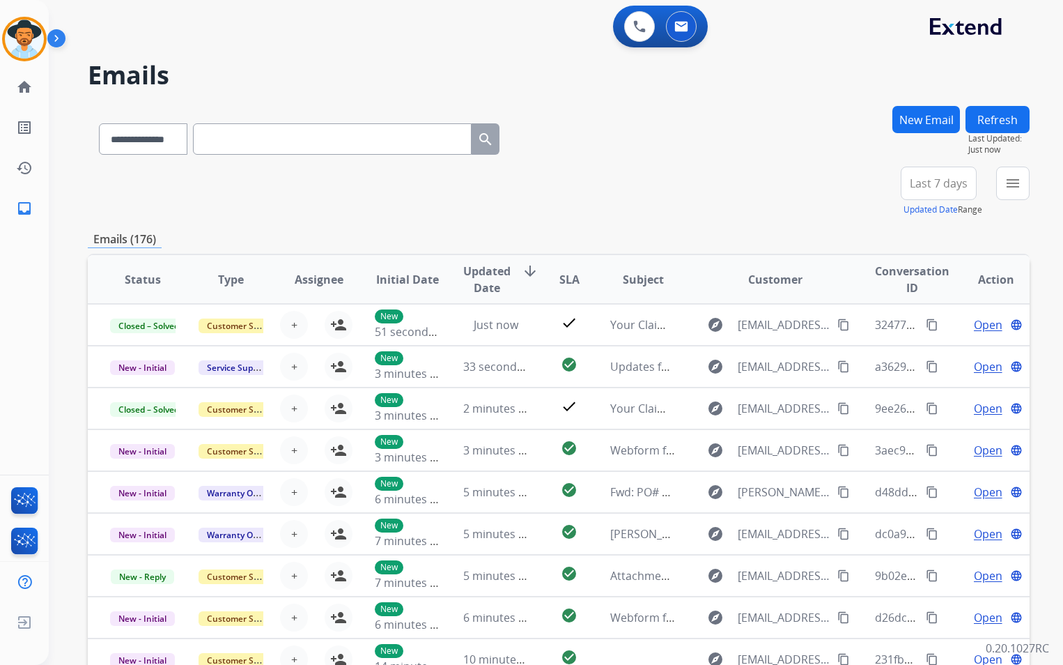
click at [329, 131] on input "text" at bounding box center [332, 138] width 279 height 31
paste input "**********"
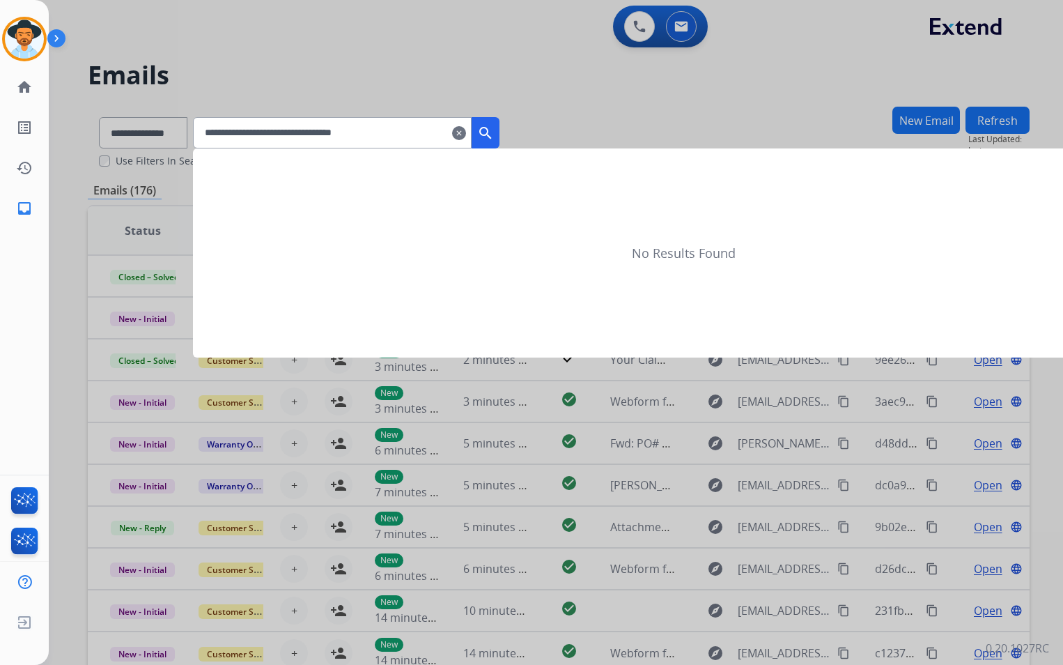
type input "**********"
click at [494, 137] on mat-icon "search" at bounding box center [485, 133] width 17 height 17
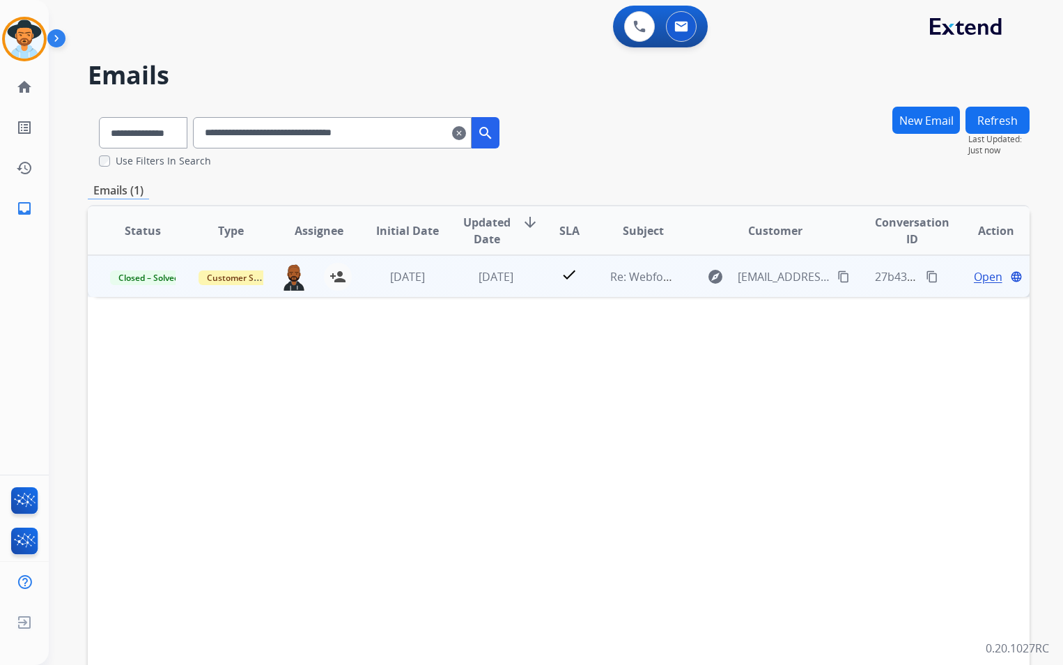
click at [542, 274] on td "check" at bounding box center [558, 276] width 59 height 42
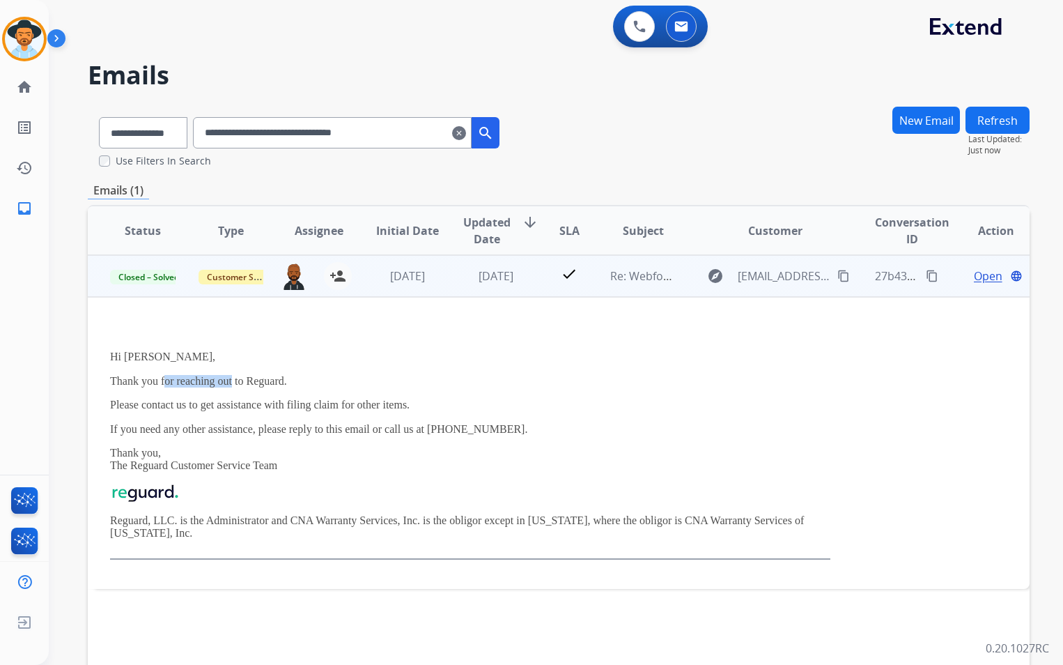
drag, startPoint x: 166, startPoint y: 382, endPoint x: 232, endPoint y: 382, distance: 66.2
click at [232, 382] on p "Thank you for reaching out to Reguard." at bounding box center [470, 381] width 720 height 13
drag, startPoint x: 232, startPoint y: 382, endPoint x: 488, endPoint y: 355, distance: 257.8
click at [547, 363] on p "Hi [PERSON_NAME]," at bounding box center [470, 356] width 720 height 13
drag, startPoint x: 157, startPoint y: 406, endPoint x: 407, endPoint y: 408, distance: 250.1
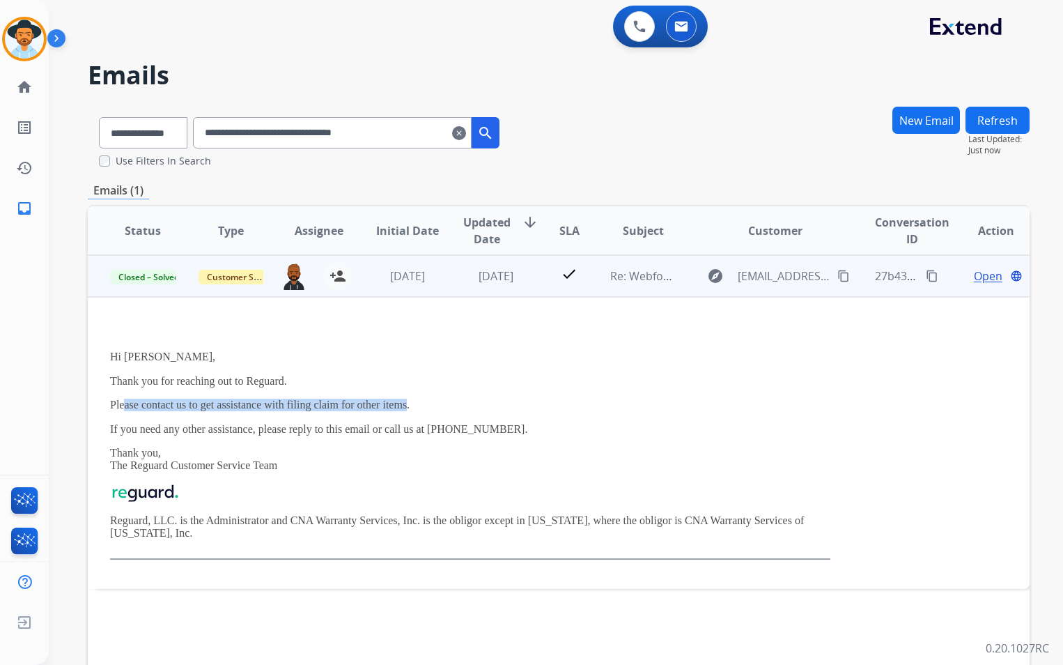
click at [407, 408] on p "Please contact us to get assistance with filing claim for other items." at bounding box center [470, 404] width 720 height 13
click at [163, 430] on p "If you need any other assistance, please reply to this email or call us at [PHO…" at bounding box center [470, 429] width 720 height 13
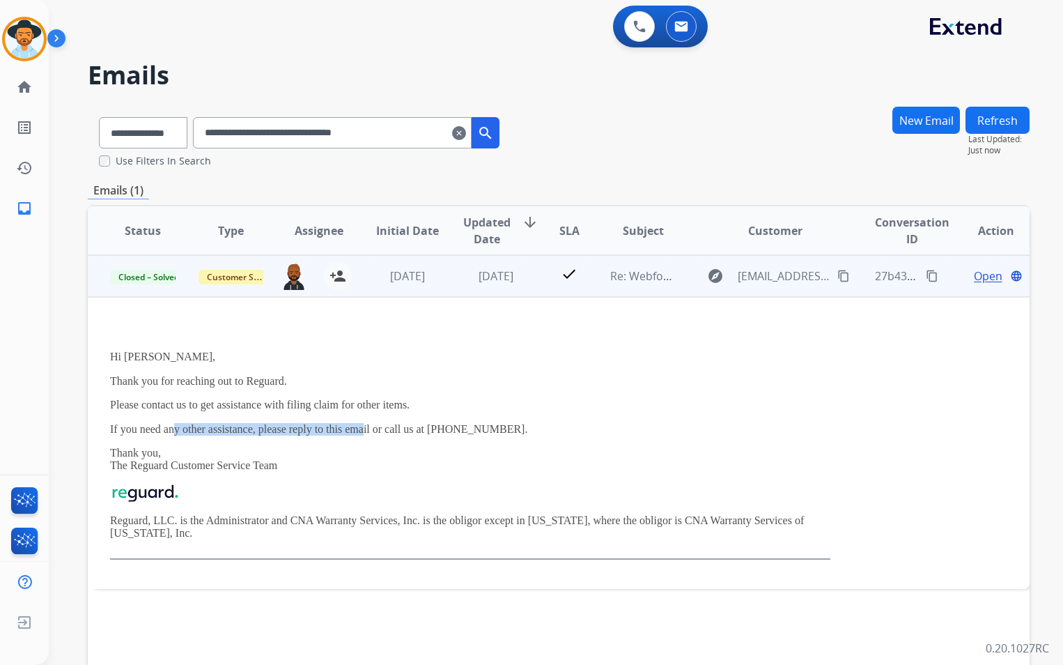
drag, startPoint x: 293, startPoint y: 430, endPoint x: 364, endPoint y: 435, distance: 71.9
click at [364, 435] on p "If you need any other assistance, please reply to this email or call us at [PHO…" at bounding box center [470, 429] width 720 height 13
click at [573, 452] on p "Thank you, The Reguard Customer Service Team" at bounding box center [470, 460] width 720 height 26
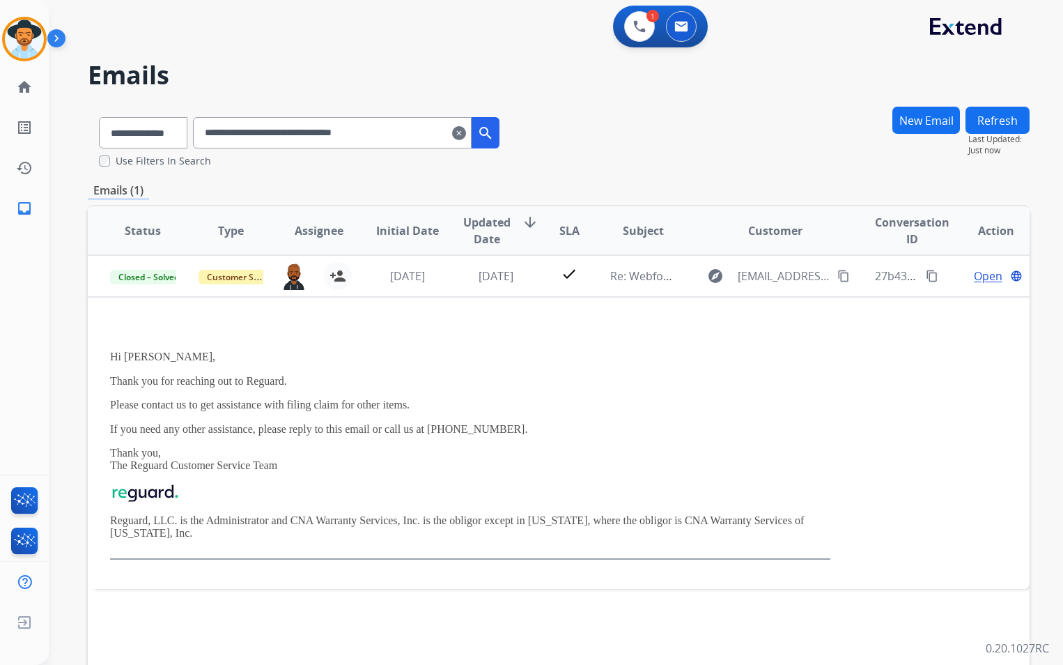
click at [466, 133] on mat-icon "clear" at bounding box center [459, 133] width 14 height 17
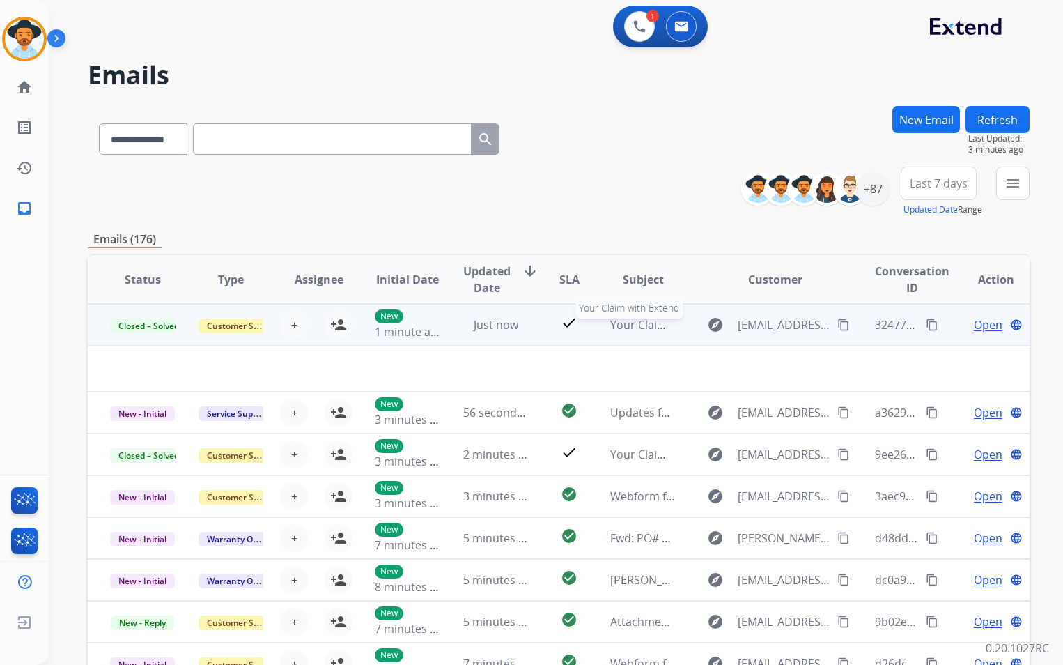
click at [636, 327] on span "Your Claim with Extend" at bounding box center [670, 324] width 121 height 15
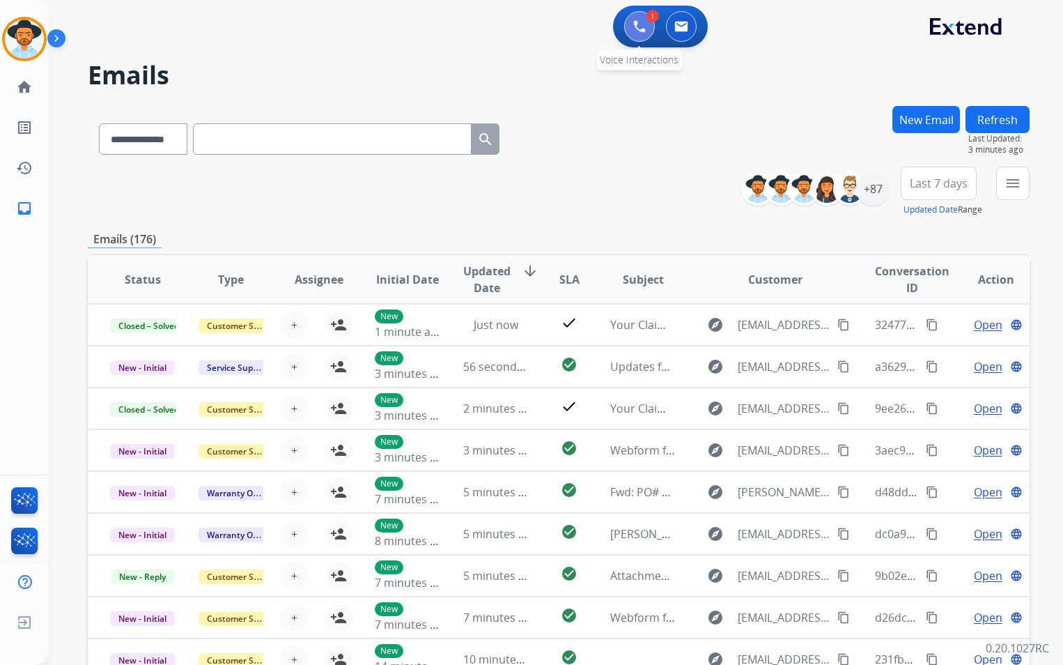
click at [637, 13] on button at bounding box center [639, 26] width 31 height 31
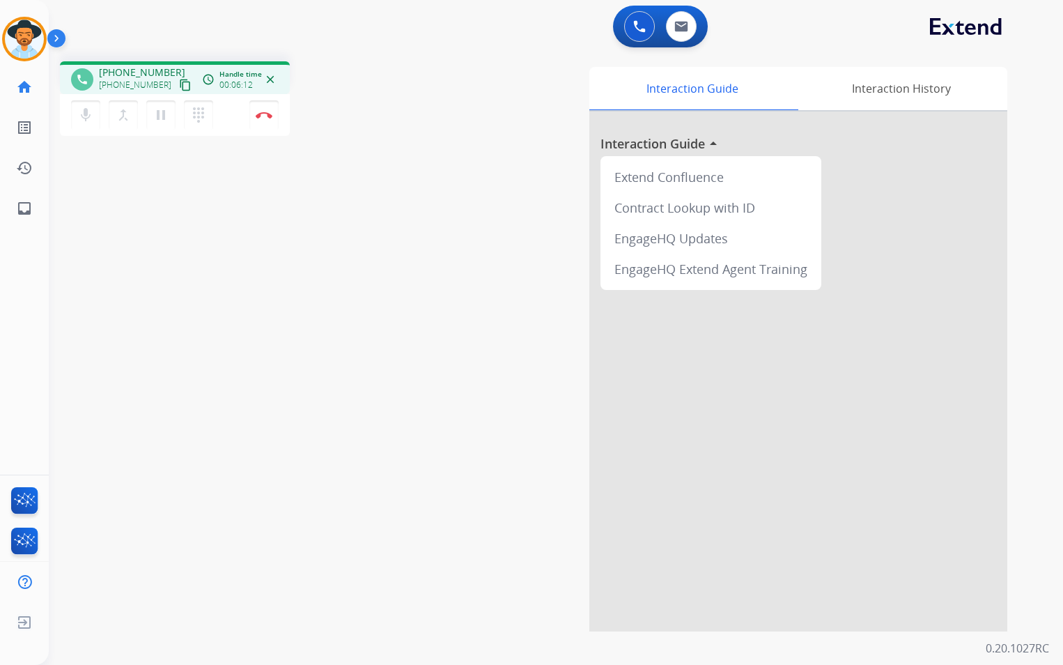
click at [179, 84] on mat-icon "content_copy" at bounding box center [185, 85] width 13 height 13
click at [263, 119] on button "Disconnect" at bounding box center [263, 114] width 29 height 29
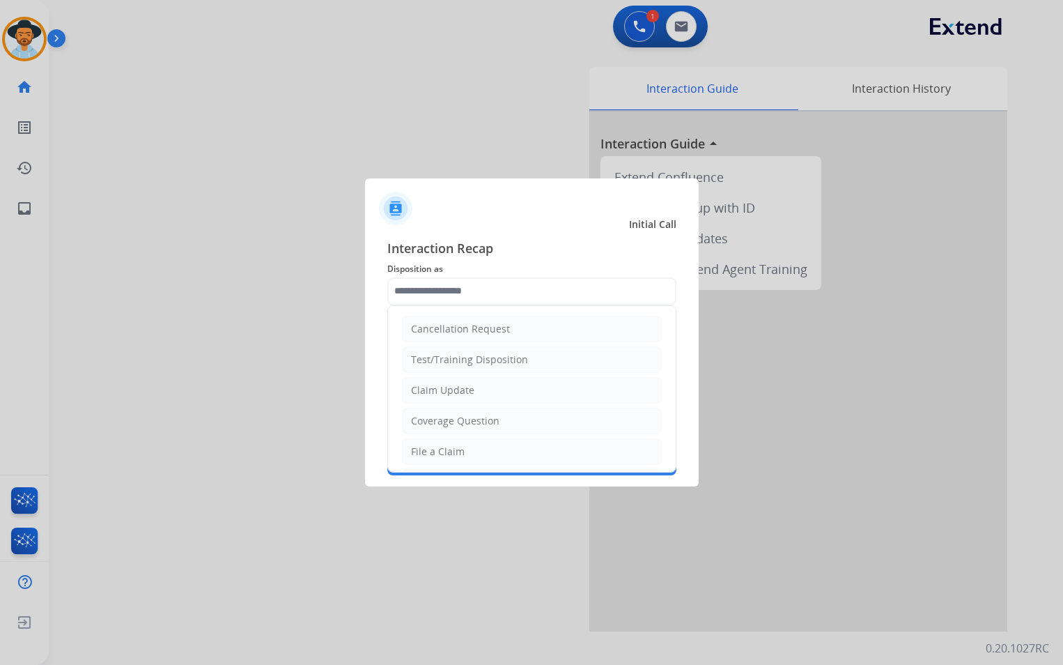
drag, startPoint x: 478, startPoint y: 456, endPoint x: 477, endPoint y: 442, distance: 13.9
click at [478, 455] on li "File a Claim" at bounding box center [532, 451] width 260 height 26
type input "**********"
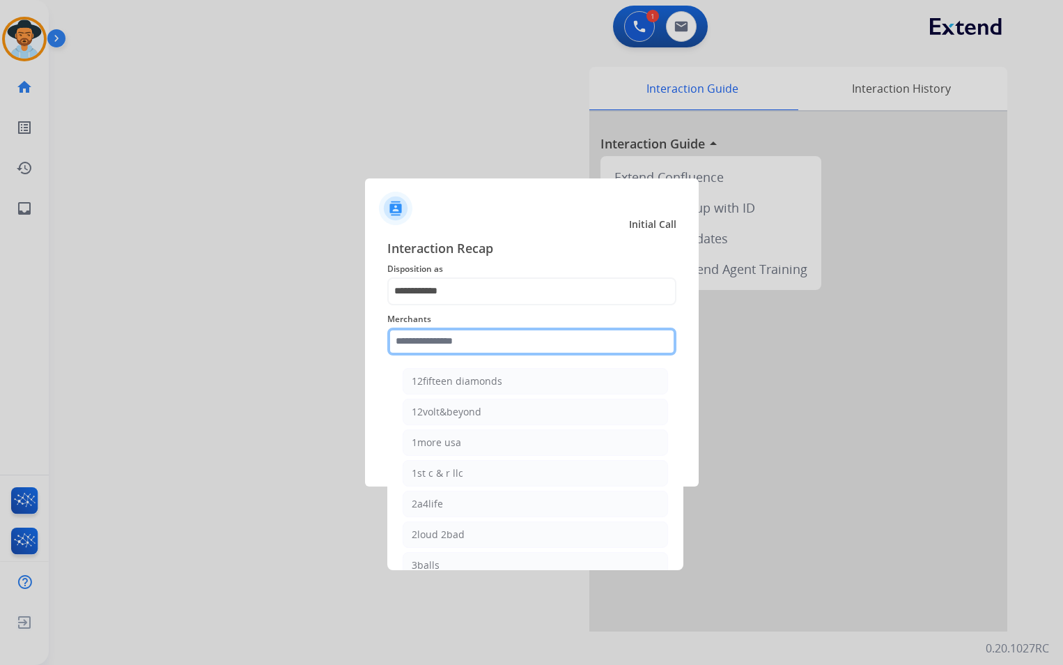
click at [463, 346] on input "text" at bounding box center [531, 341] width 289 height 28
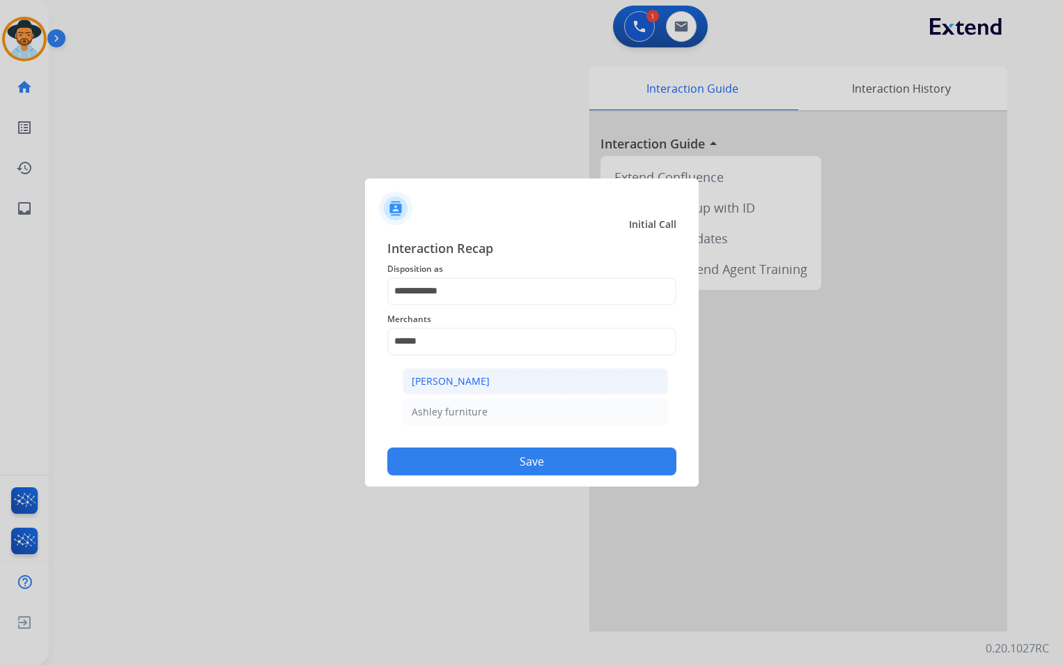
click at [490, 389] on li "[PERSON_NAME]" at bounding box center [535, 381] width 265 height 26
type input "**********"
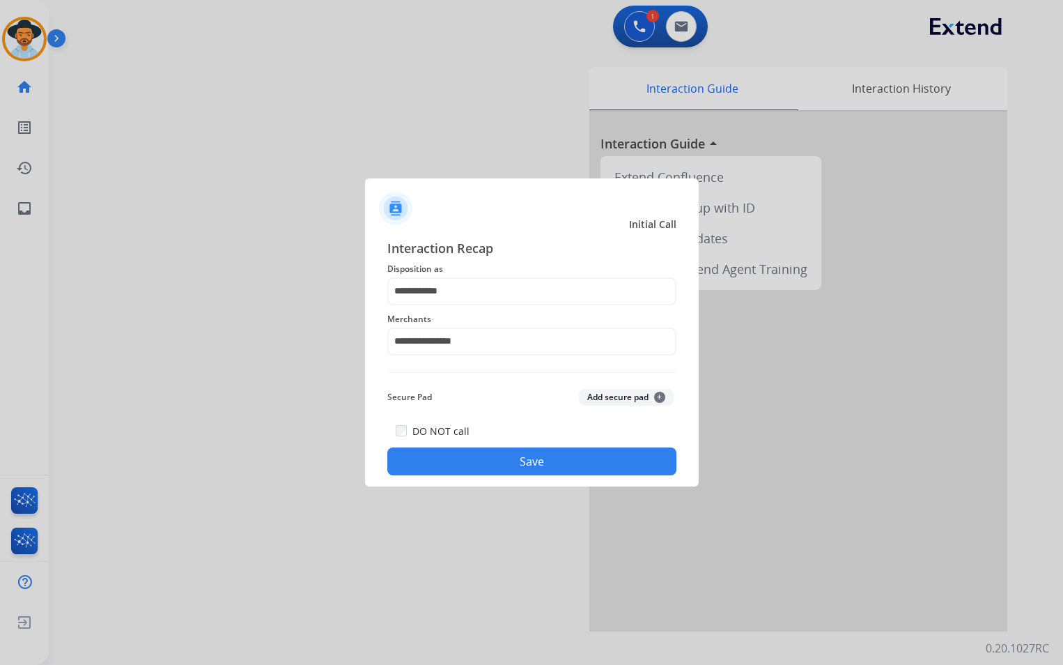
click at [561, 447] on div "DO NOT call Save" at bounding box center [531, 448] width 289 height 53
click at [509, 465] on button "Save" at bounding box center [531, 461] width 289 height 28
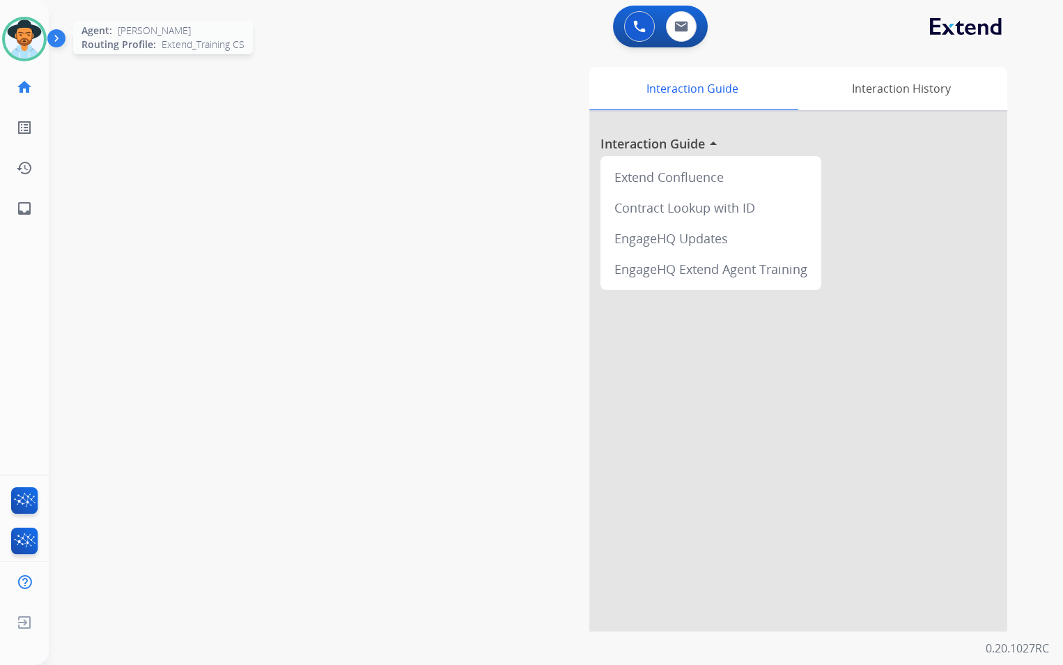
click at [38, 38] on img at bounding box center [24, 39] width 39 height 39
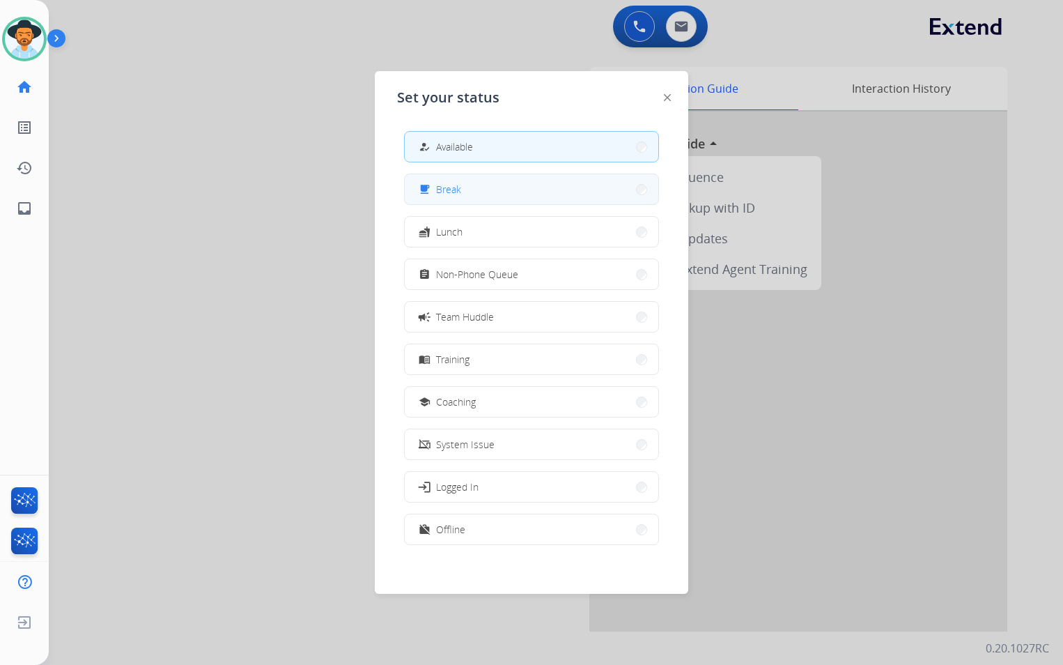
click at [497, 185] on button "free_breakfast Break" at bounding box center [532, 189] width 254 height 30
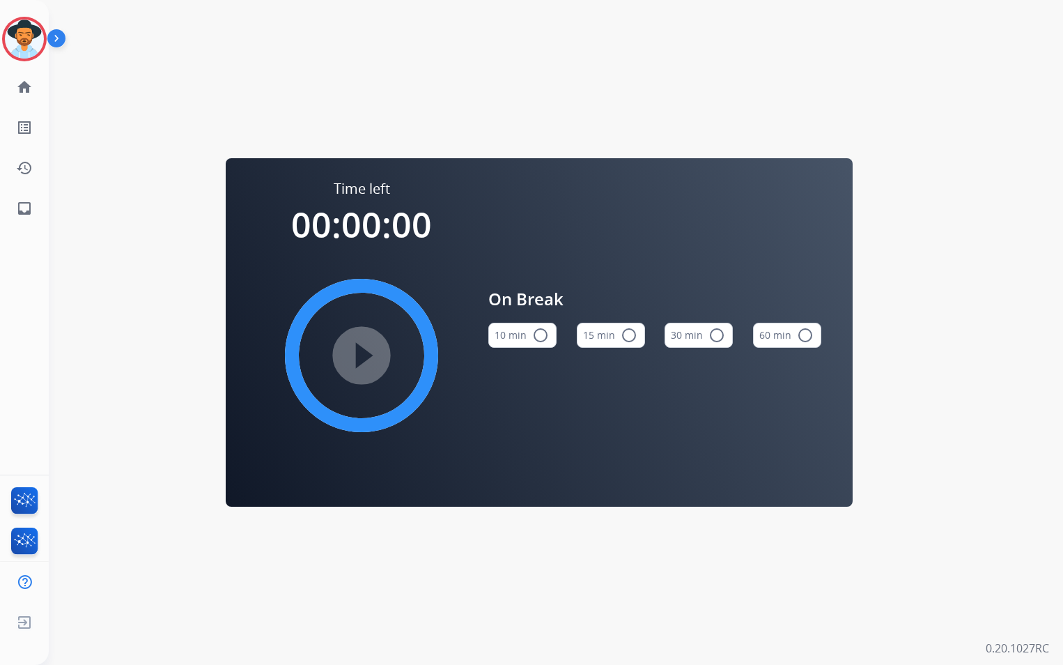
click at [628, 337] on mat-icon "radio_button_unchecked" at bounding box center [629, 335] width 17 height 17
click at [44, 46] on div at bounding box center [24, 39] width 45 height 45
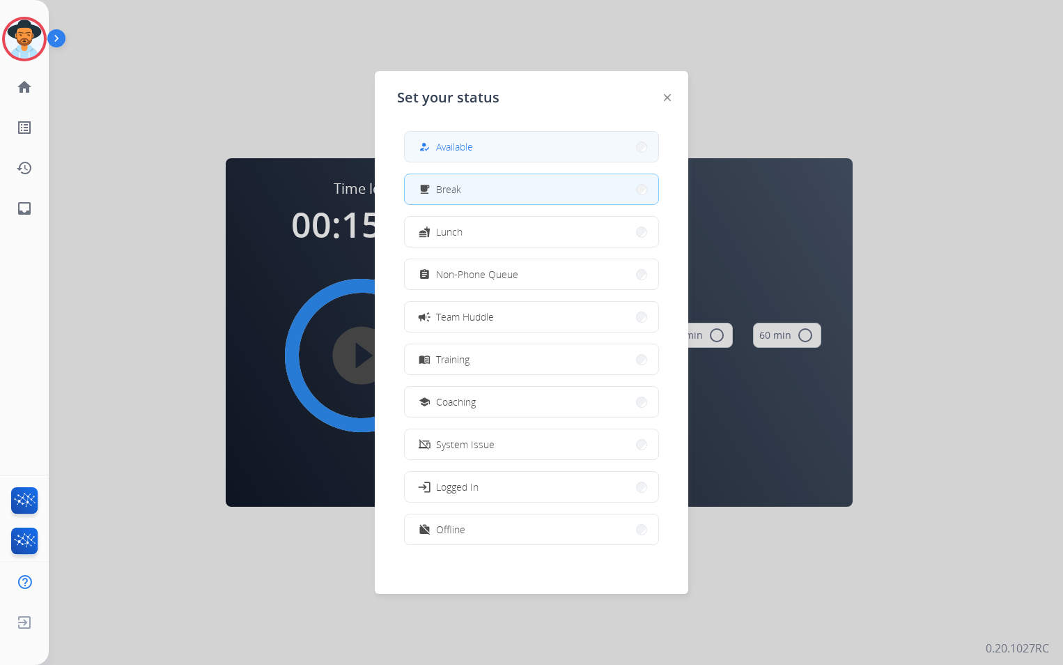
click at [619, 153] on button "how_to_reg Available" at bounding box center [532, 147] width 254 height 30
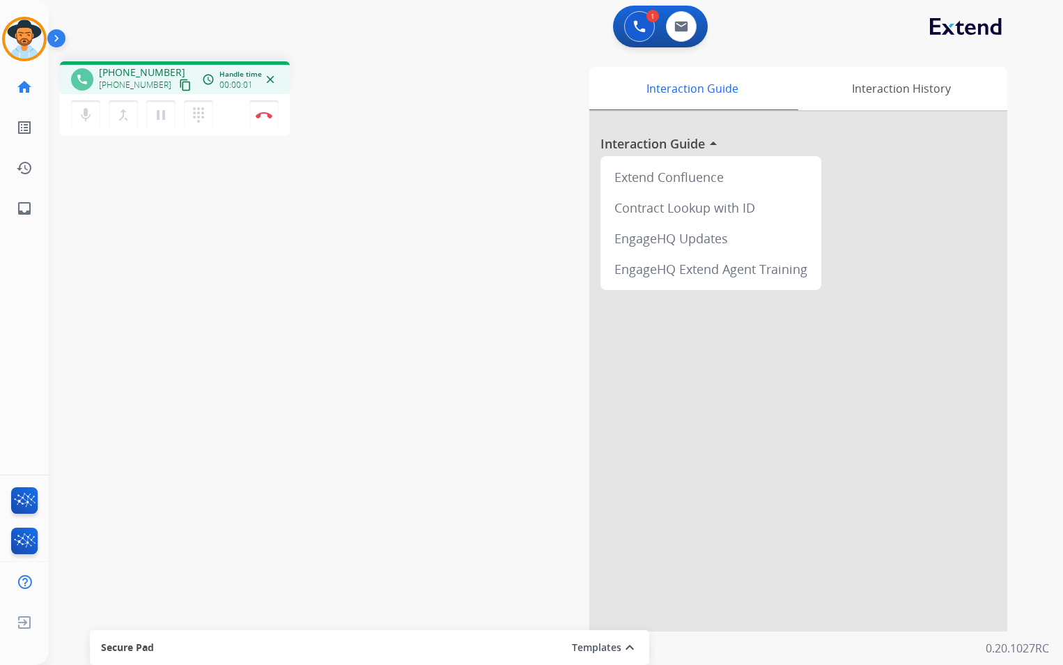
click at [179, 83] on mat-icon "content_copy" at bounding box center [185, 85] width 13 height 13
click at [688, 30] on button at bounding box center [681, 26] width 31 height 31
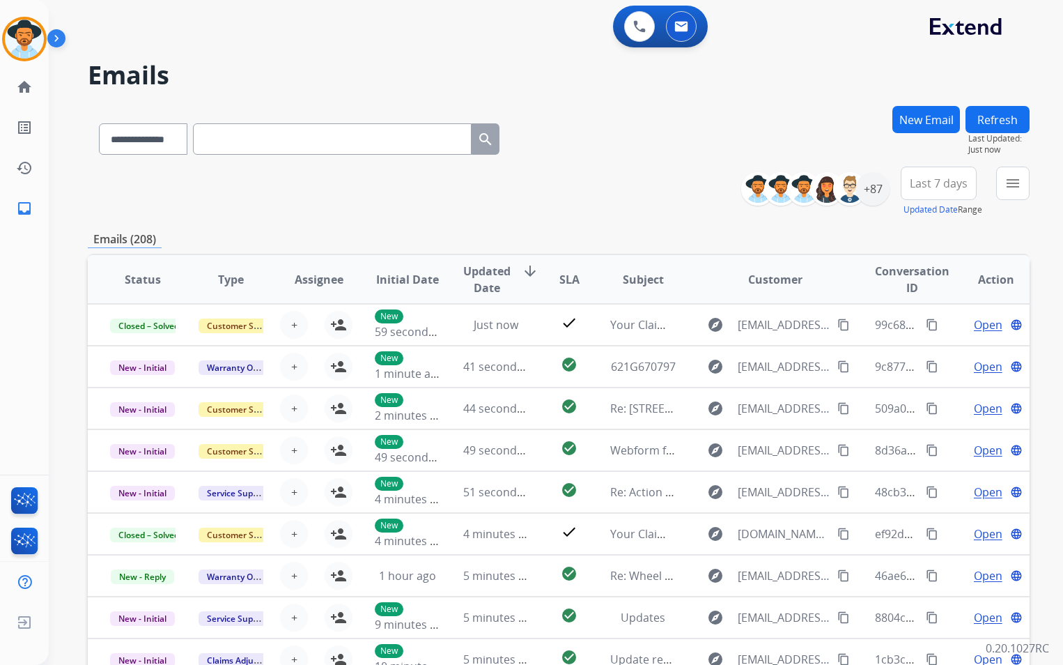
click at [250, 141] on input "text" at bounding box center [332, 138] width 279 height 31
paste input "**********"
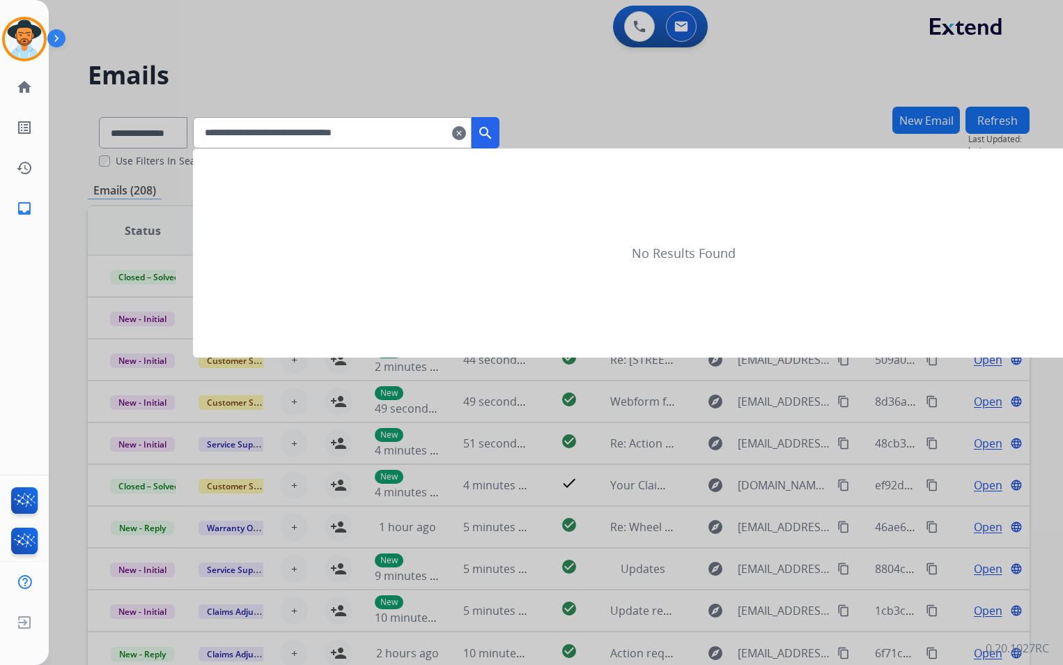
type input "**********"
click at [499, 131] on button "search" at bounding box center [486, 132] width 28 height 31
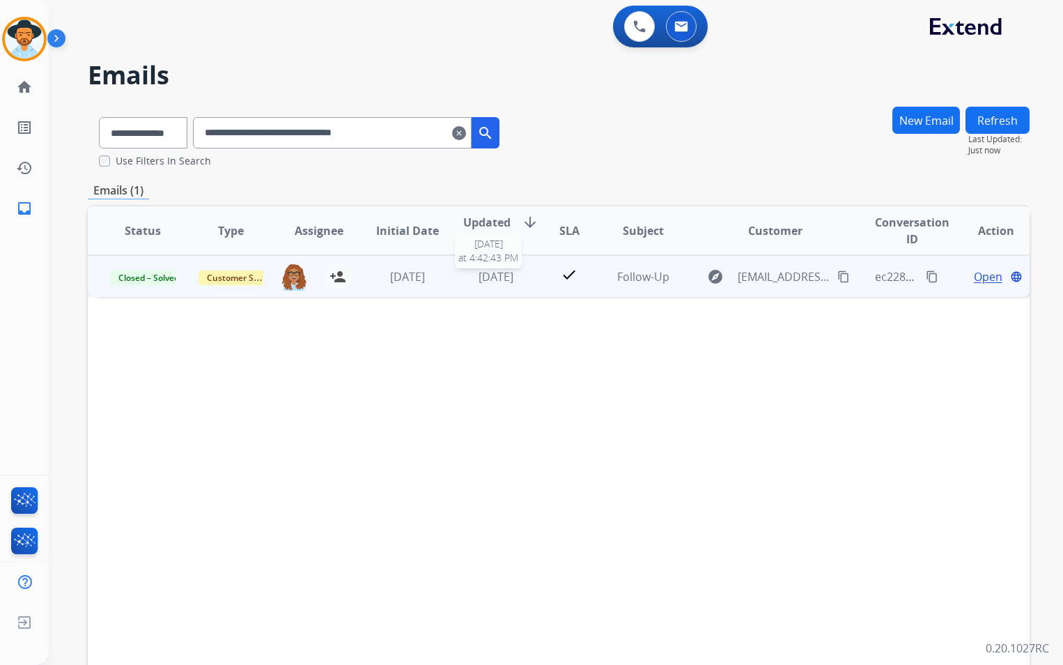
click at [479, 273] on span "[DATE]" at bounding box center [496, 276] width 35 height 15
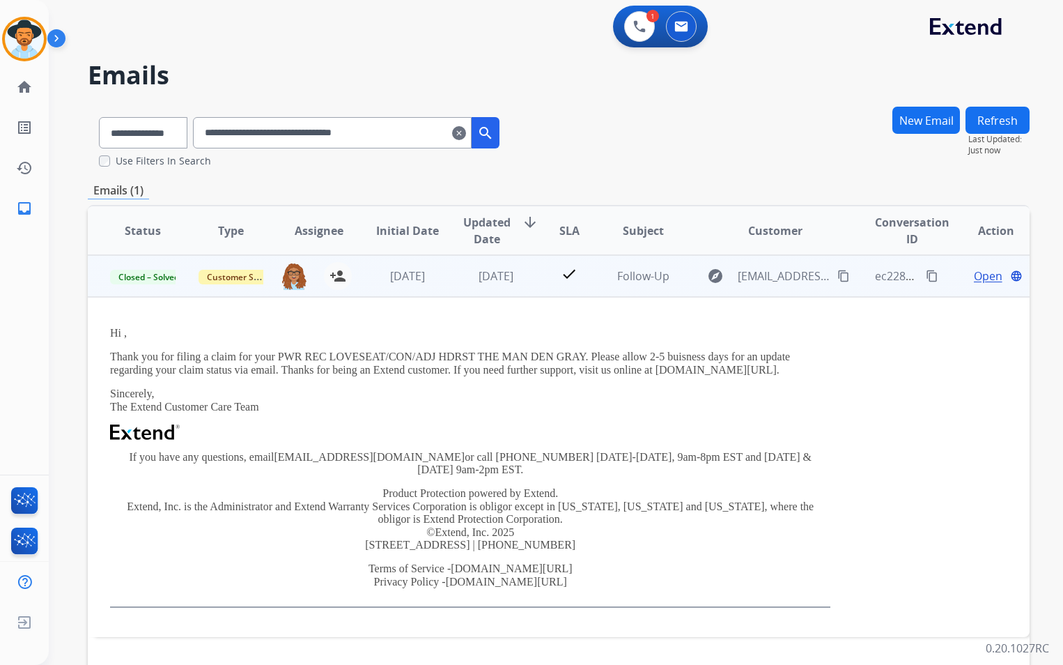
drag, startPoint x: 261, startPoint y: 357, endPoint x: 800, endPoint y: 368, distance: 538.6
click at [800, 368] on p "Thank you for filing a claim for your PWR REC LOVESEAT/CON/ADJ HDRST THE MAN DE…" at bounding box center [470, 363] width 720 height 26
click at [331, 403] on p "Sincerely, The Extend Customer Care Team" at bounding box center [470, 400] width 720 height 26
click at [414, 284] on td "[DATE]" at bounding box center [396, 276] width 88 height 42
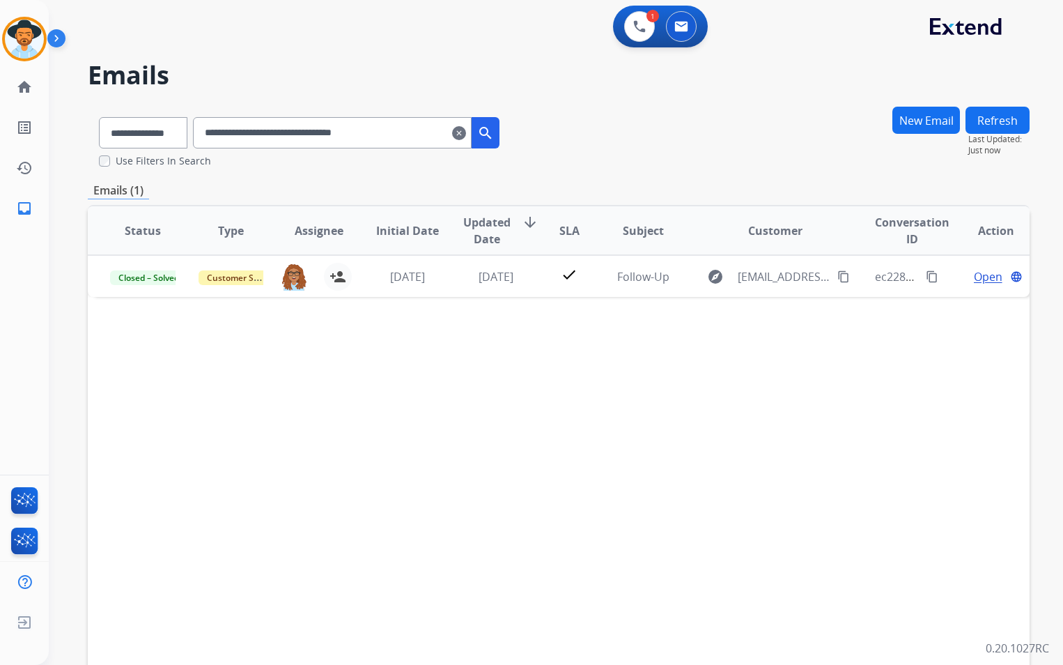
click at [466, 130] on mat-icon "clear" at bounding box center [459, 133] width 14 height 17
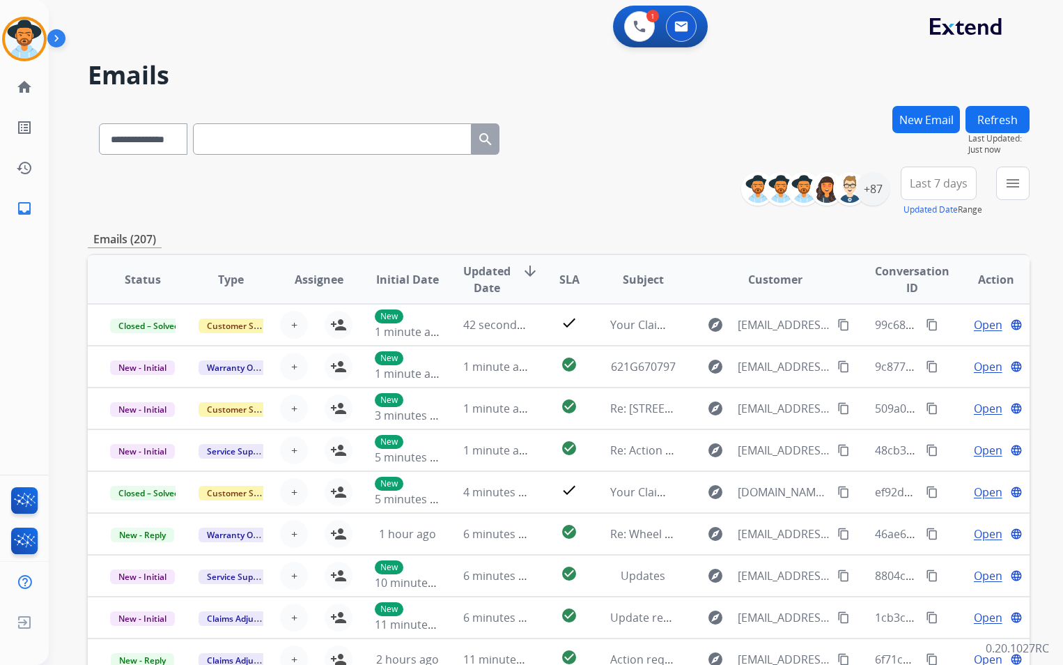
click at [273, 137] on input "text" at bounding box center [332, 138] width 279 height 31
paste input "**********"
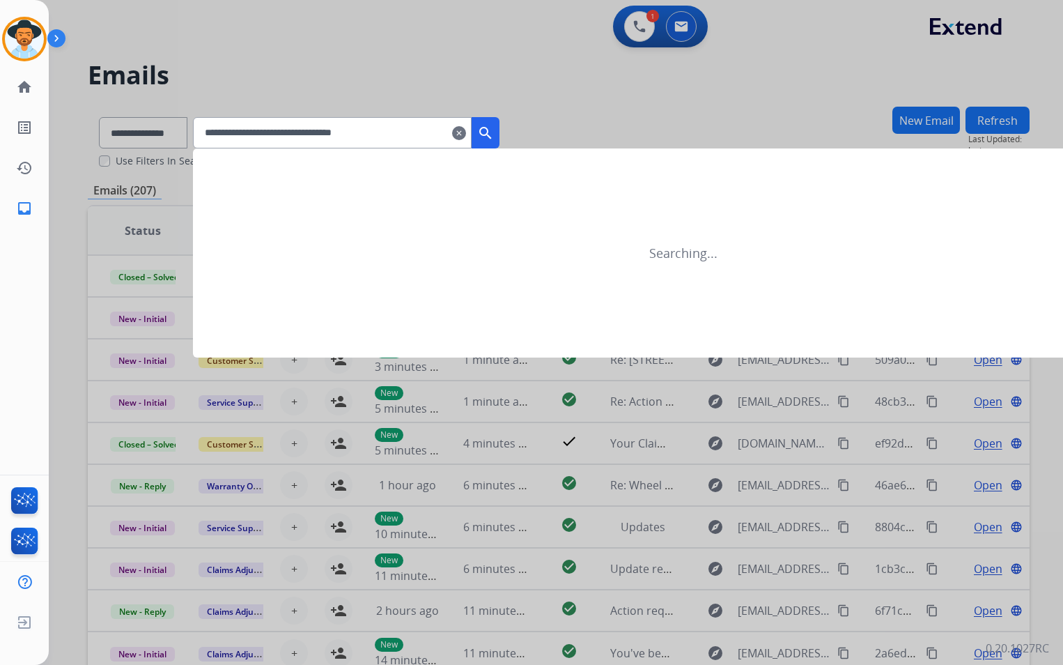
type input "**********"
click at [494, 139] on mat-icon "search" at bounding box center [485, 133] width 17 height 17
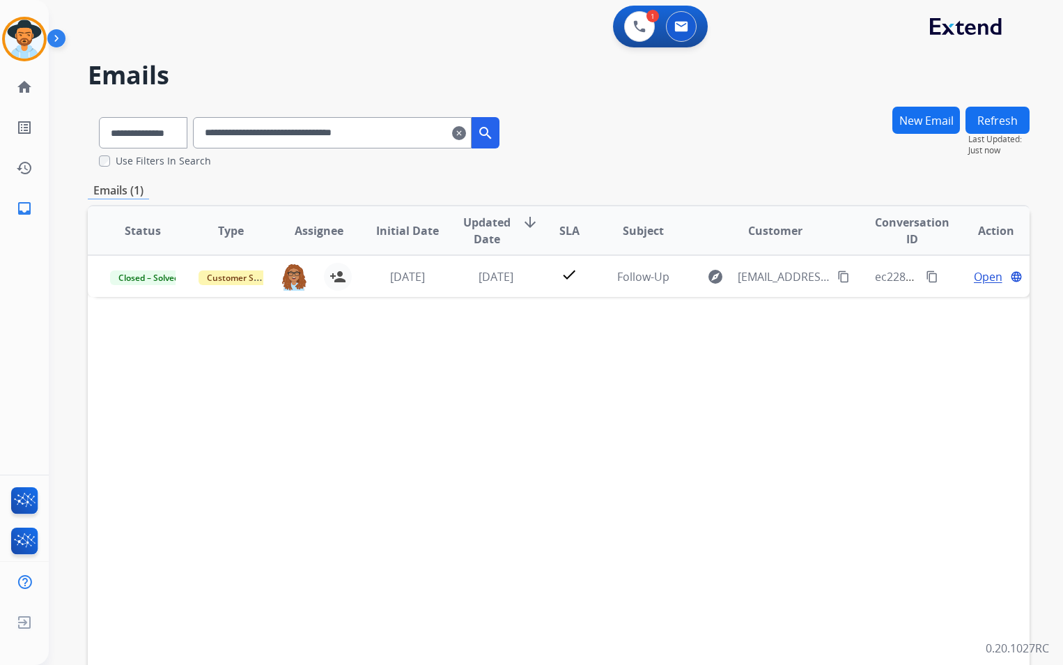
click at [494, 137] on mat-icon "search" at bounding box center [485, 133] width 17 height 17
click at [634, 31] on img at bounding box center [639, 26] width 13 height 13
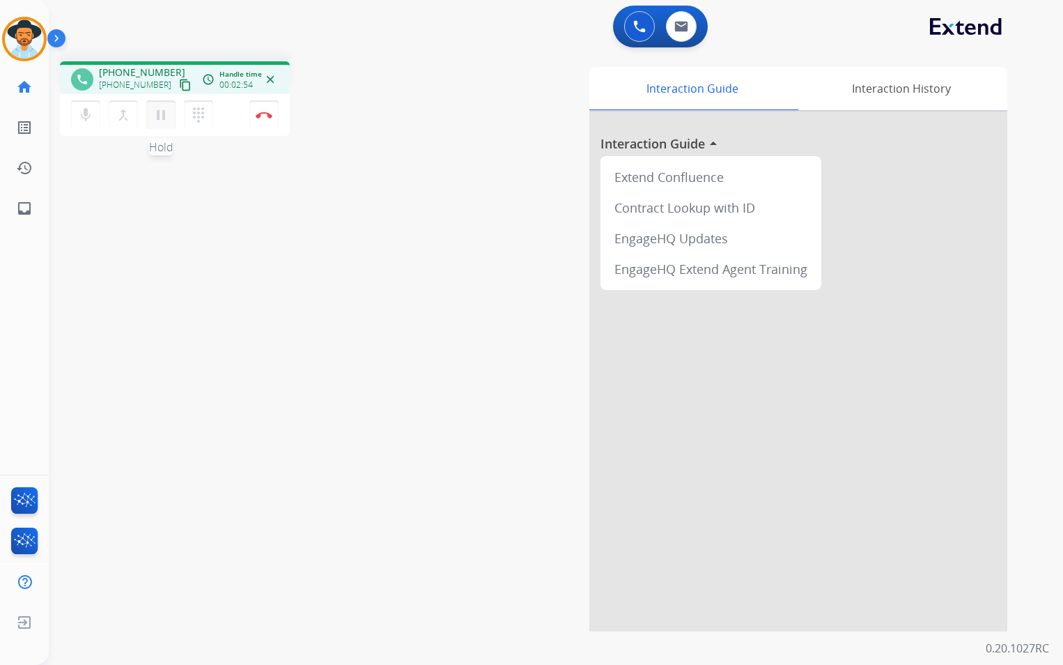
click at [164, 119] on mat-icon "pause" at bounding box center [161, 115] width 17 height 17
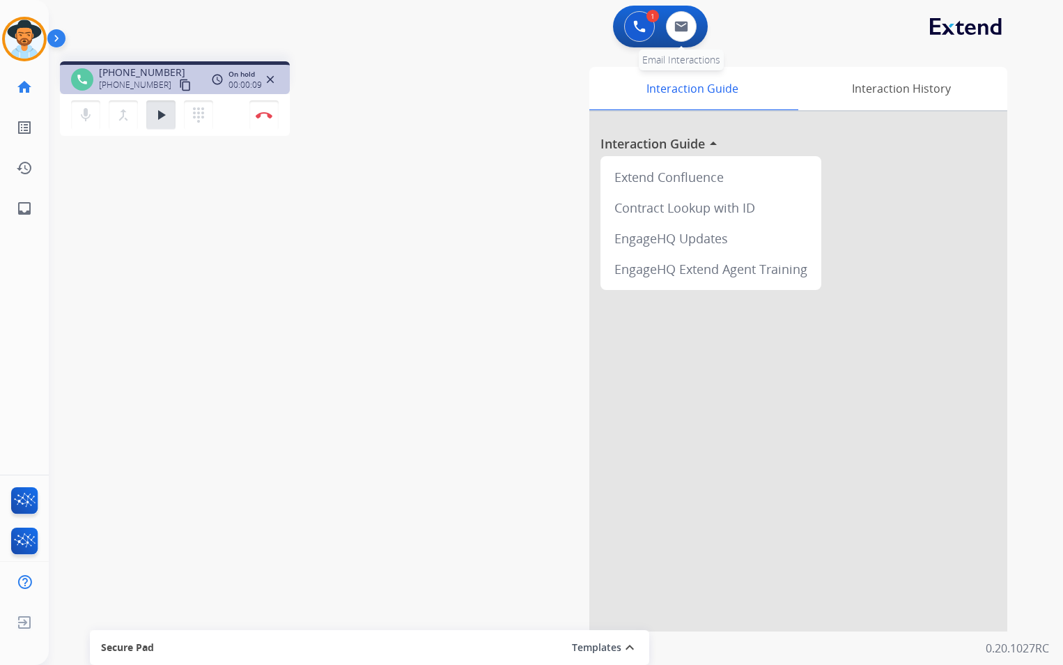
click at [699, 26] on div "0 Email Interactions" at bounding box center [681, 26] width 42 height 31
click at [676, 27] on img at bounding box center [681, 26] width 14 height 11
select select "**********"
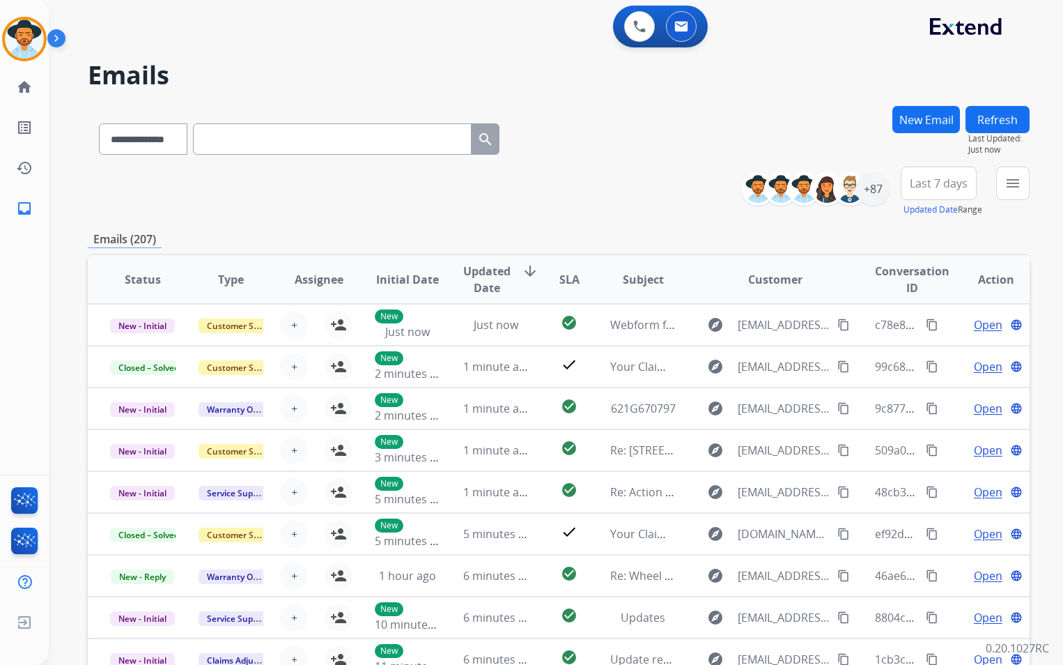
click at [297, 133] on input "text" at bounding box center [332, 138] width 279 height 31
paste input "**********"
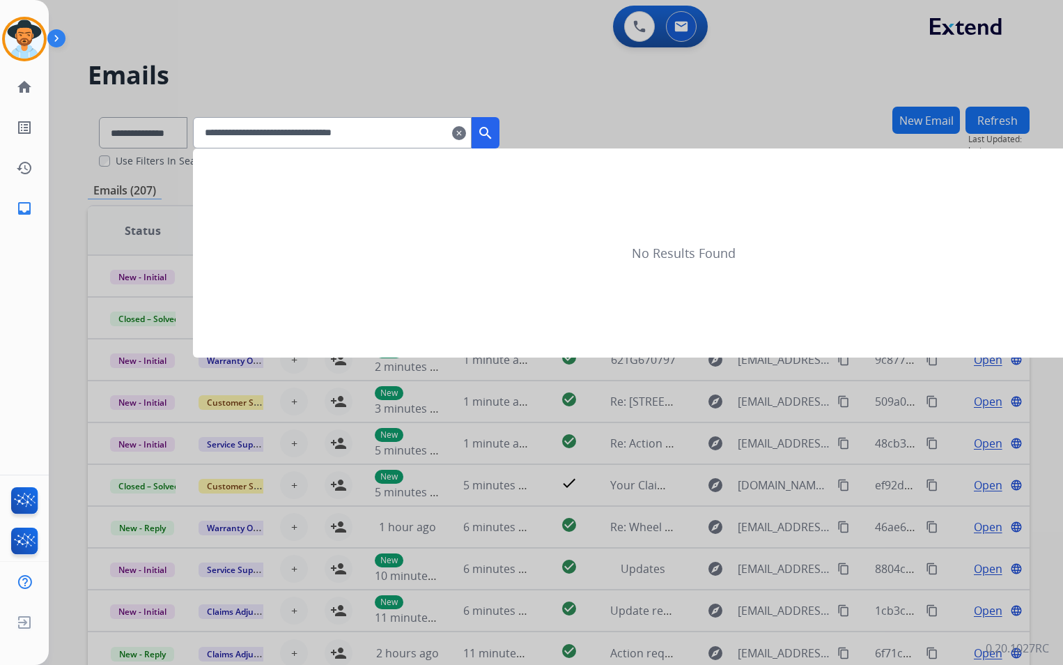
type input "**********"
click at [494, 132] on mat-icon "search" at bounding box center [485, 133] width 17 height 17
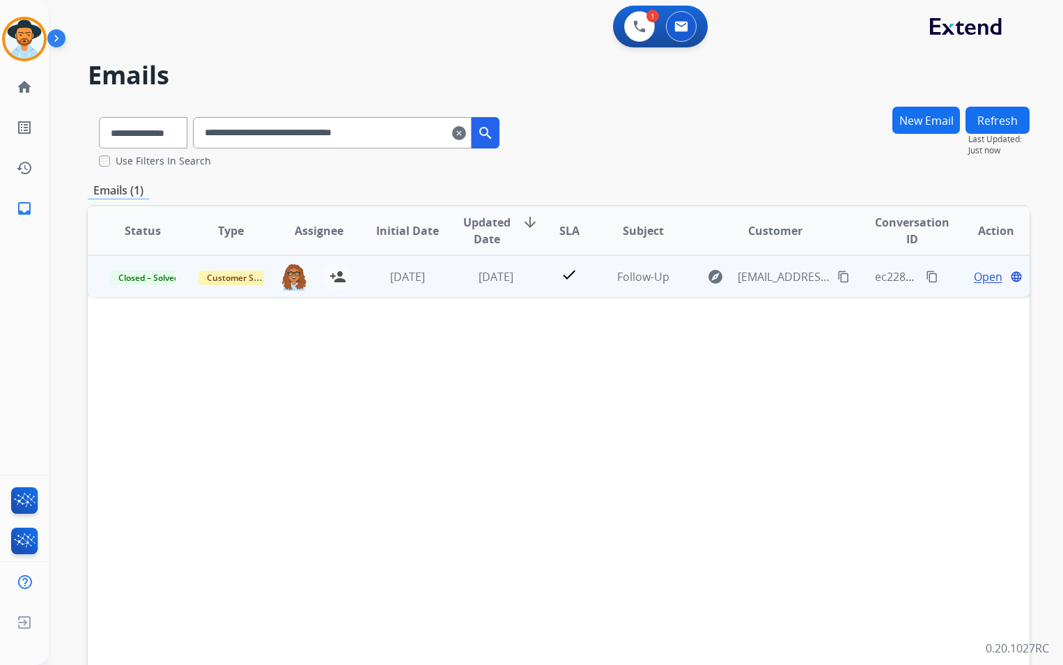
click at [511, 287] on td "[DATE]" at bounding box center [485, 276] width 88 height 42
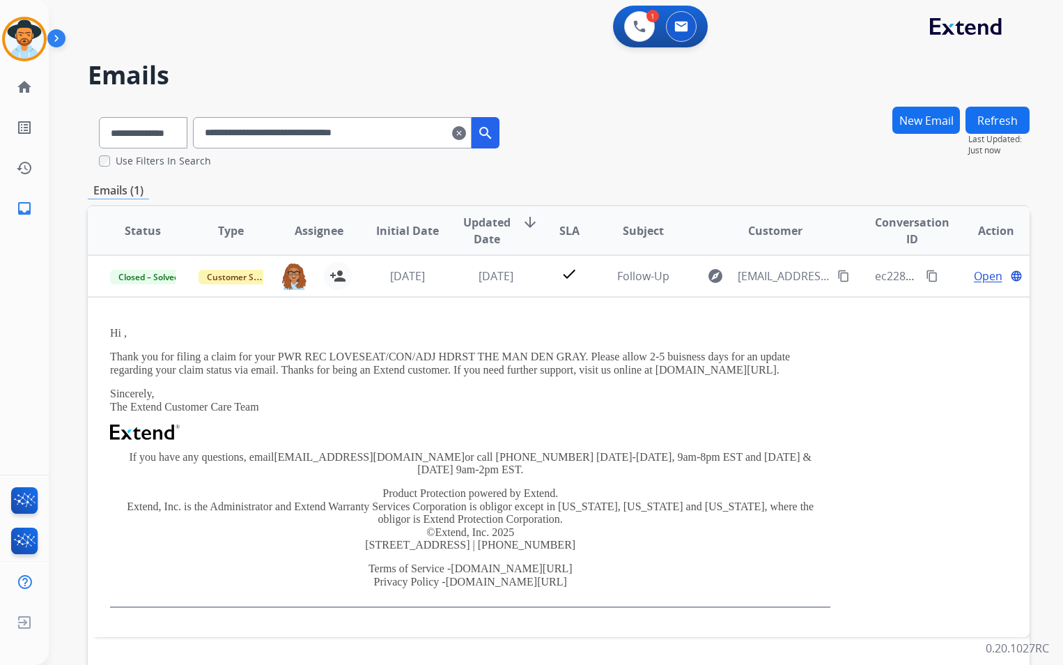
click at [466, 139] on mat-icon "clear" at bounding box center [459, 133] width 14 height 17
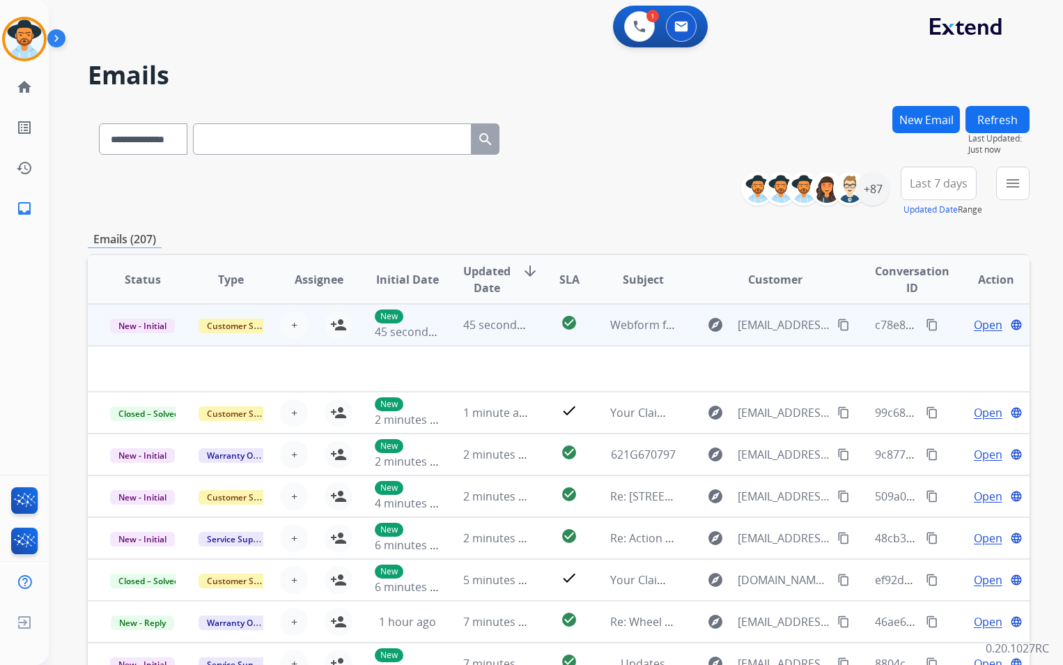
click at [504, 343] on td "45 seconds ago" at bounding box center [485, 325] width 88 height 42
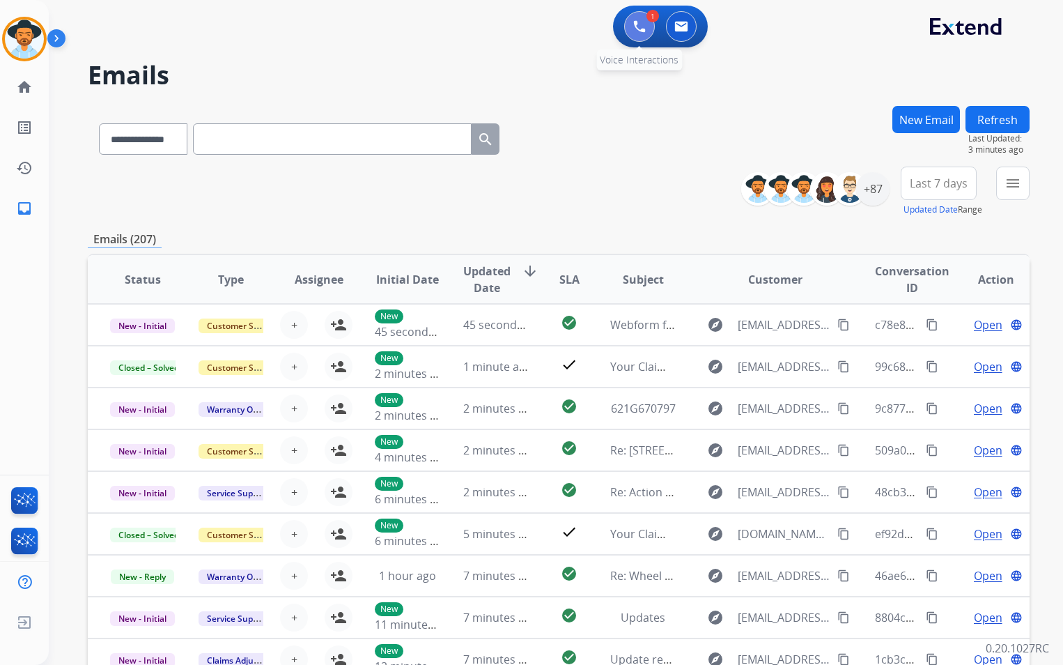
click at [632, 28] on button at bounding box center [639, 26] width 31 height 31
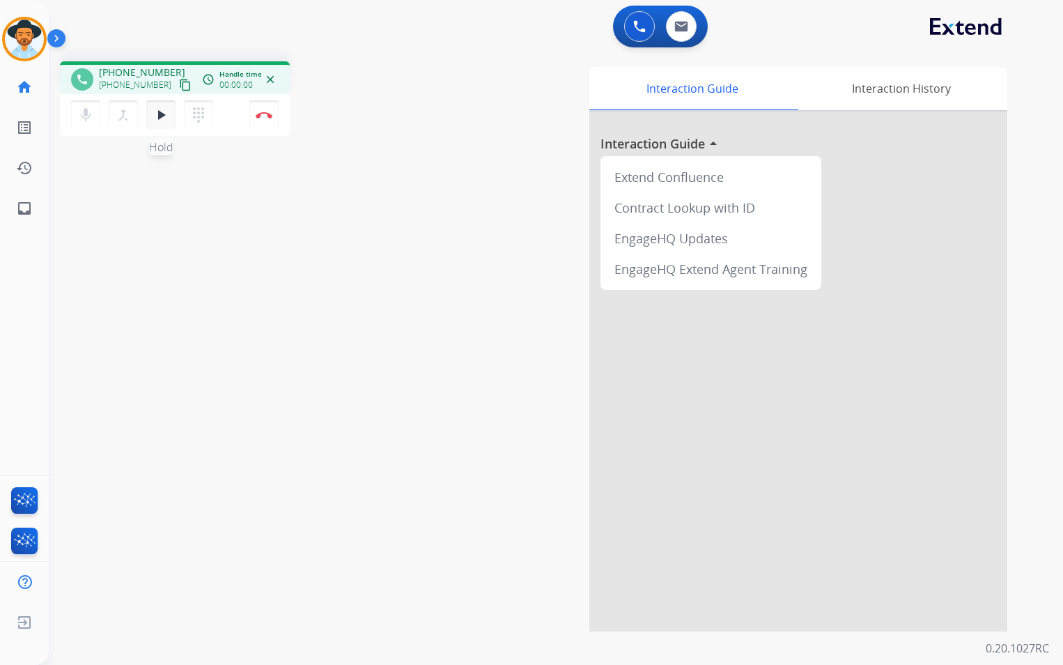
click at [166, 117] on mat-icon "play_arrow" at bounding box center [161, 115] width 17 height 17
click at [264, 118] on button "Disconnect" at bounding box center [263, 114] width 29 height 29
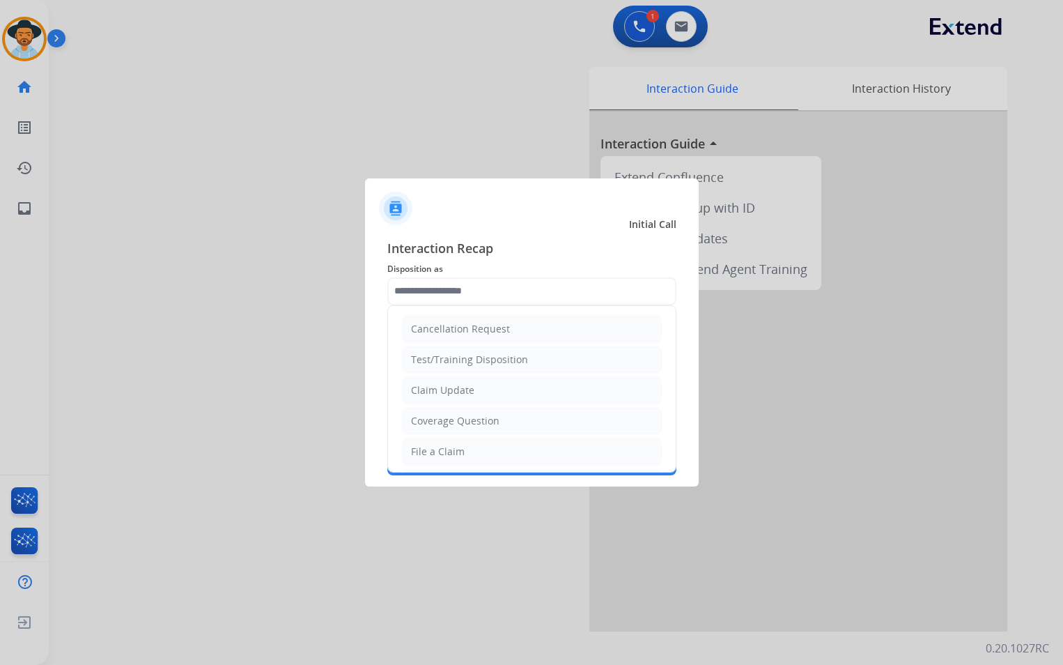
click at [533, 288] on input "text" at bounding box center [531, 291] width 289 height 28
click at [482, 449] on li "File a Claim" at bounding box center [532, 451] width 260 height 26
type input "**********"
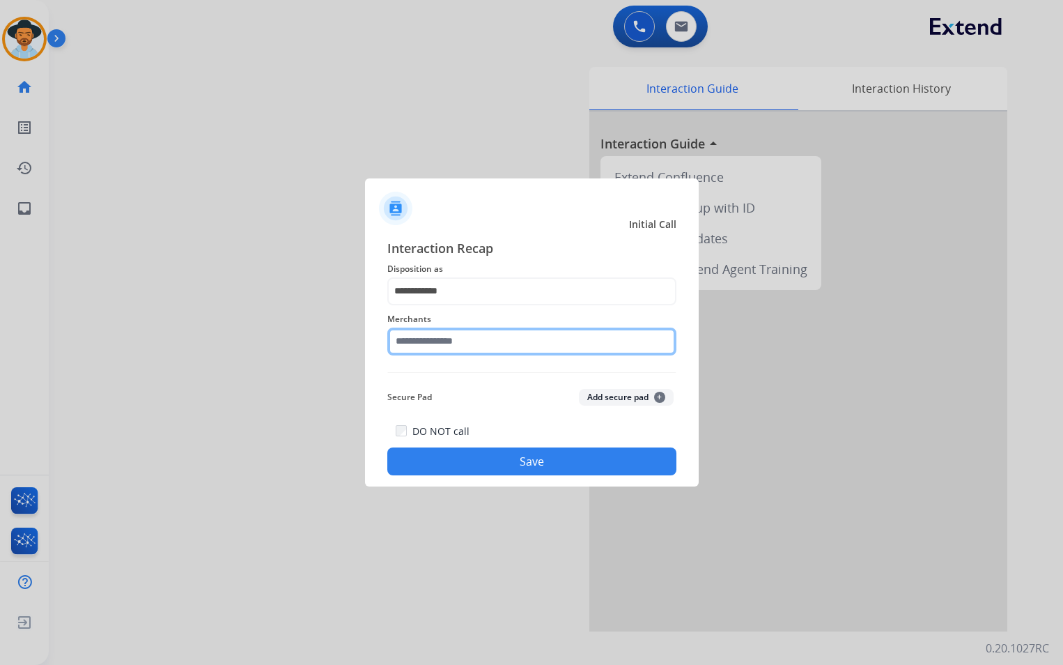
click at [520, 334] on input "text" at bounding box center [531, 341] width 289 height 28
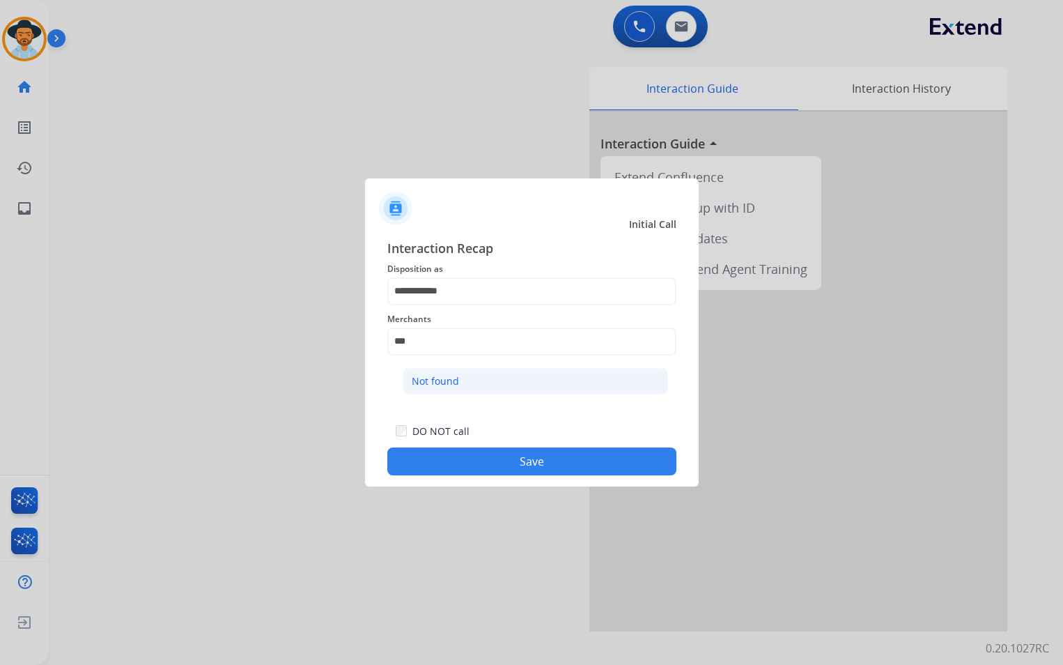
click at [496, 378] on li "Not found" at bounding box center [535, 381] width 265 height 26
type input "*********"
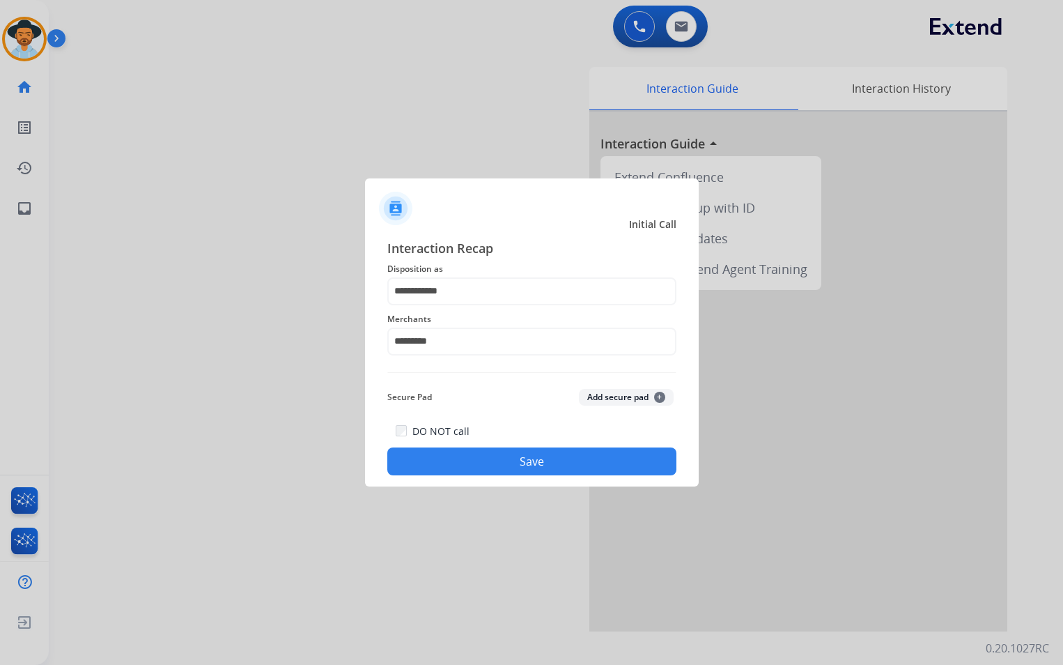
click at [541, 457] on button "Save" at bounding box center [531, 461] width 289 height 28
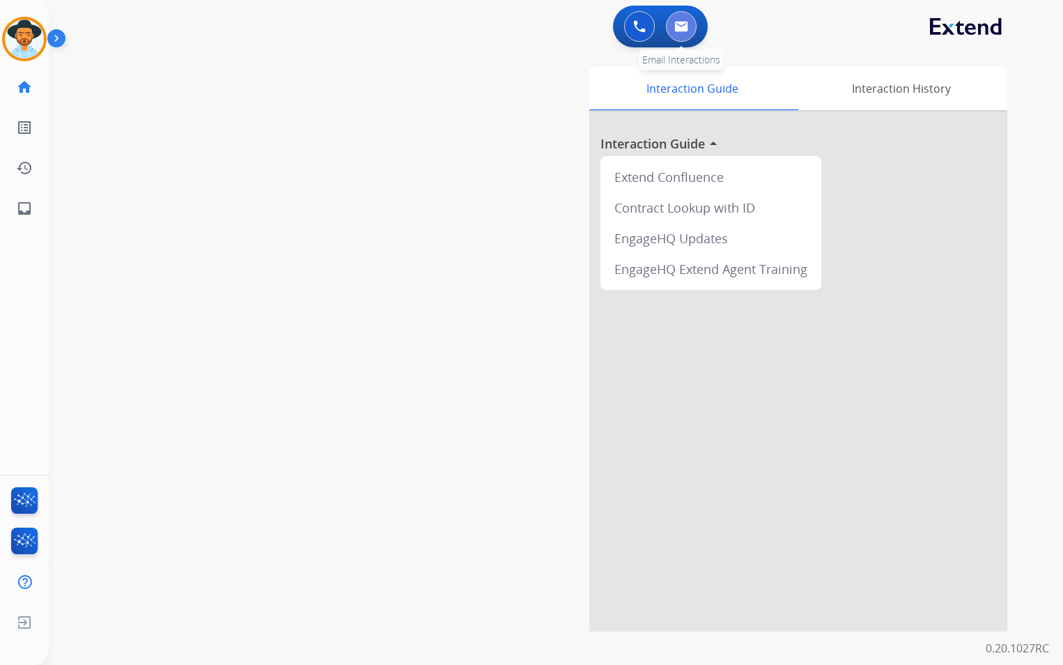
click at [681, 31] on img at bounding box center [681, 26] width 14 height 11
select select "**********"
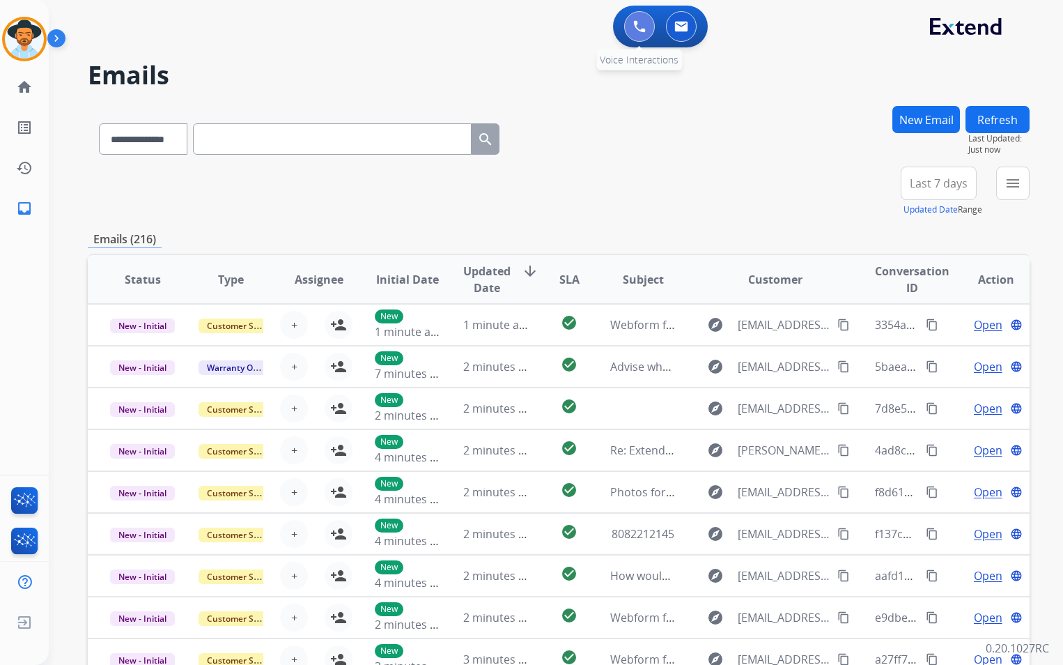
click at [642, 35] on button at bounding box center [639, 26] width 31 height 31
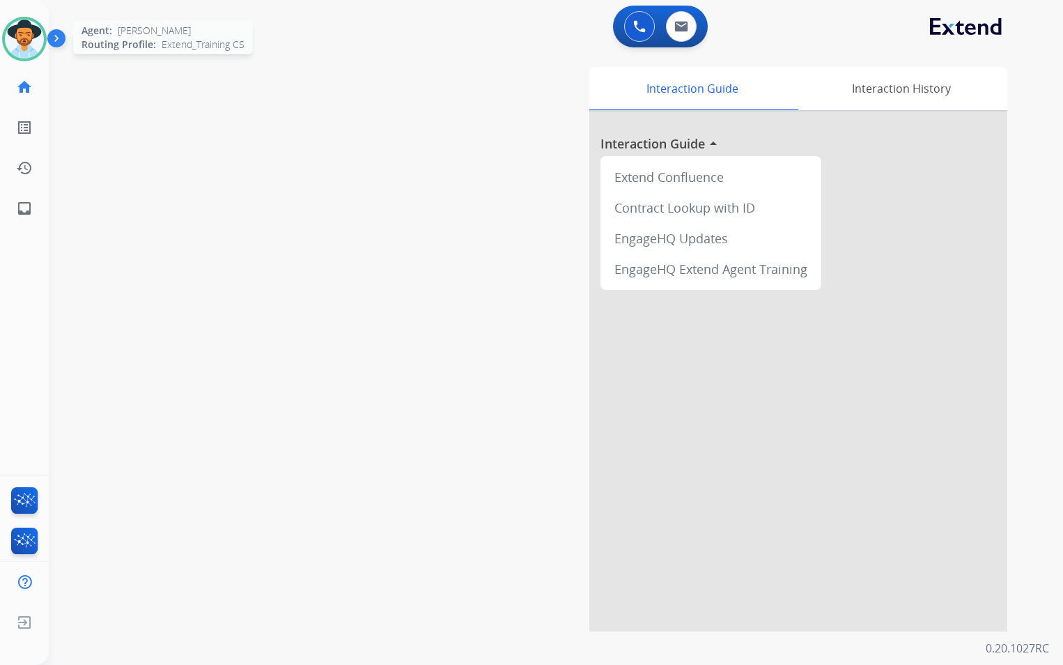
click at [37, 36] on img at bounding box center [24, 39] width 39 height 39
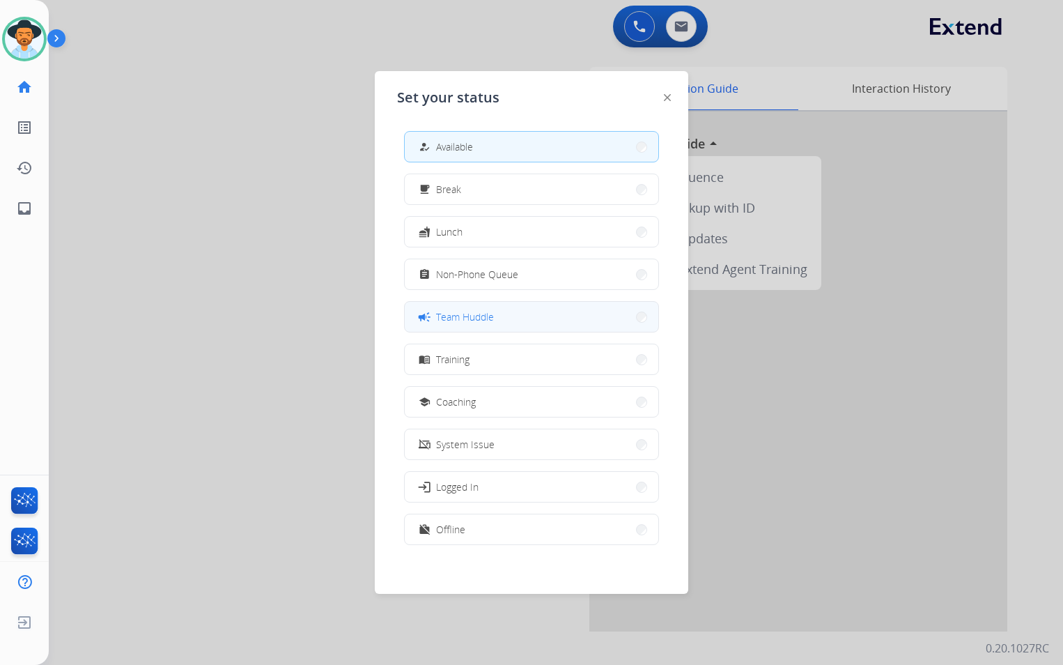
click at [540, 313] on button "campaign Team Huddle" at bounding box center [532, 317] width 254 height 30
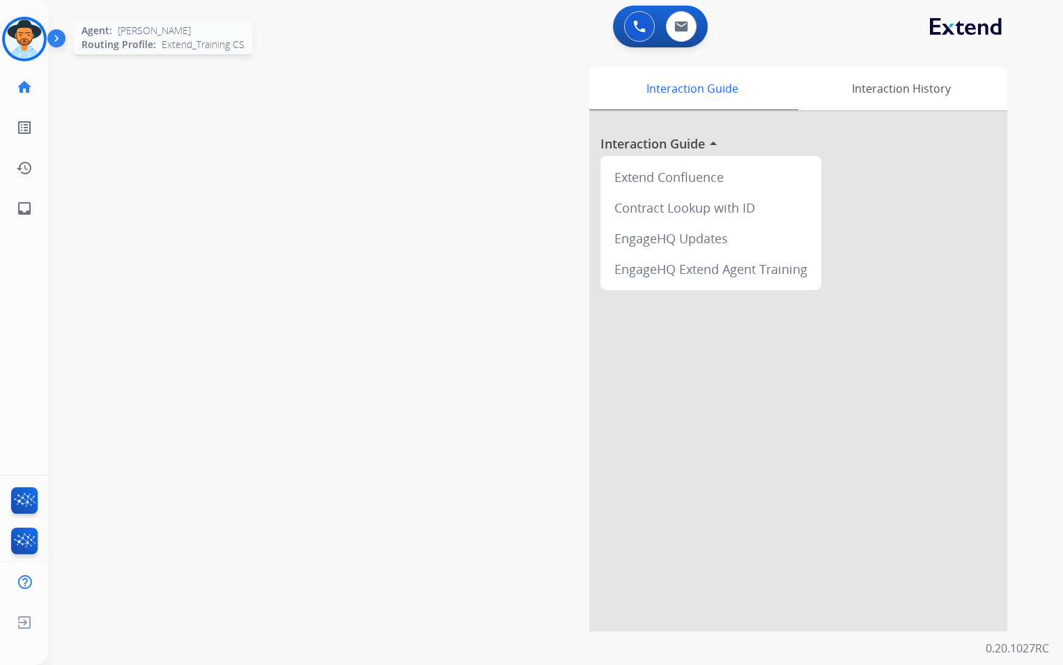
click at [20, 39] on img at bounding box center [24, 39] width 39 height 39
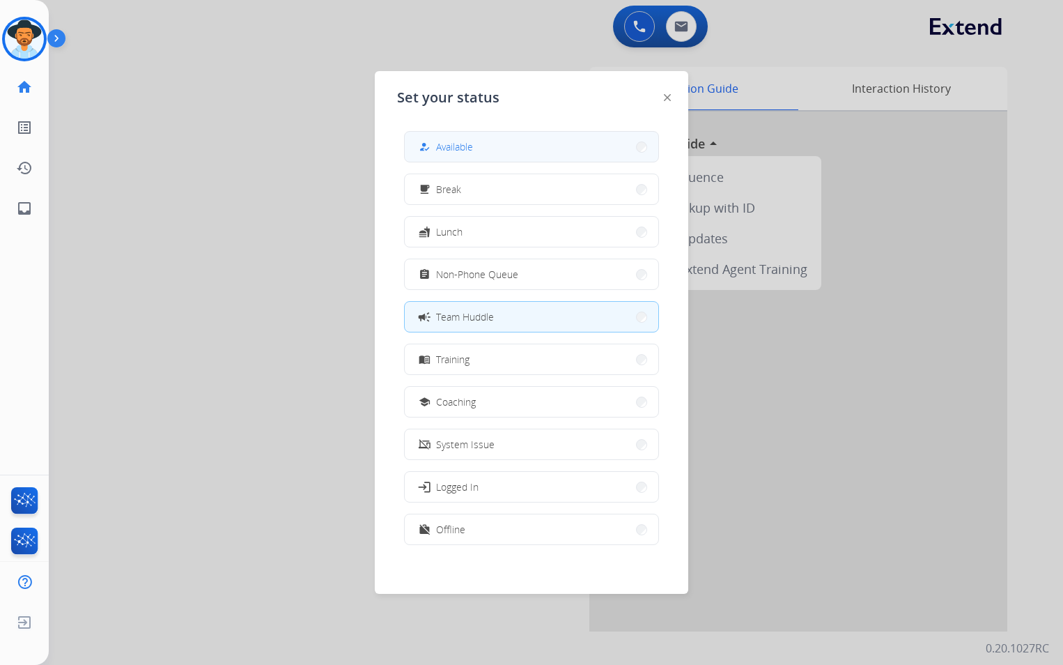
click at [486, 148] on button "how_to_reg Available" at bounding box center [532, 147] width 254 height 30
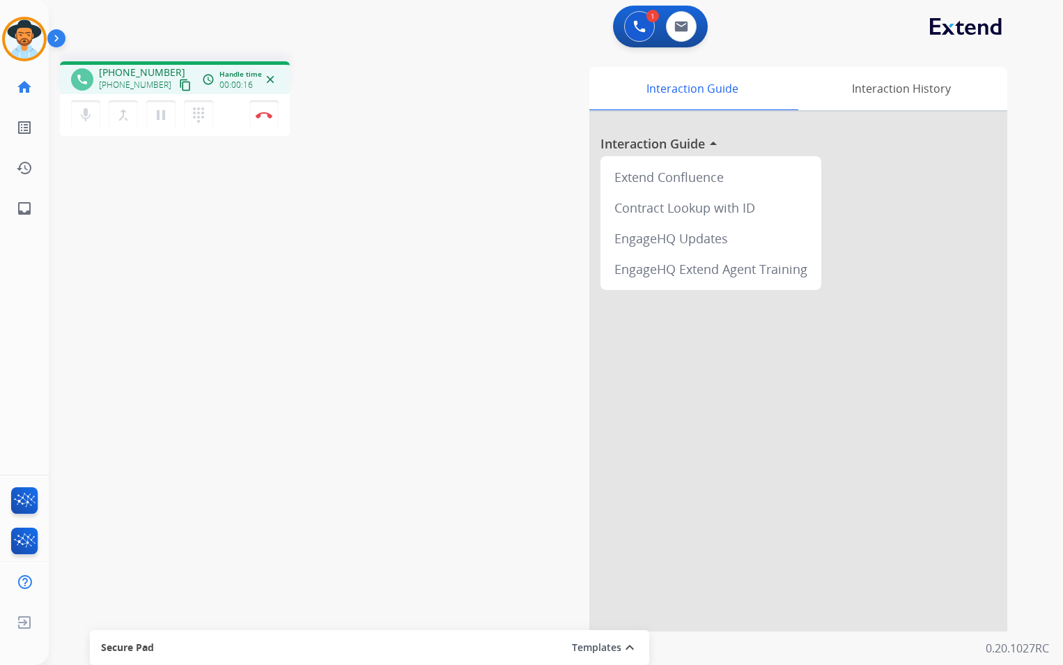
drag, startPoint x: 473, startPoint y: 240, endPoint x: 428, endPoint y: 244, distance: 45.4
click at [471, 240] on div "Interaction Guide Interaction History Interaction Guide arrow_drop_up Extend Co…" at bounding box center [717, 349] width 580 height 564
click at [179, 85] on mat-icon "content_copy" at bounding box center [185, 85] width 13 height 13
click at [164, 121] on mat-icon "pause" at bounding box center [161, 115] width 17 height 17
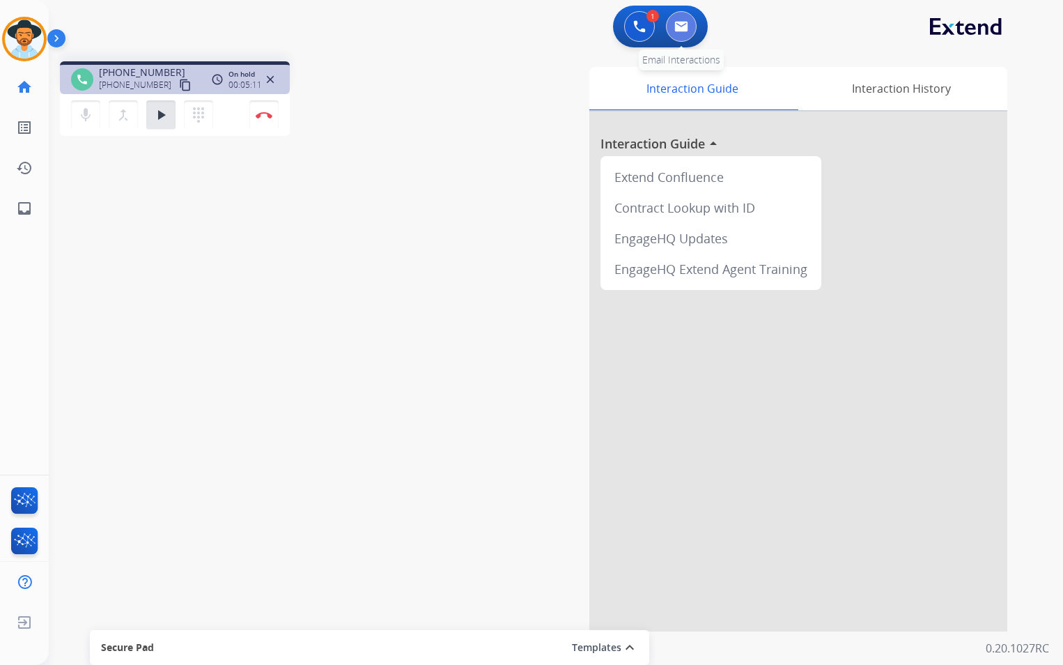
click at [686, 23] on img at bounding box center [681, 26] width 14 height 11
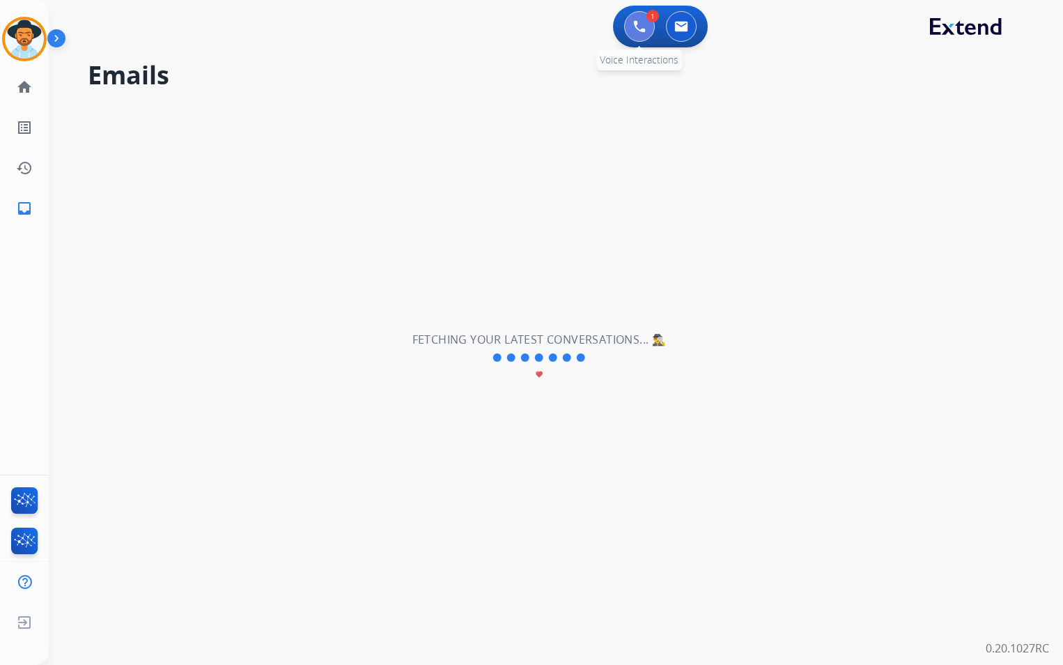
click at [635, 32] on img at bounding box center [639, 26] width 13 height 13
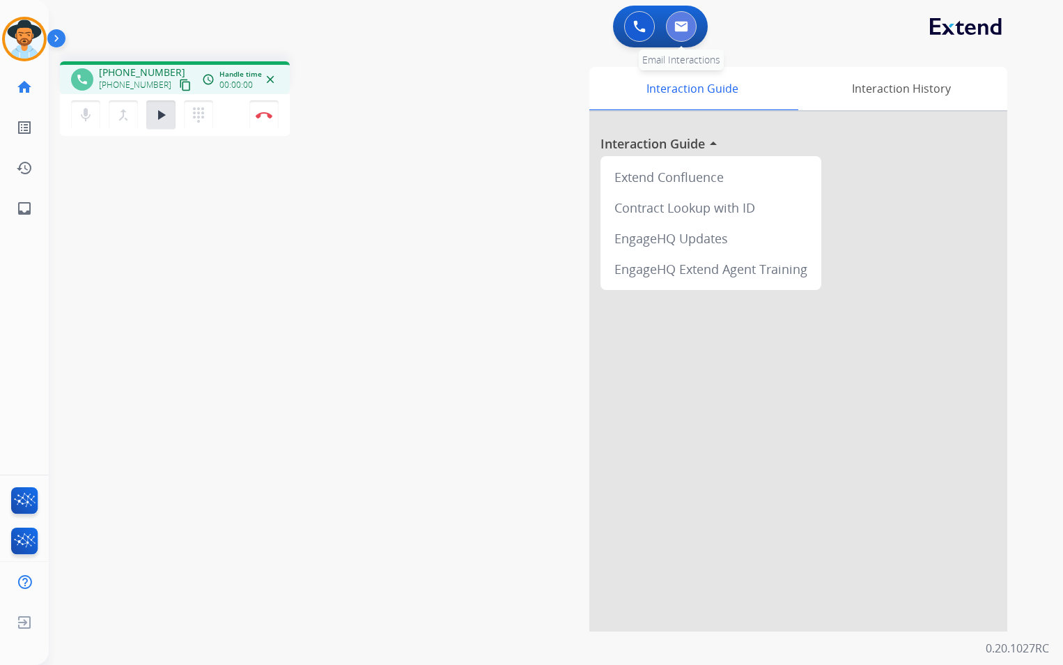
click at [674, 22] on button at bounding box center [681, 26] width 31 height 31
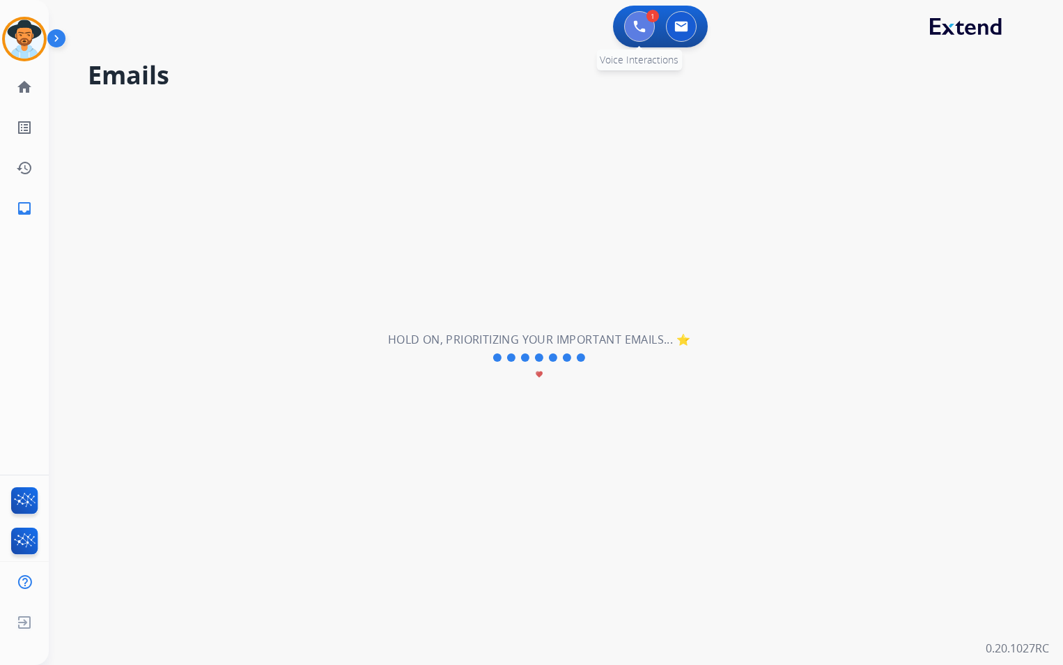
click at [632, 22] on button at bounding box center [639, 26] width 31 height 31
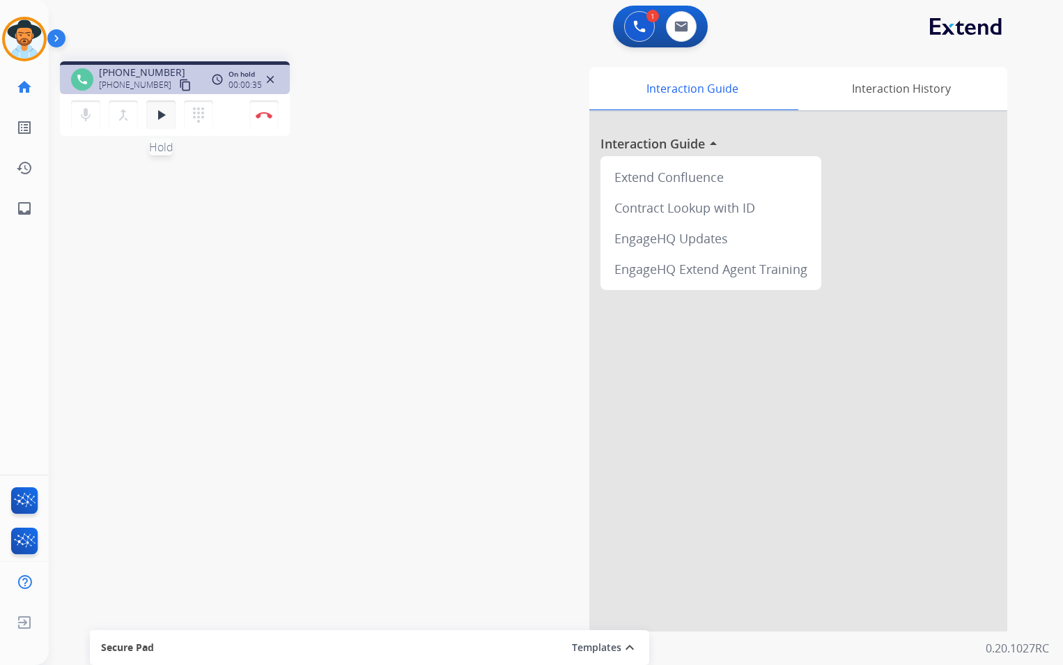
click at [160, 123] on mat-icon "play_arrow" at bounding box center [161, 115] width 17 height 17
click at [162, 114] on mat-icon "pause" at bounding box center [161, 115] width 17 height 17
click at [200, 110] on mat-icon "dialpad" at bounding box center [198, 115] width 17 height 17
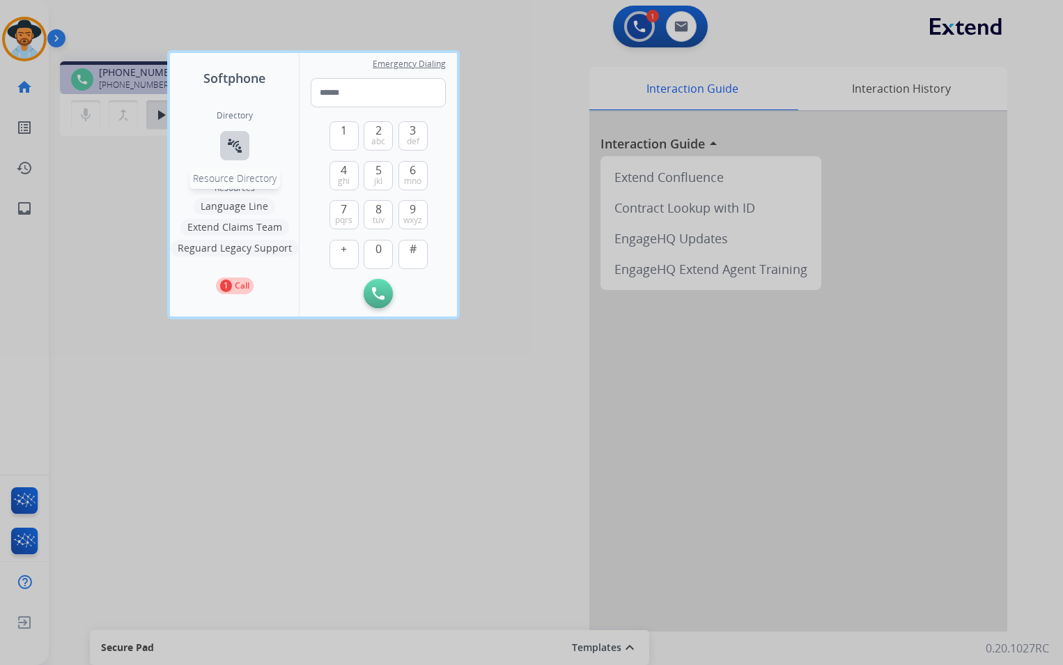
click at [233, 145] on mat-icon "connect_without_contact" at bounding box center [234, 145] width 17 height 17
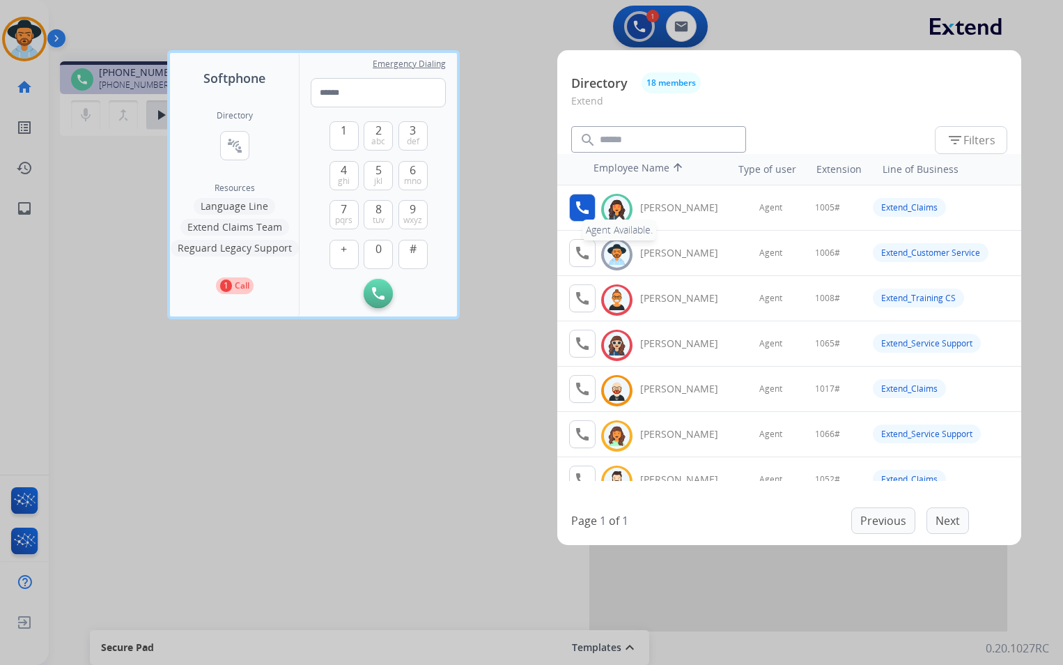
click at [589, 205] on mat-icon "call" at bounding box center [582, 207] width 17 height 17
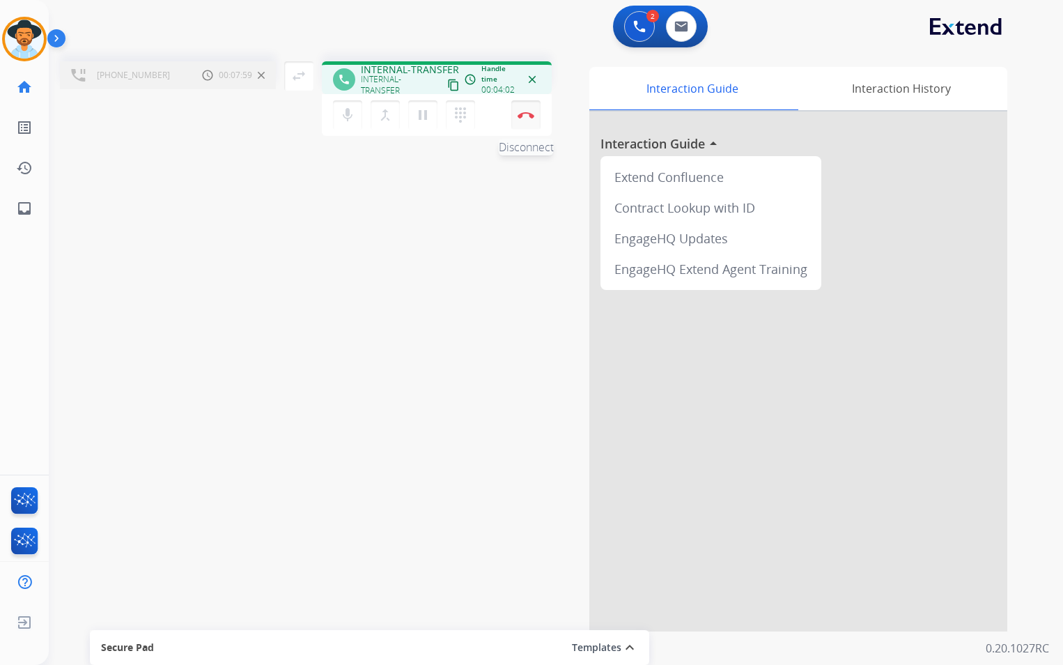
click at [531, 114] on img at bounding box center [526, 114] width 17 height 7
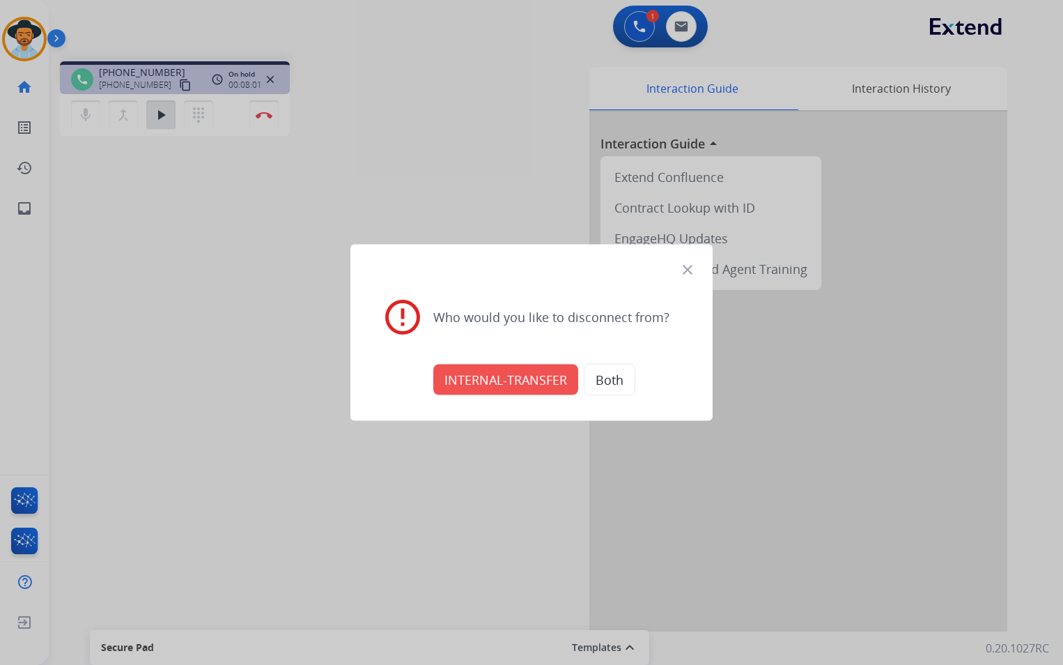
click at [511, 382] on button "INTERNAL-TRANSFER" at bounding box center [505, 379] width 145 height 31
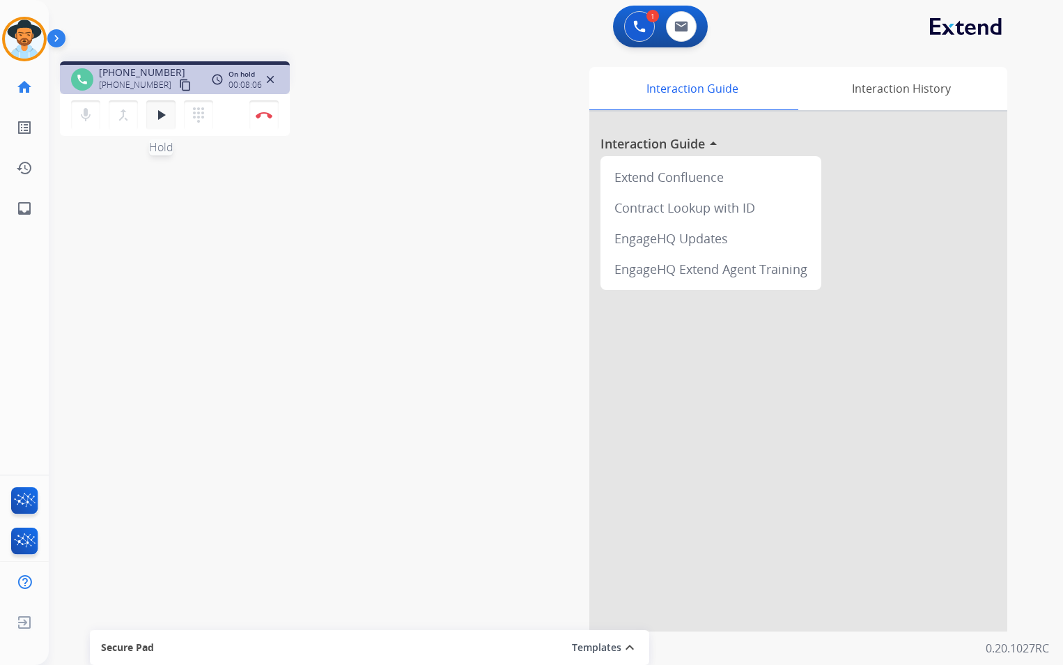
click at [160, 123] on button "play_arrow Hold" at bounding box center [160, 114] width 29 height 29
click at [164, 122] on mat-icon "pause" at bounding box center [161, 115] width 17 height 17
click at [671, 17] on button at bounding box center [681, 26] width 31 height 31
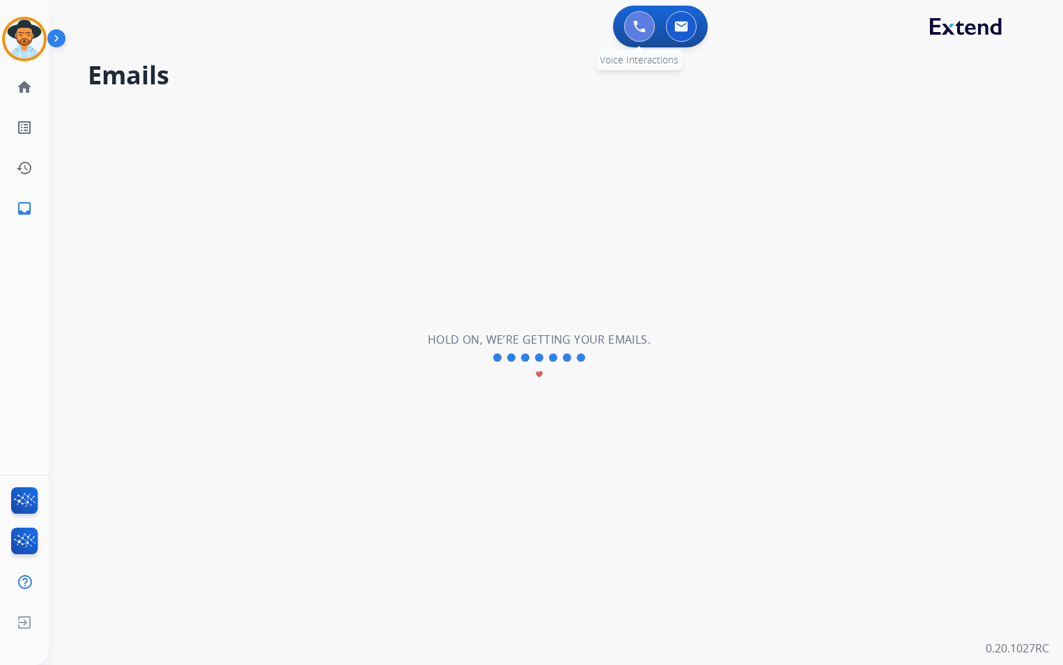
click at [632, 26] on button at bounding box center [639, 26] width 31 height 31
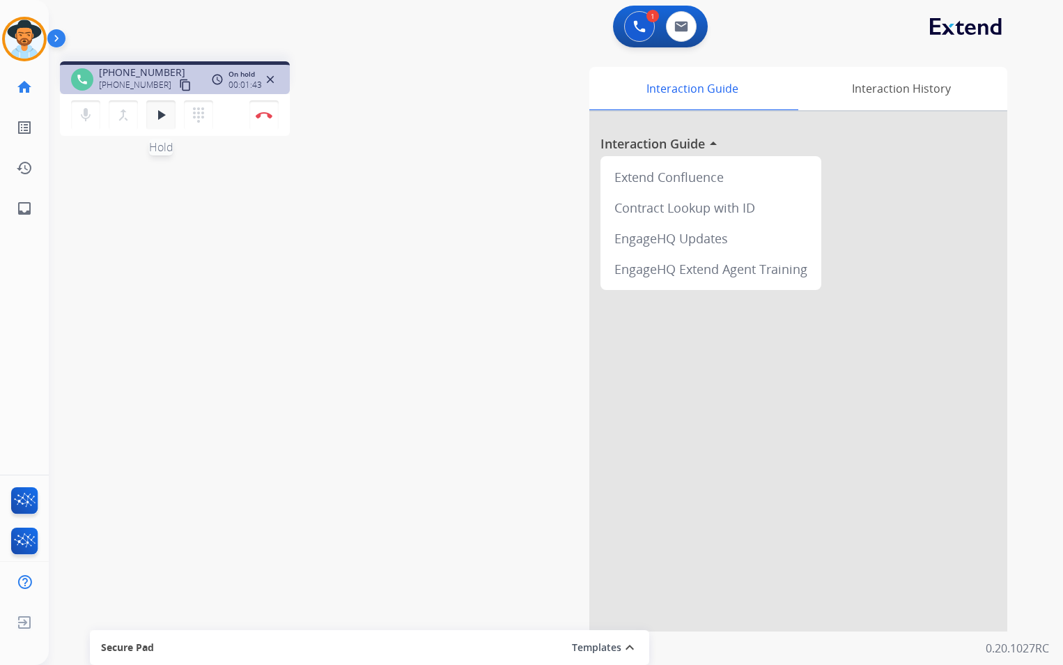
click at [157, 111] on mat-icon "play_arrow" at bounding box center [161, 115] width 17 height 17
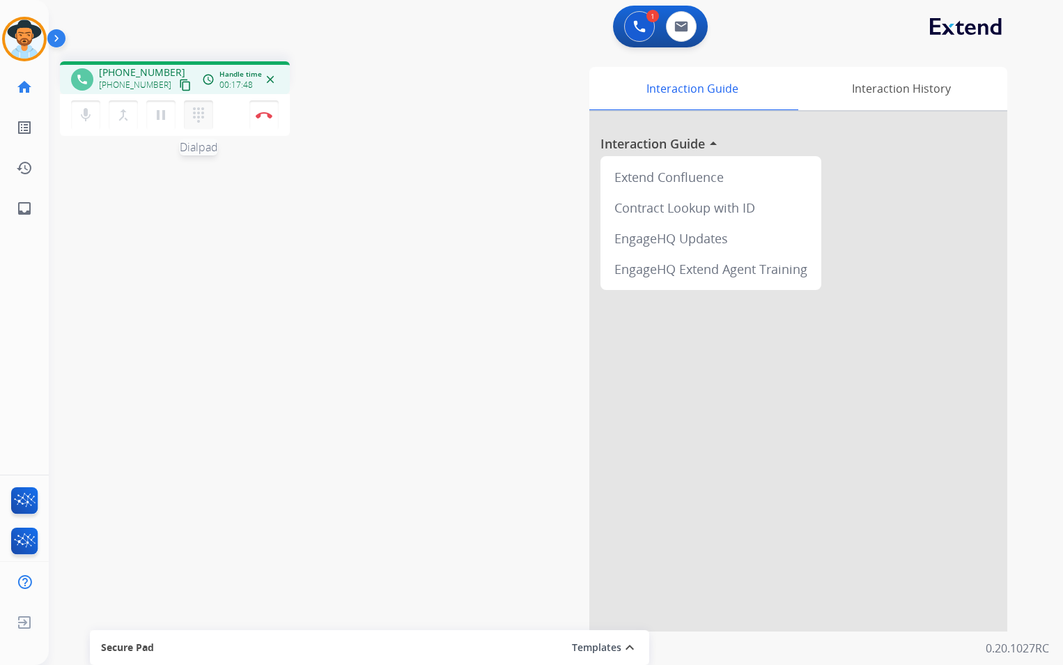
click at [200, 109] on mat-icon "dialpad" at bounding box center [198, 115] width 17 height 17
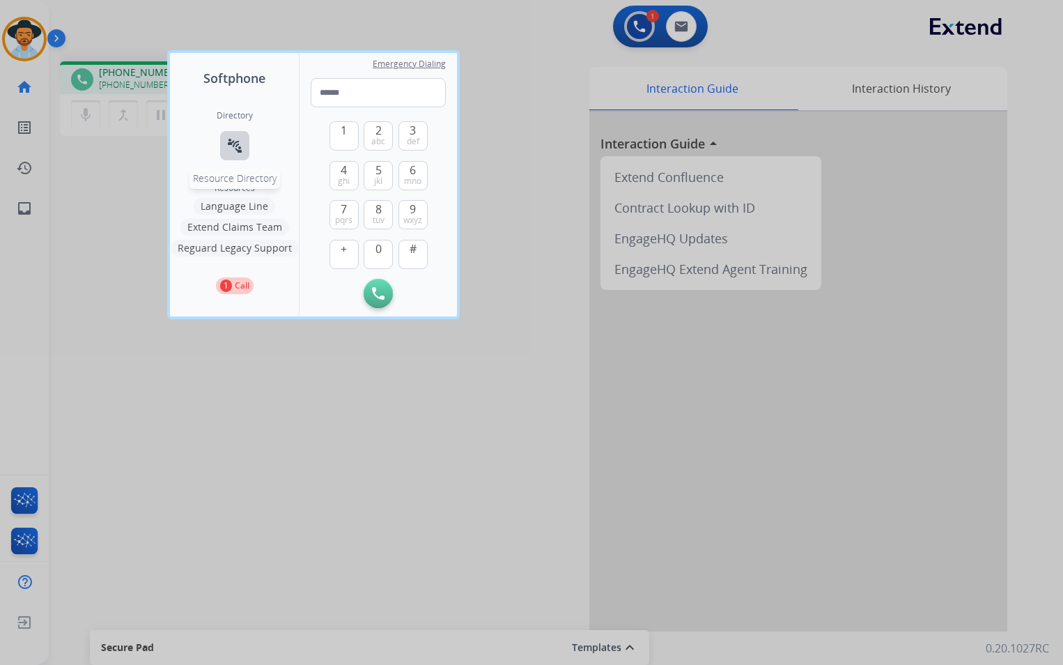
click at [233, 148] on mat-icon "connect_without_contact" at bounding box center [234, 145] width 17 height 17
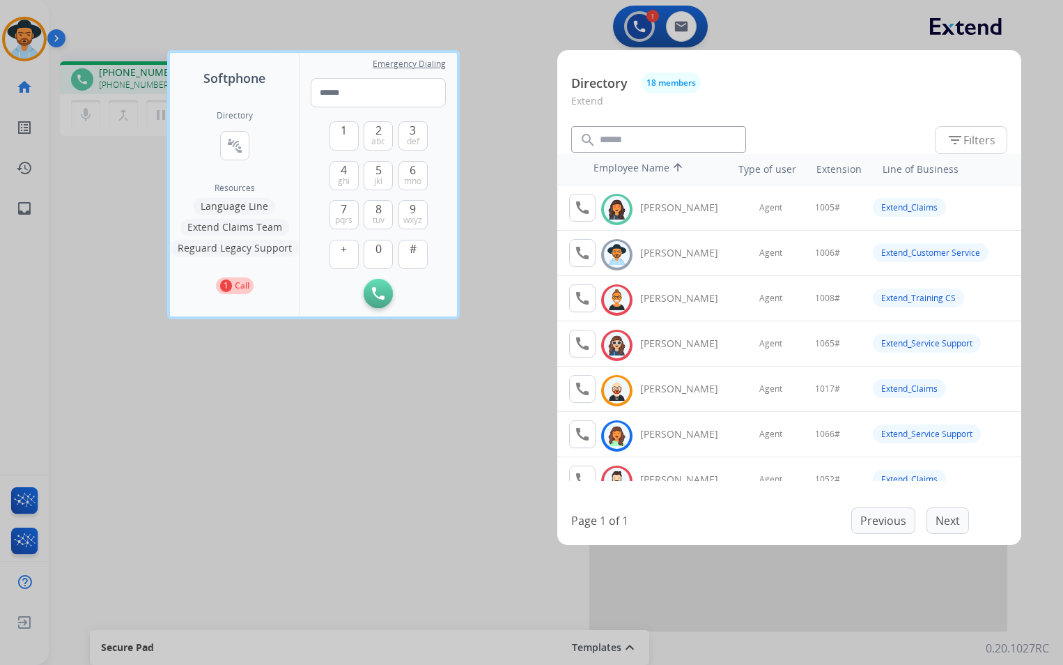
click at [366, 495] on div at bounding box center [531, 332] width 1063 height 665
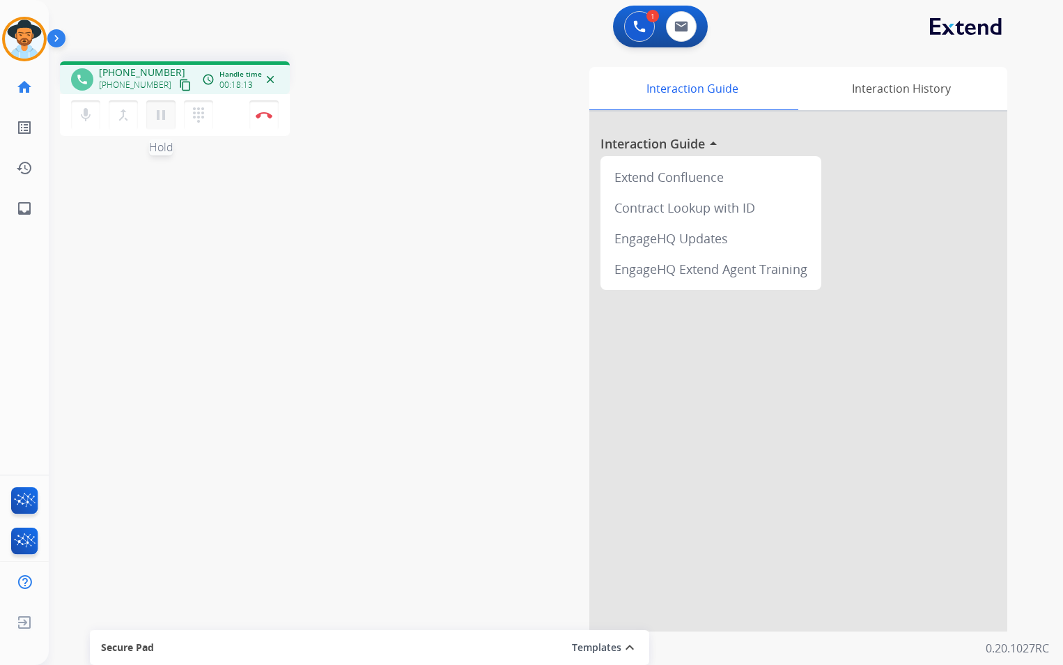
click at [164, 116] on mat-icon "pause" at bounding box center [161, 115] width 17 height 17
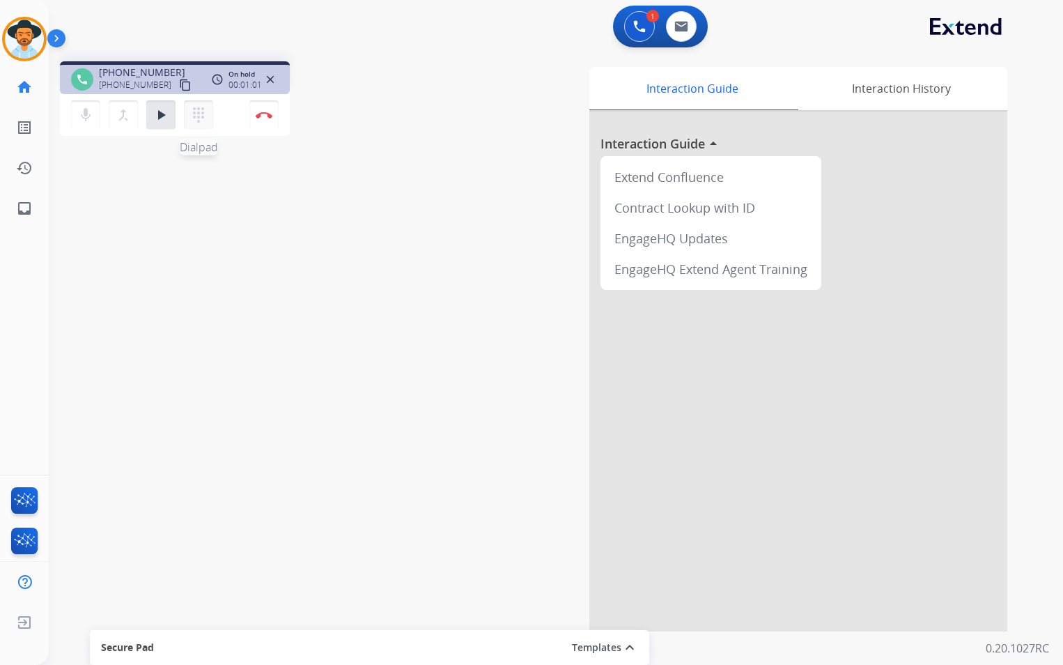
click at [203, 114] on mat-icon "dialpad" at bounding box center [198, 115] width 17 height 17
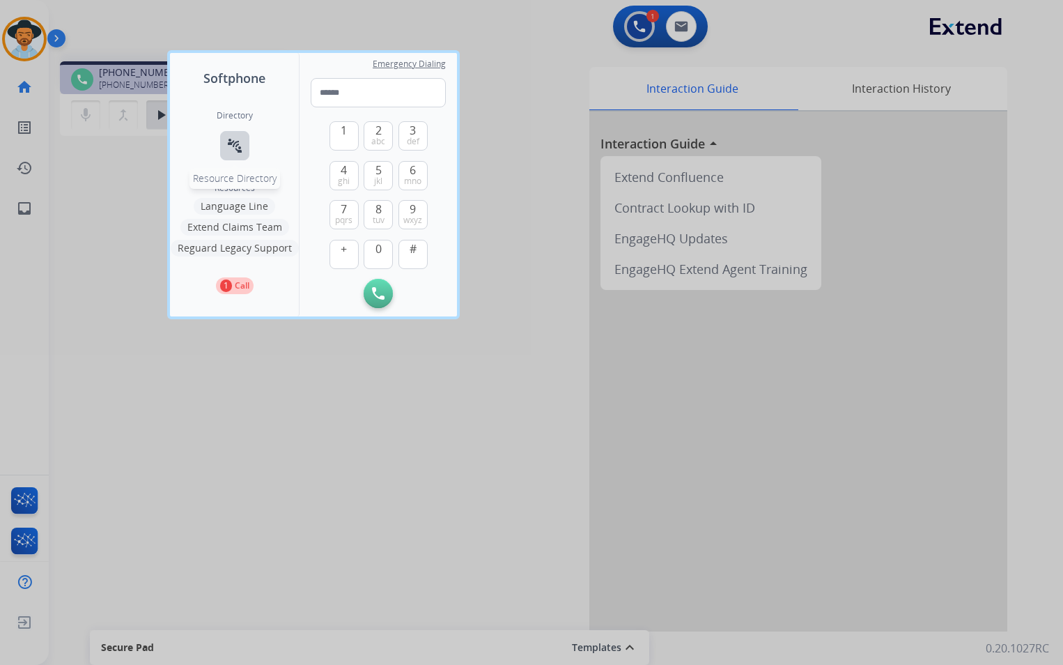
click at [243, 157] on button "connect_without_contact Resource Directory" at bounding box center [234, 145] width 29 height 29
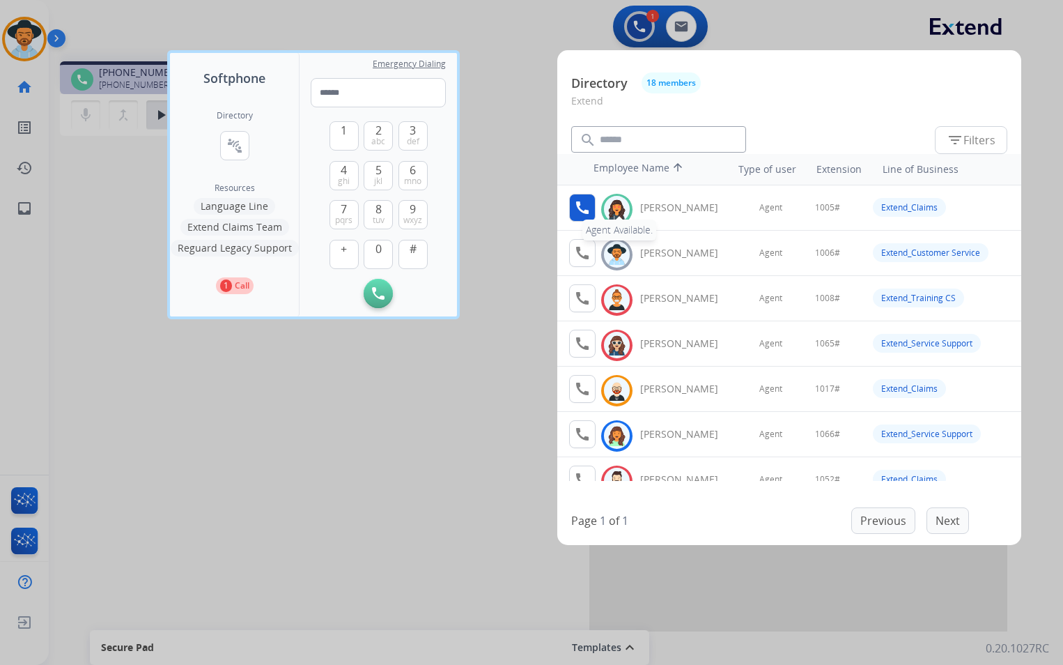
click at [580, 210] on mat-icon "call" at bounding box center [582, 207] width 17 height 17
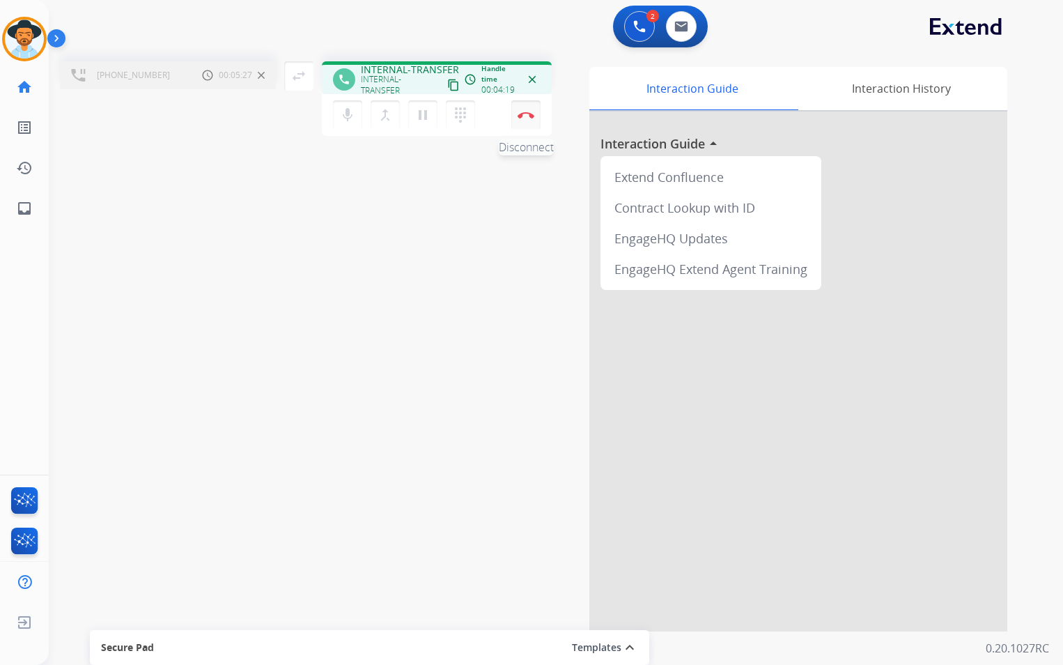
click at [528, 118] on img at bounding box center [526, 114] width 17 height 7
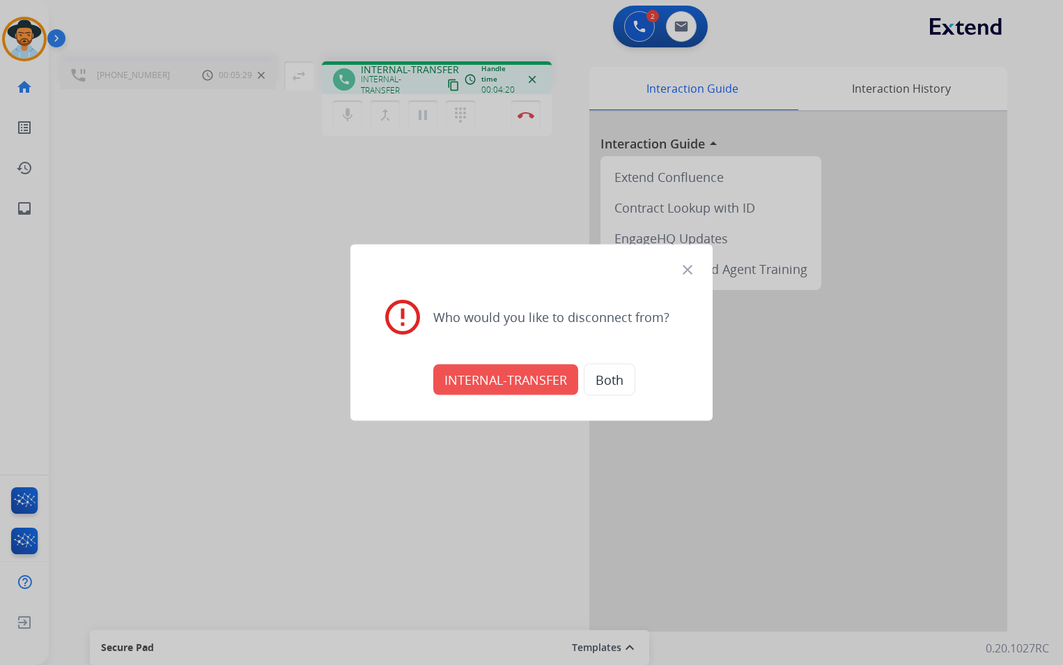
click at [504, 381] on button "INTERNAL-TRANSFER" at bounding box center [505, 379] width 145 height 31
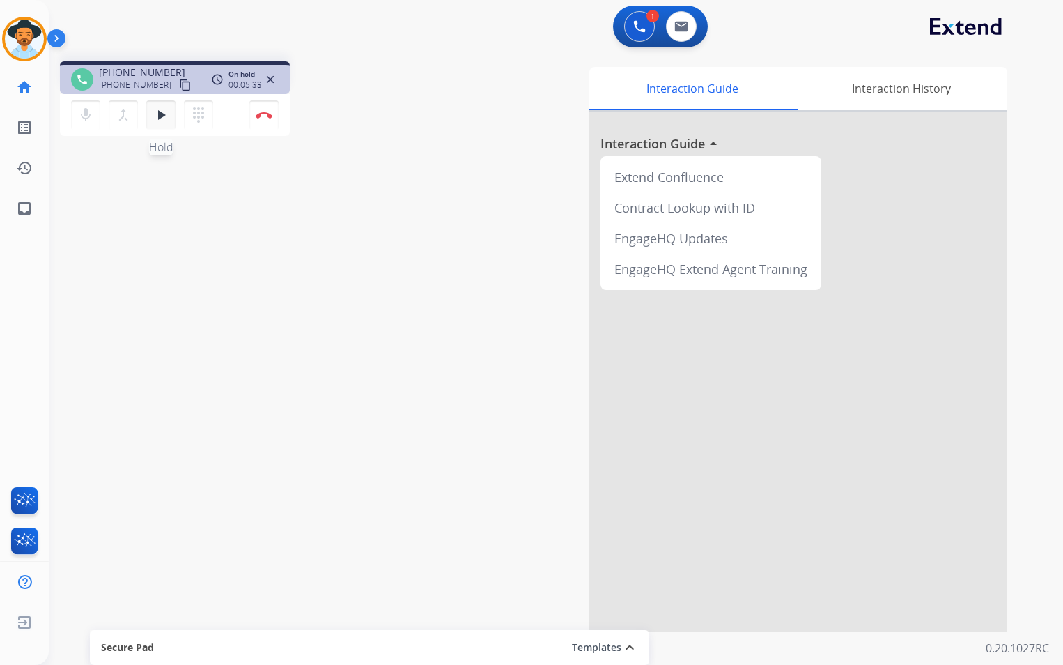
click at [153, 111] on mat-icon "play_arrow" at bounding box center [161, 115] width 17 height 17
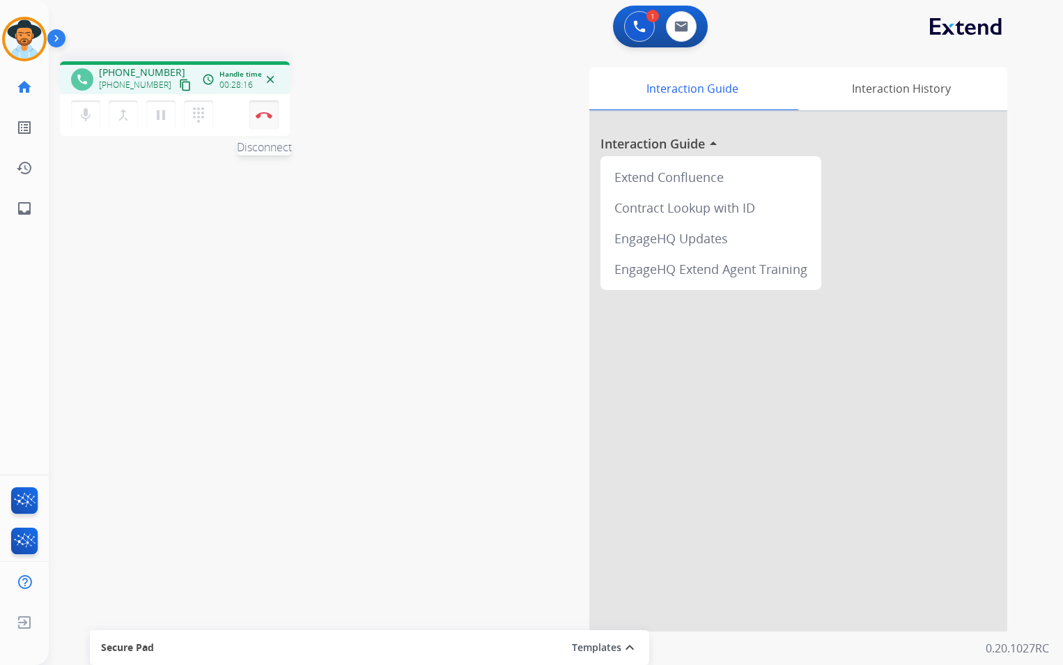
click at [274, 111] on button "Disconnect" at bounding box center [263, 114] width 29 height 29
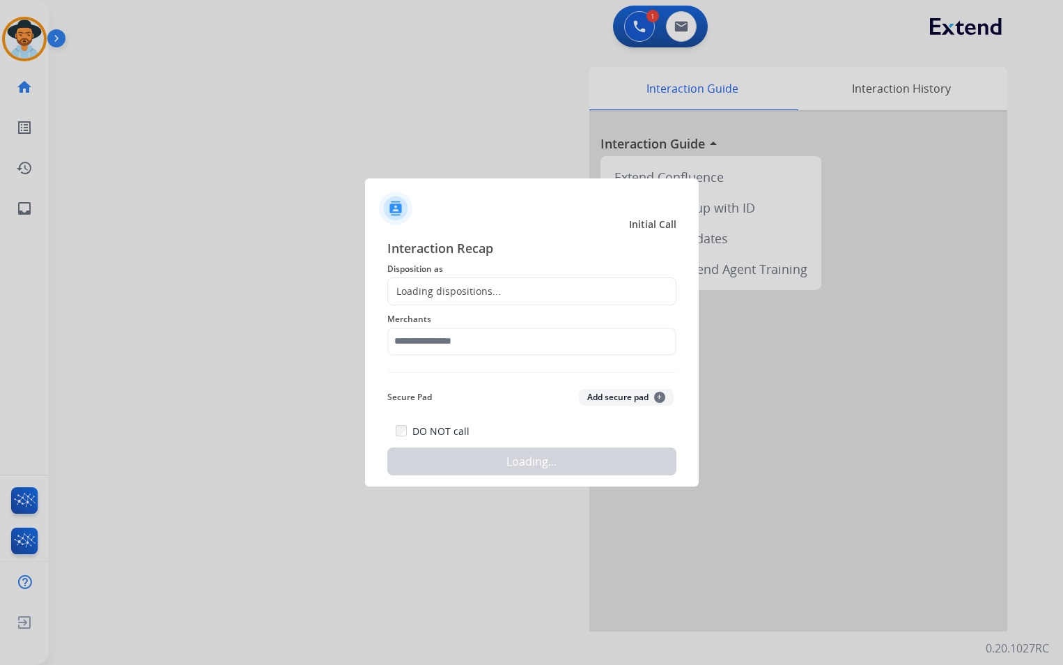
click at [462, 291] on div "Loading dispositions..." at bounding box center [444, 291] width 113 height 14
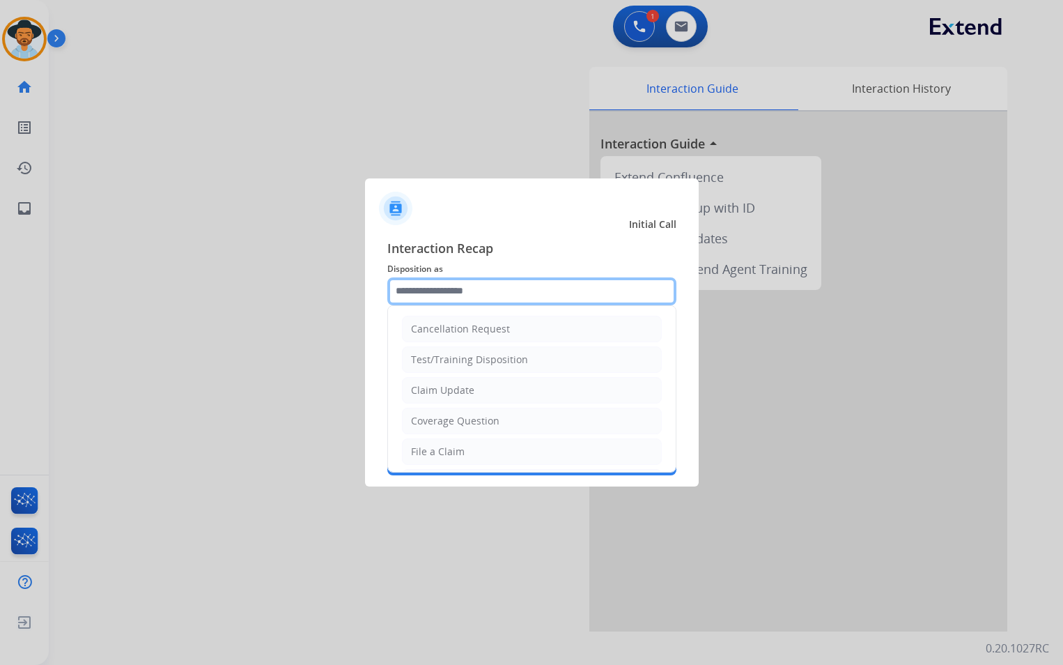
click at [458, 285] on input "text" at bounding box center [531, 291] width 289 height 28
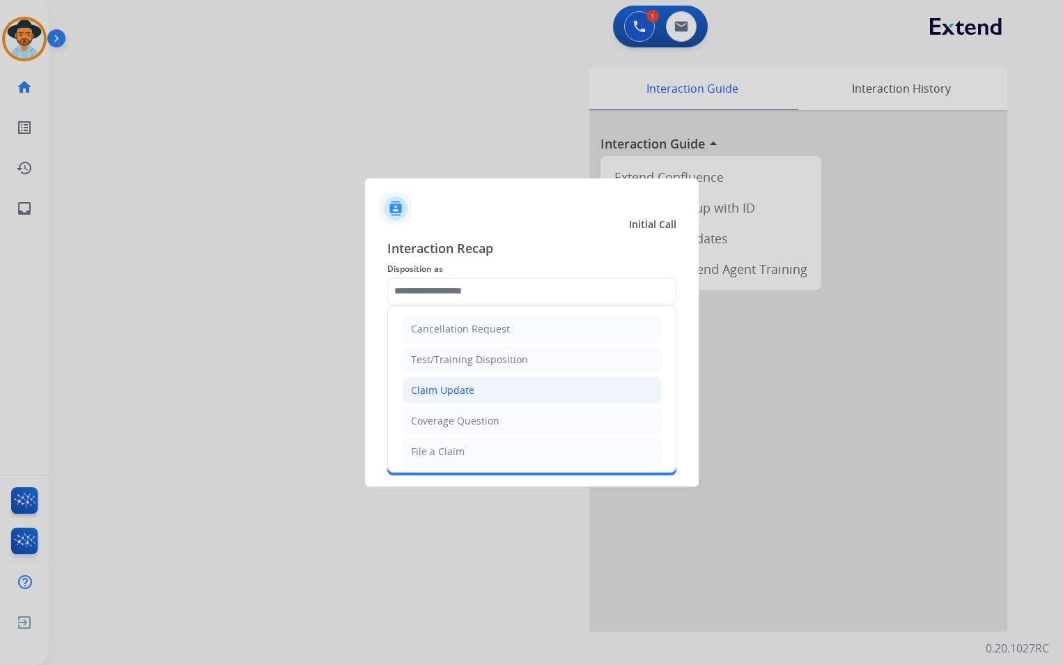
click at [452, 389] on div "Claim Update" at bounding box center [442, 390] width 63 height 14
type input "**********"
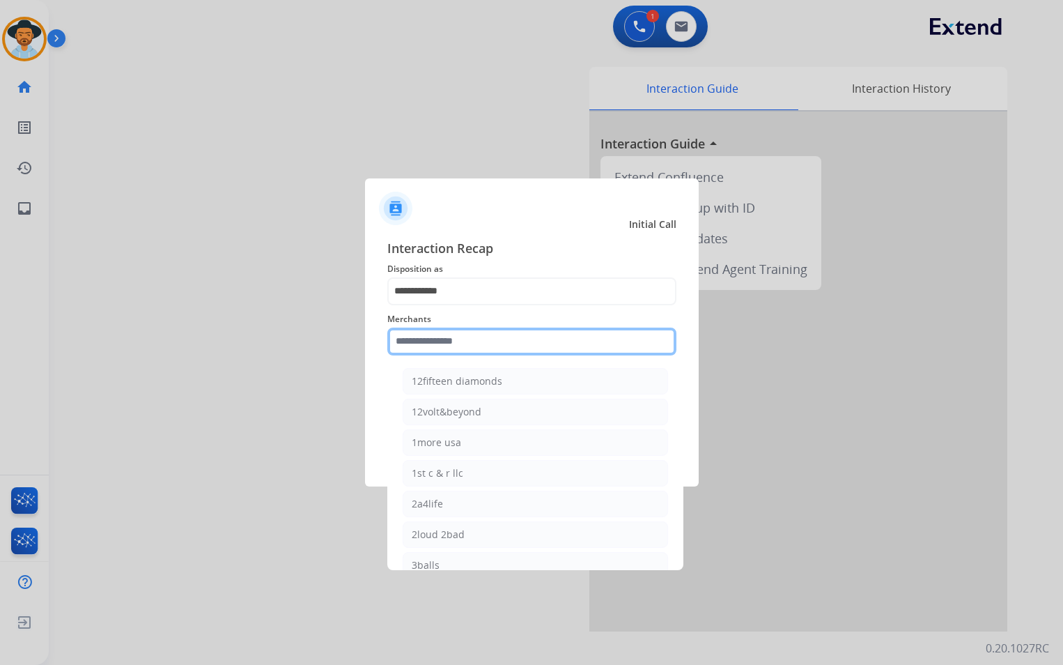
click at [456, 340] on input "text" at bounding box center [531, 341] width 289 height 28
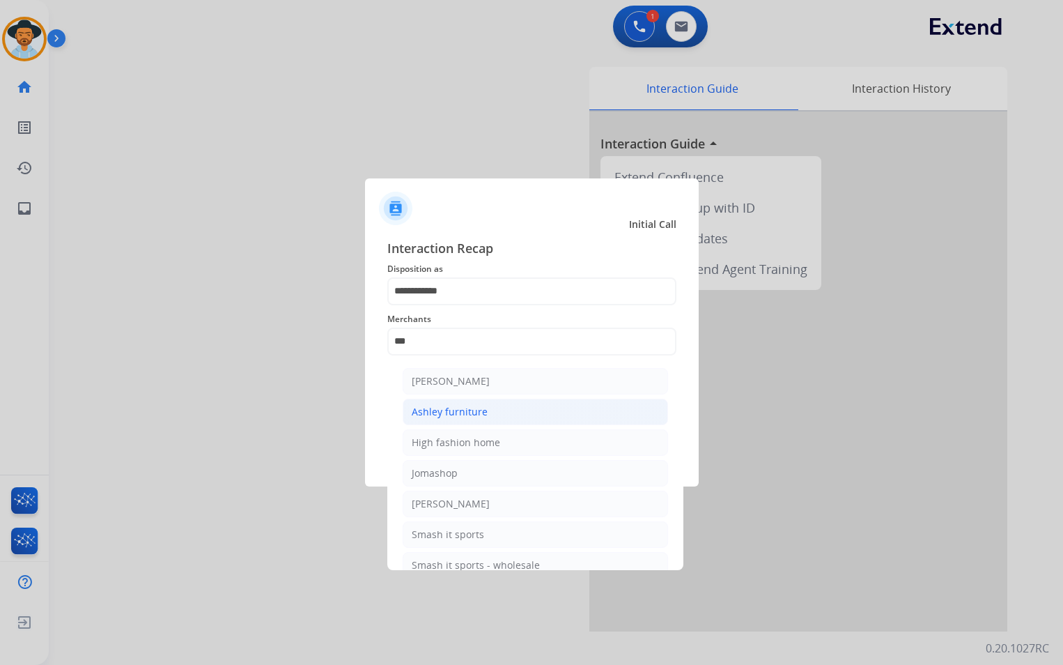
click at [454, 409] on div "Ashley furniture" at bounding box center [450, 412] width 76 height 14
type input "**********"
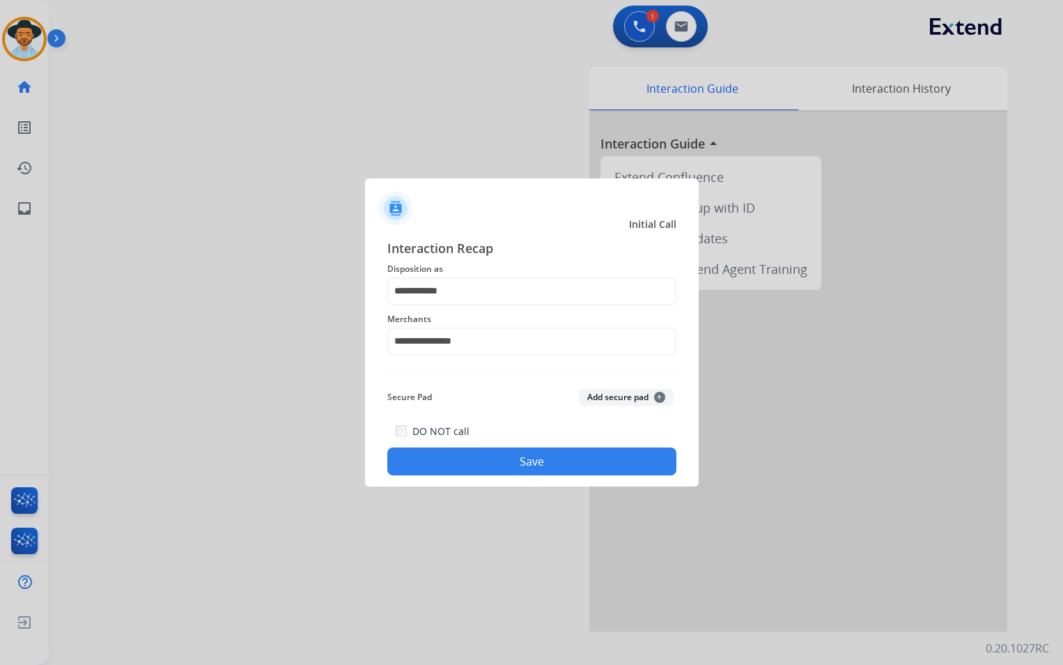
click at [578, 451] on button "Save" at bounding box center [531, 461] width 289 height 28
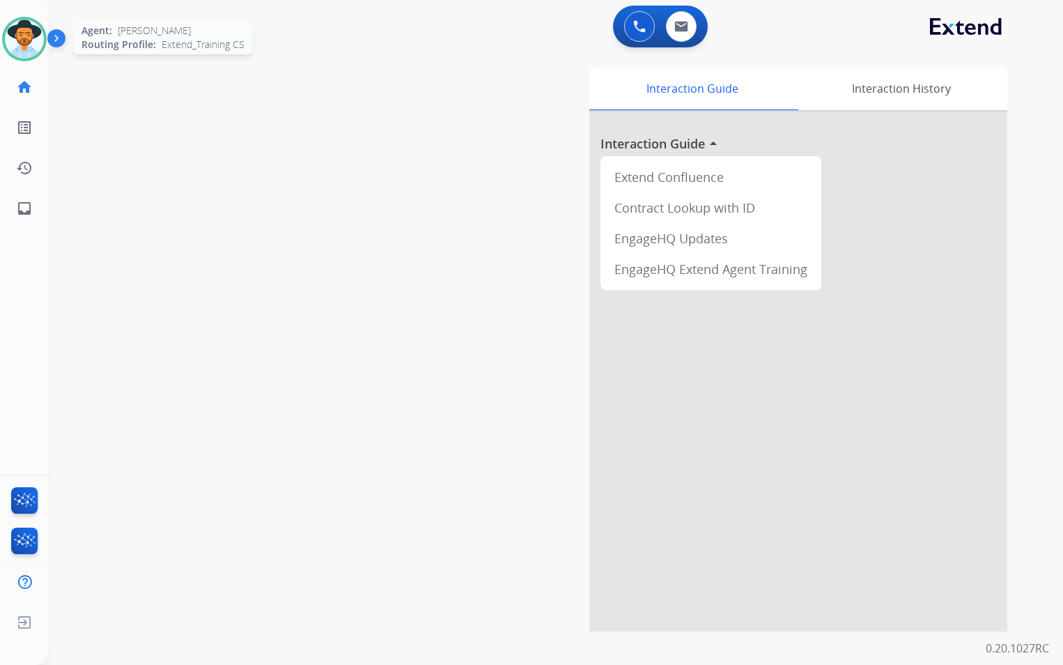
click at [18, 42] on img at bounding box center [24, 39] width 39 height 39
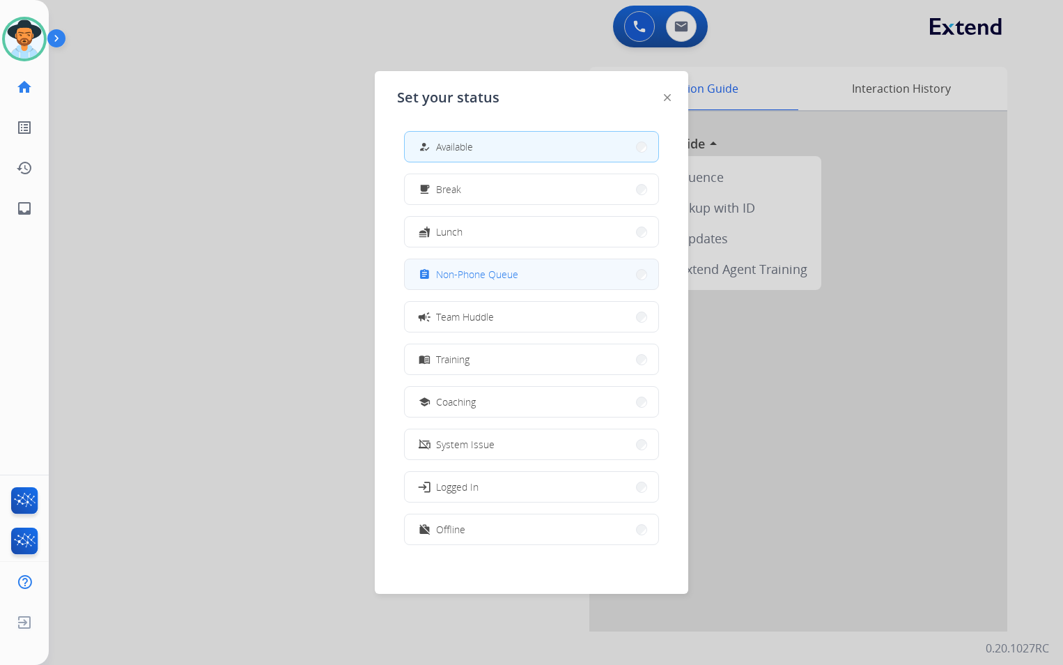
click at [513, 281] on span "Non-Phone Queue" at bounding box center [477, 274] width 82 height 15
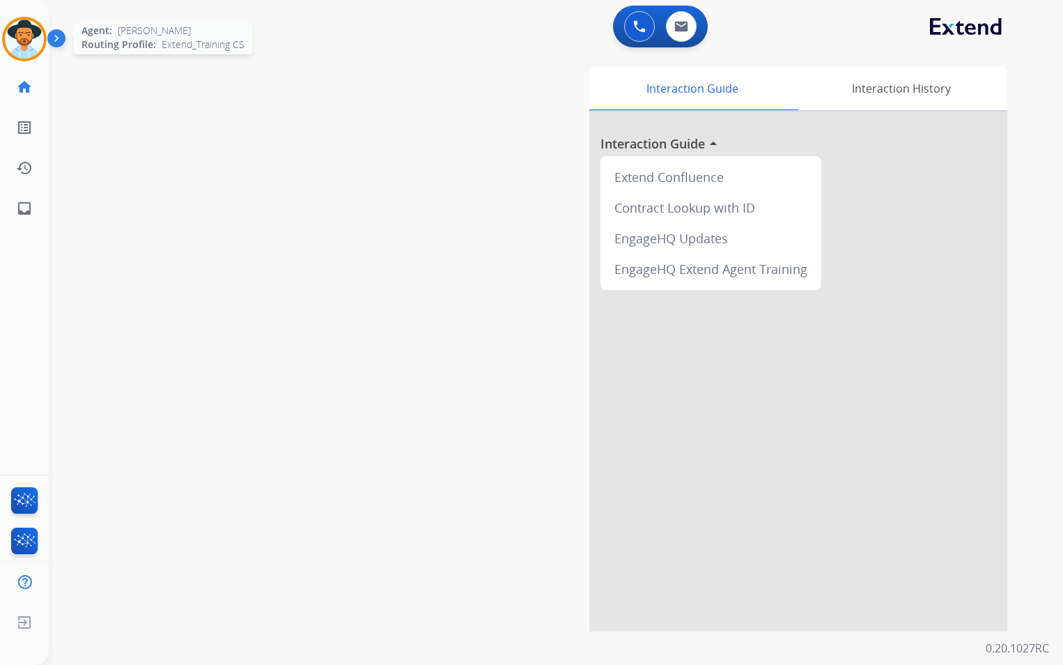
click at [21, 45] on img at bounding box center [24, 39] width 39 height 39
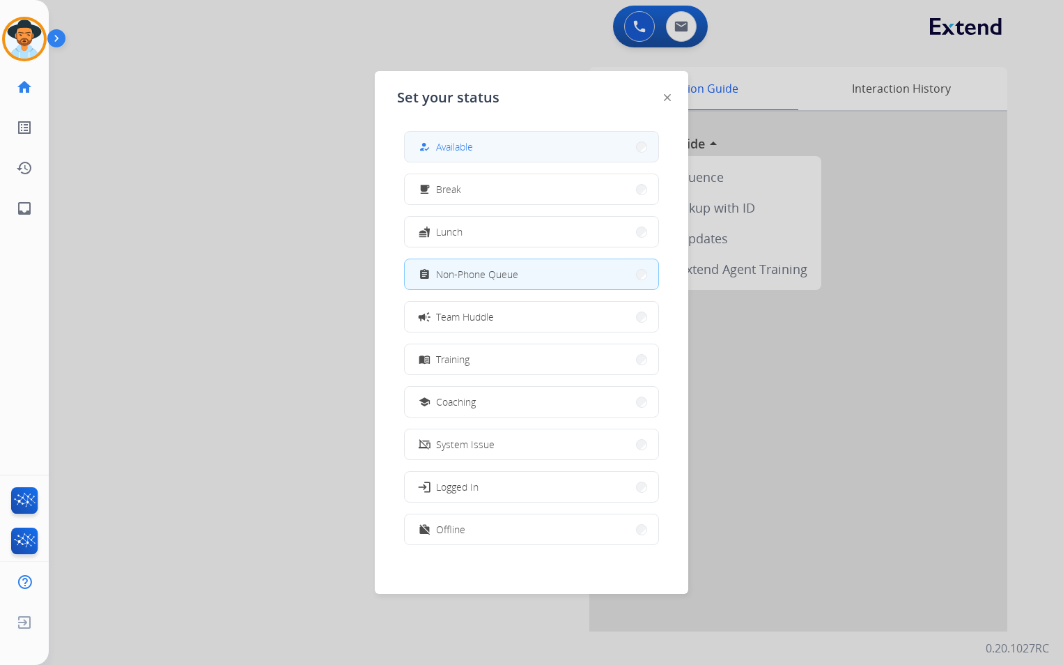
click at [515, 154] on button "how_to_reg Available" at bounding box center [532, 147] width 254 height 30
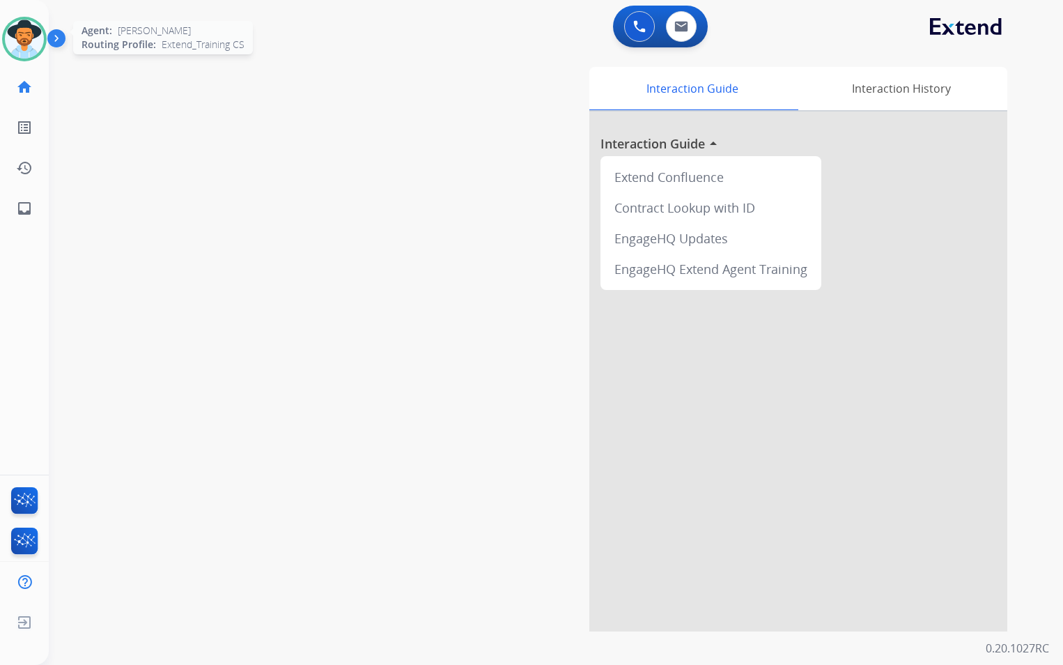
click at [9, 42] on img at bounding box center [24, 39] width 39 height 39
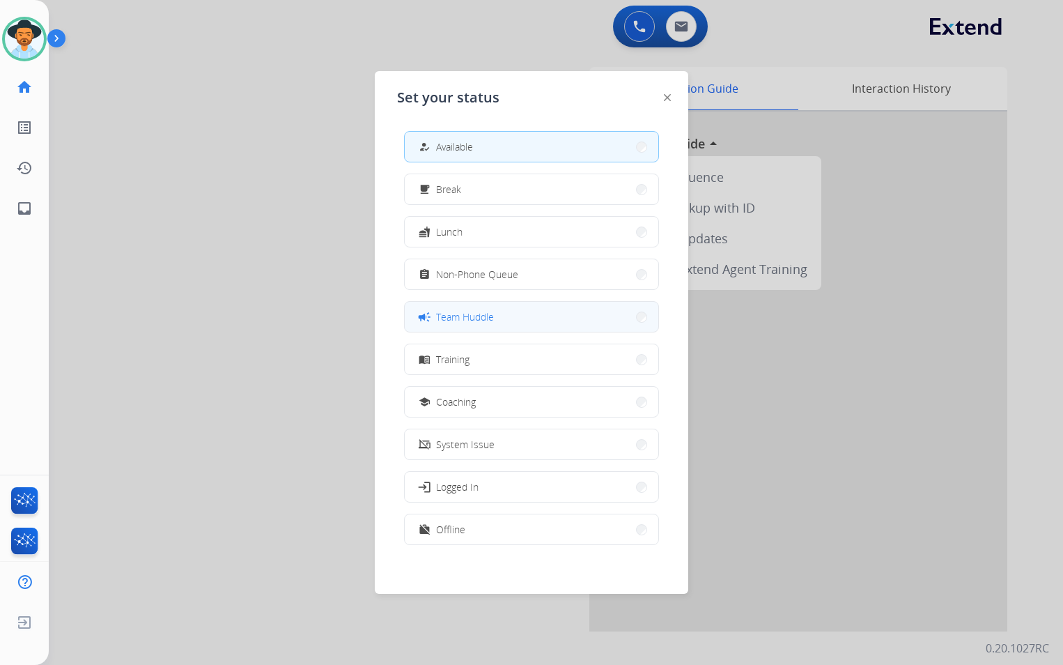
click at [525, 318] on button "campaign Team Huddle" at bounding box center [532, 317] width 254 height 30
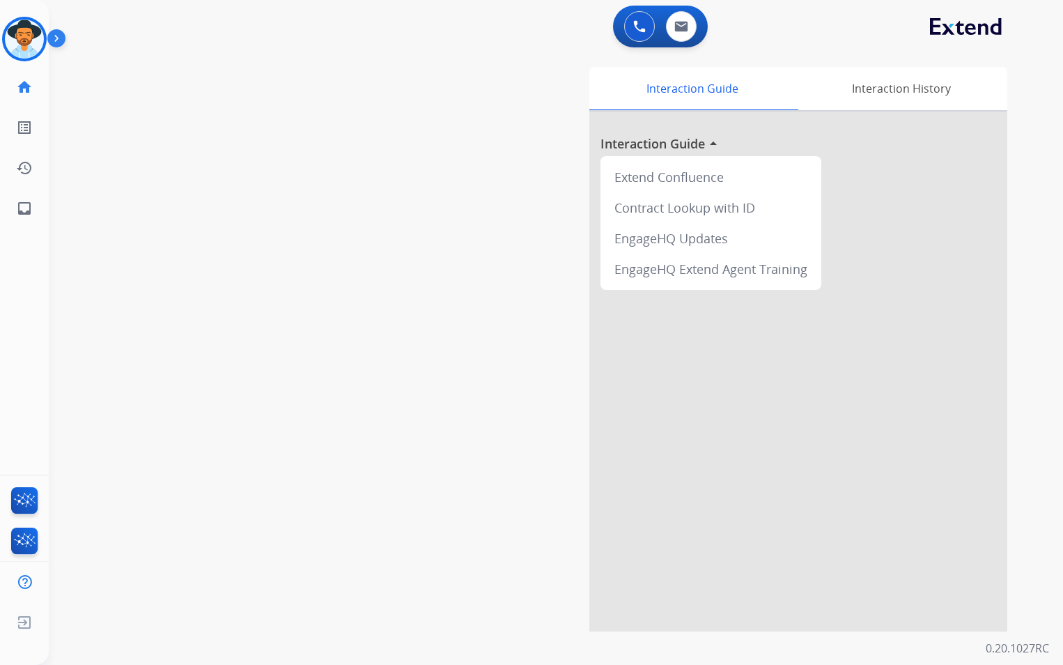
click at [493, 368] on div "Interaction Guide Interaction History Interaction Guide arrow_drop_up Extend Co…" at bounding box center [717, 349] width 580 height 564
click at [16, 45] on img at bounding box center [24, 39] width 39 height 39
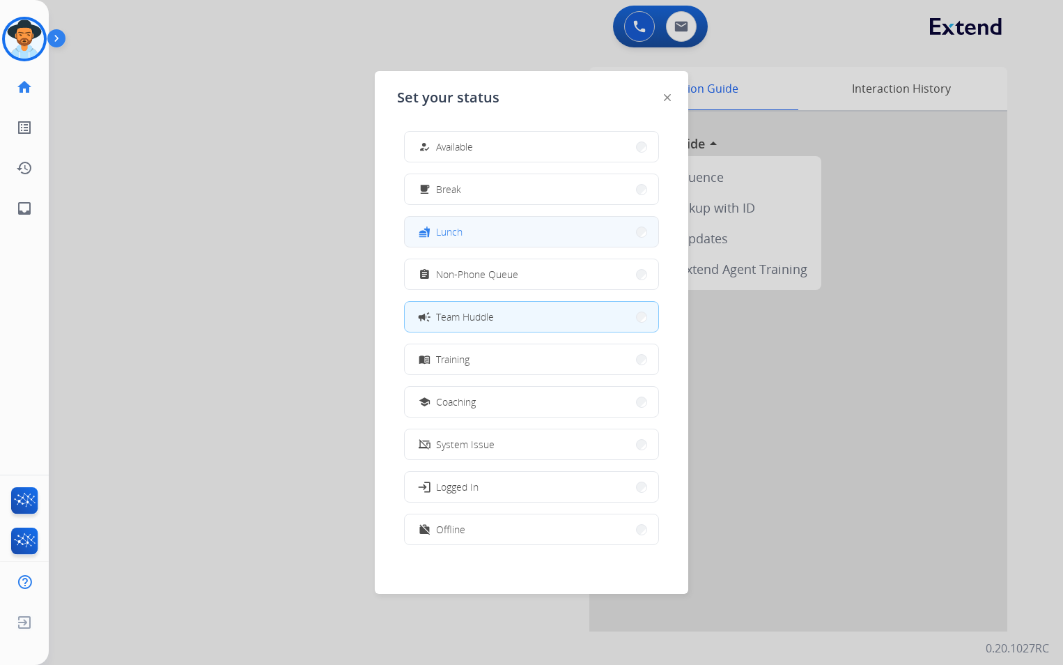
click at [511, 238] on button "fastfood Lunch" at bounding box center [532, 232] width 254 height 30
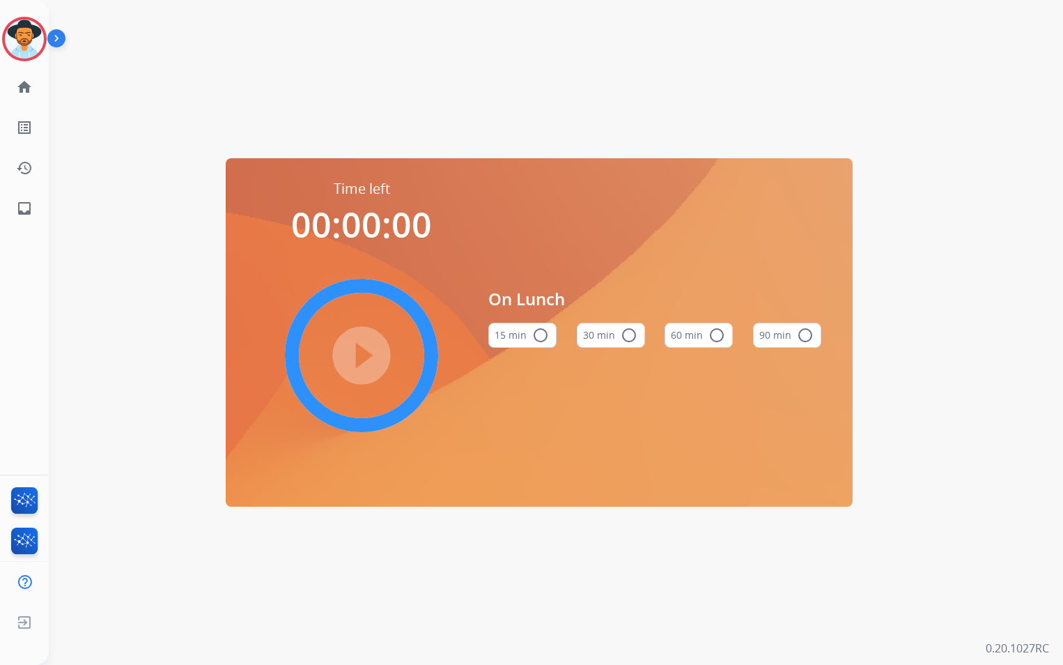
click at [678, 340] on button "60 min radio_button_unchecked" at bounding box center [699, 335] width 68 height 25
click at [364, 350] on mat-icon "play_circle_filled" at bounding box center [361, 355] width 17 height 17
